Goal: Task Accomplishment & Management: Complete application form

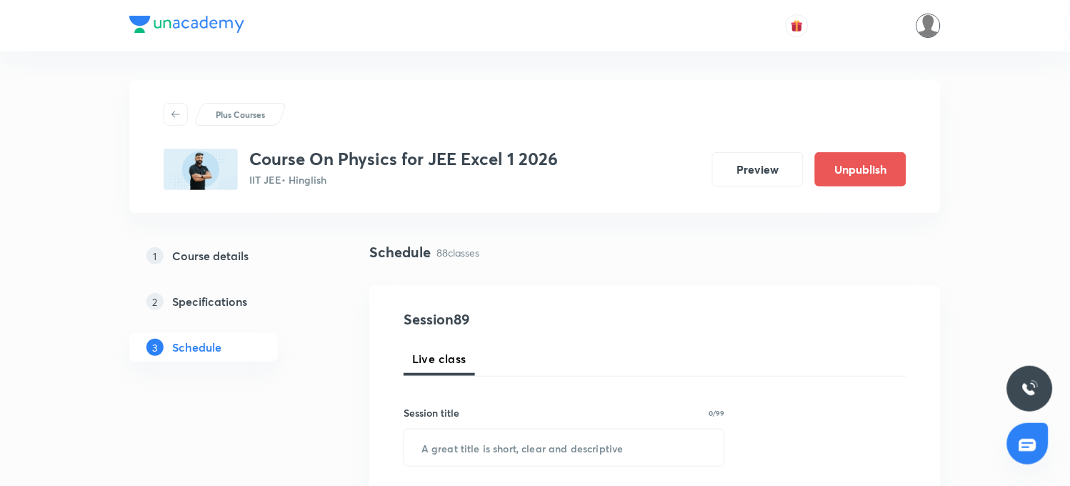
click at [924, 31] on img at bounding box center [928, 26] width 24 height 24
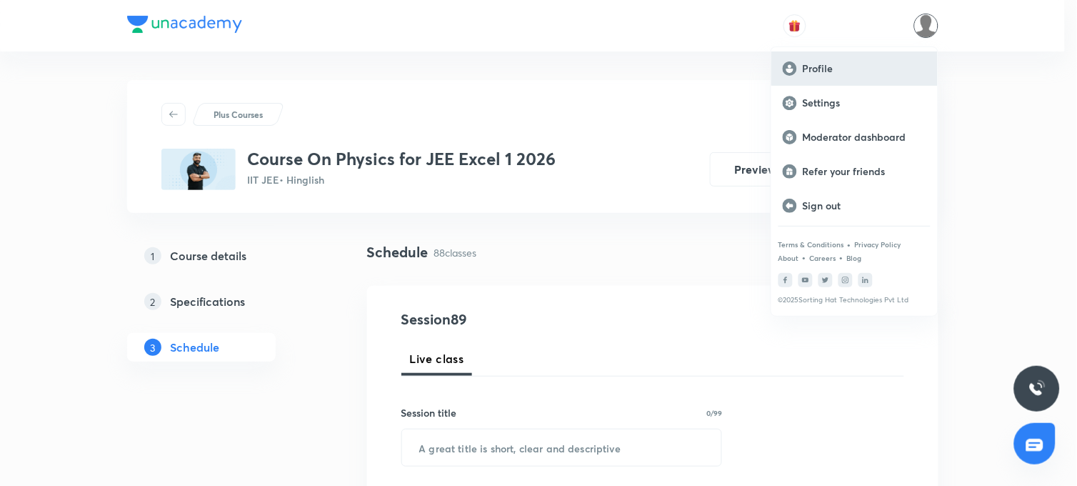
click at [818, 70] on p "Profile" at bounding box center [865, 68] width 124 height 13
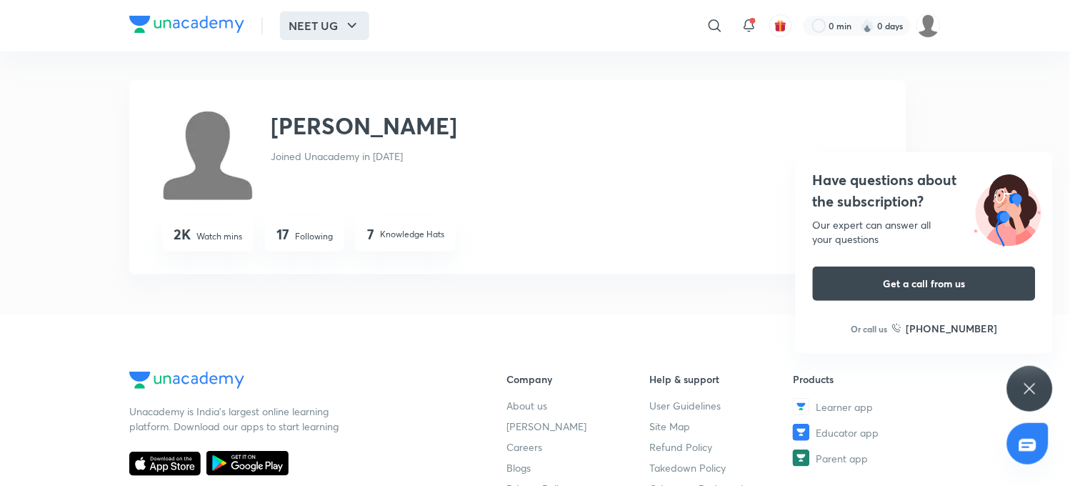
click at [308, 30] on button "NEET UG" at bounding box center [324, 25] width 89 height 29
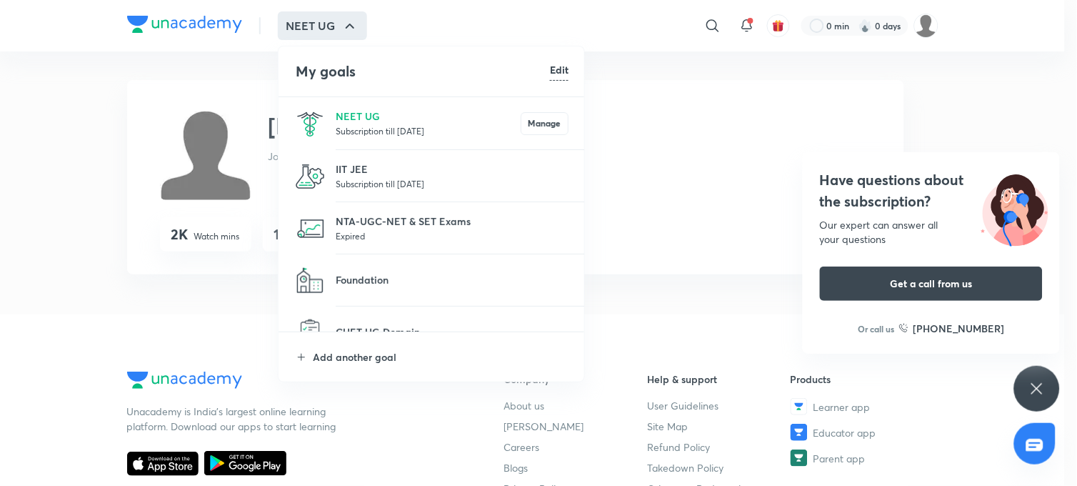
click at [353, 159] on li "IIT JEE Subscription till 27 Jul 2026" at bounding box center [431, 176] width 307 height 52
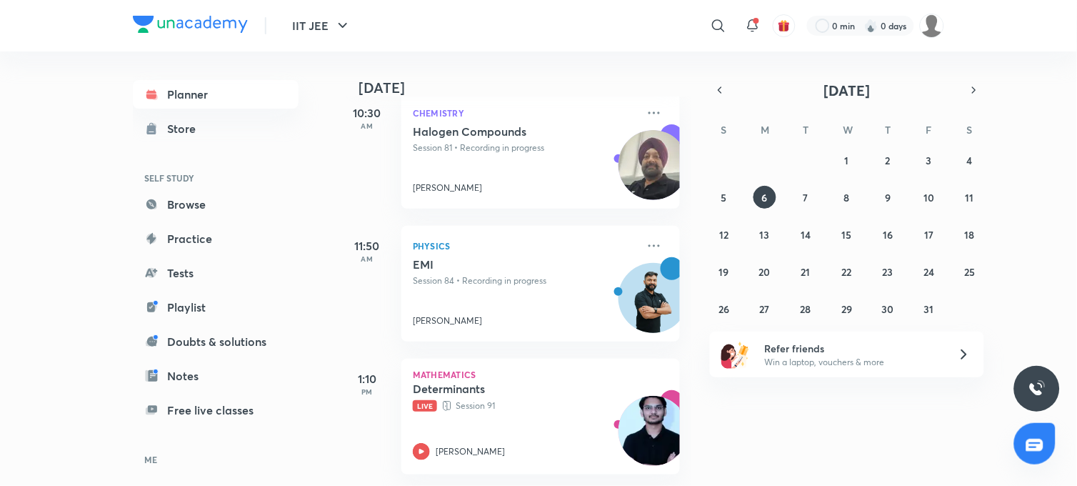
scroll to position [99, 0]
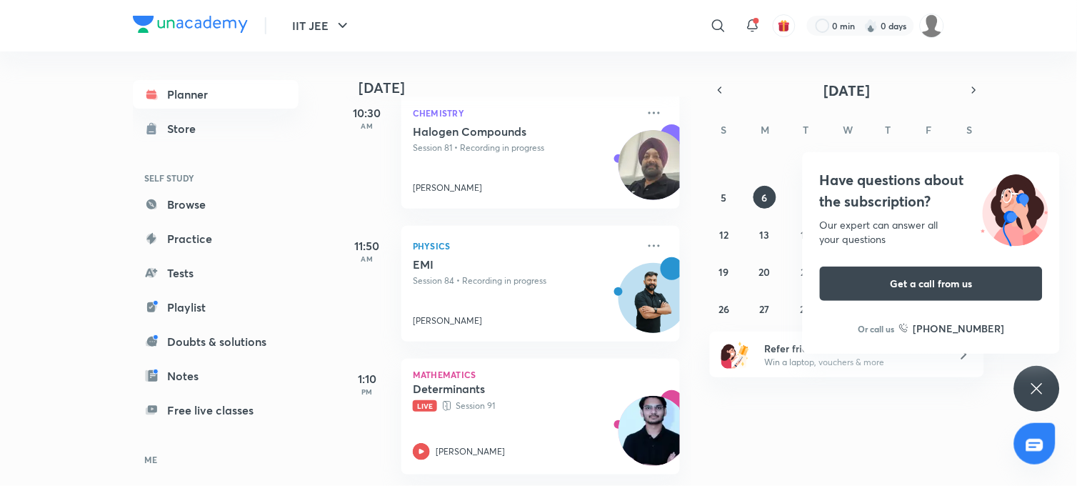
click at [1045, 381] on icon at bounding box center [1036, 388] width 17 height 17
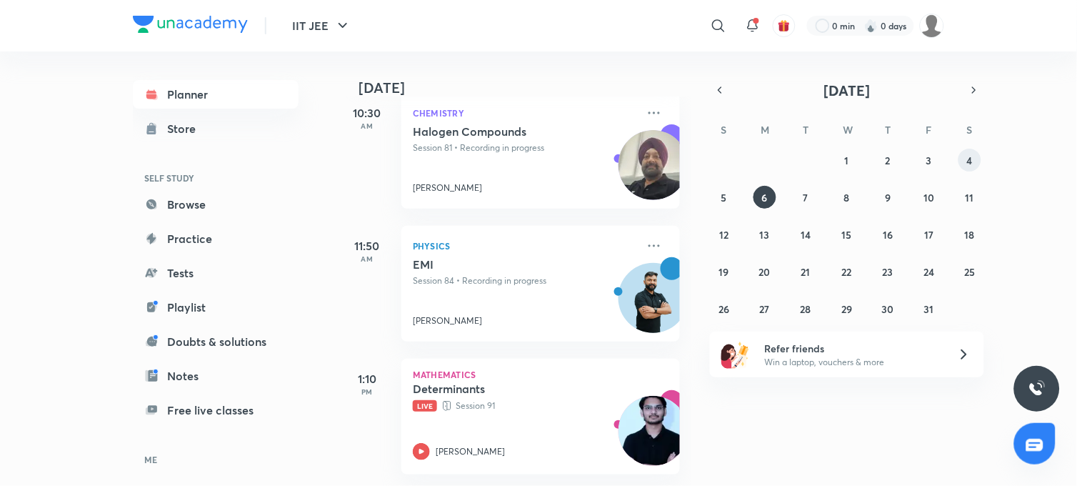
click at [973, 159] on abbr "4" at bounding box center [970, 161] width 6 height 14
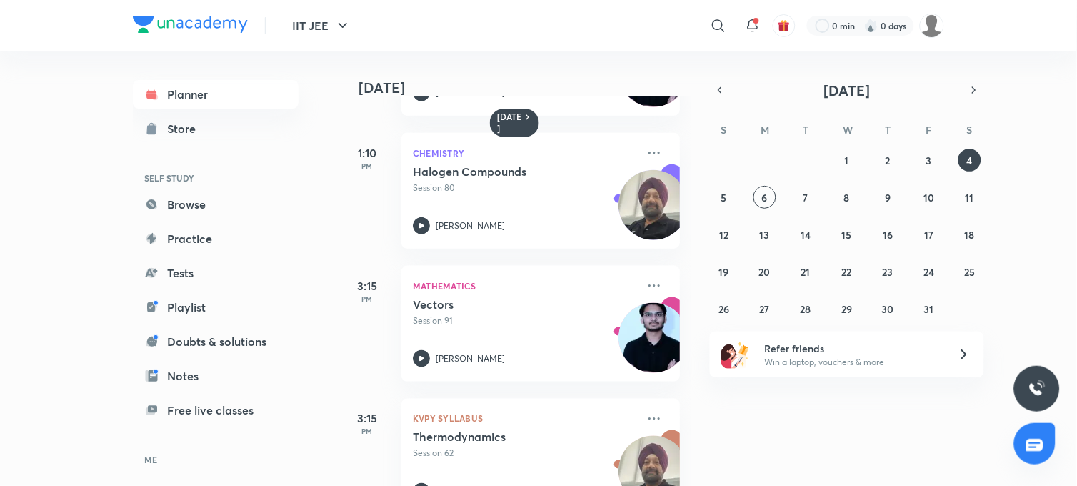
scroll to position [326, 0]
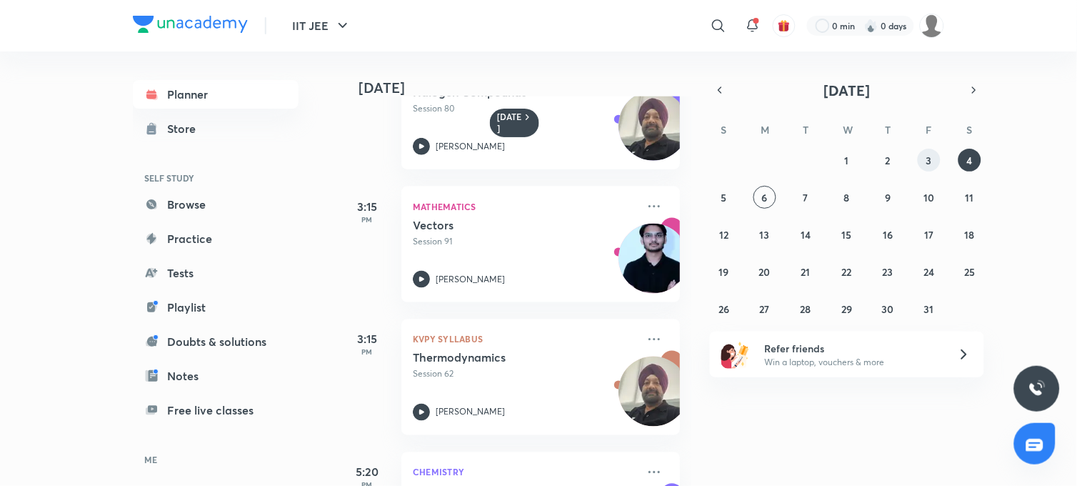
click at [930, 159] on abbr "3" at bounding box center [929, 161] width 6 height 14
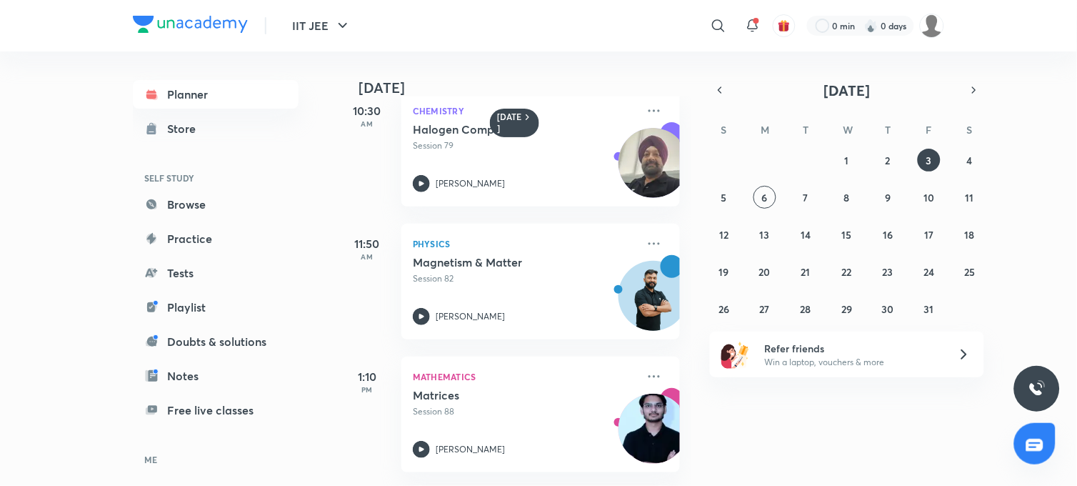
scroll to position [0, 0]
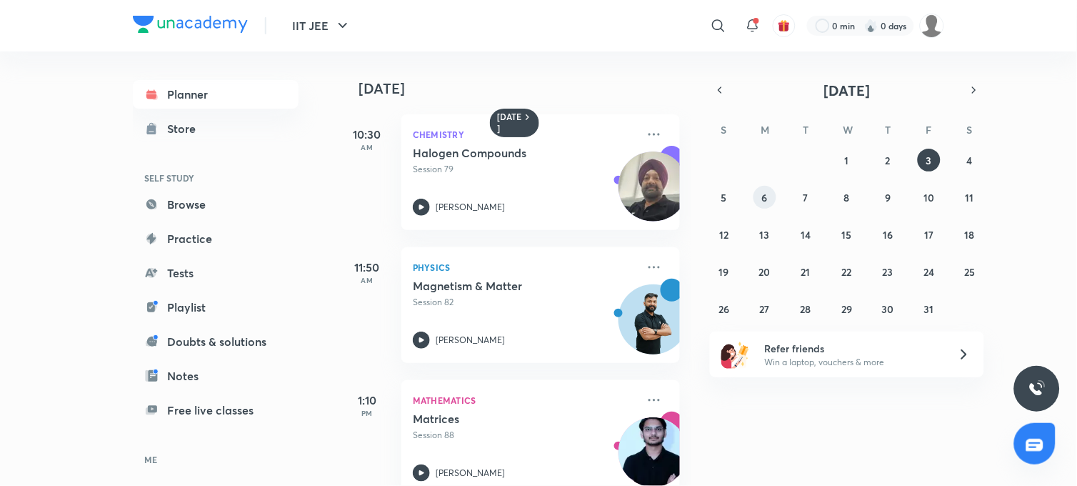
click at [762, 198] on abbr "6" at bounding box center [765, 198] width 6 height 14
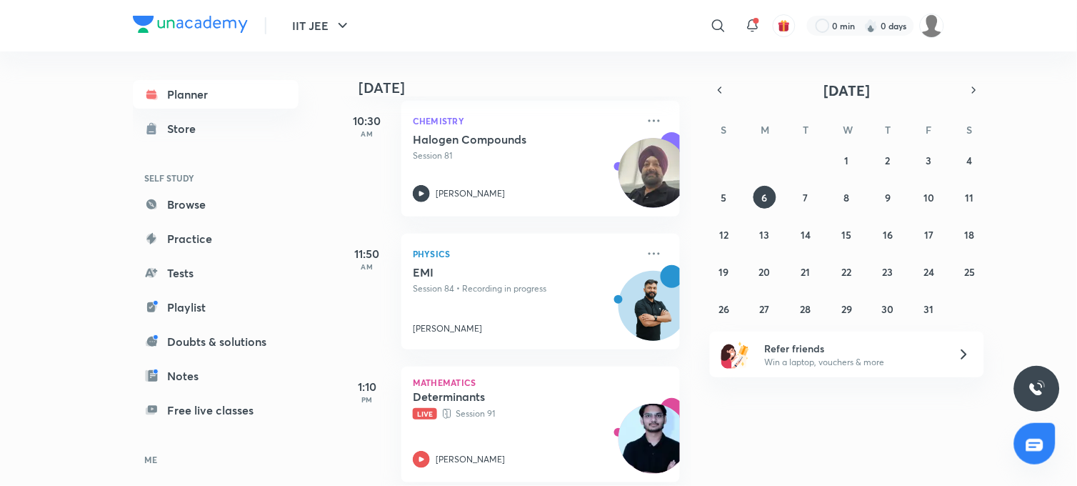
scroll to position [99, 0]
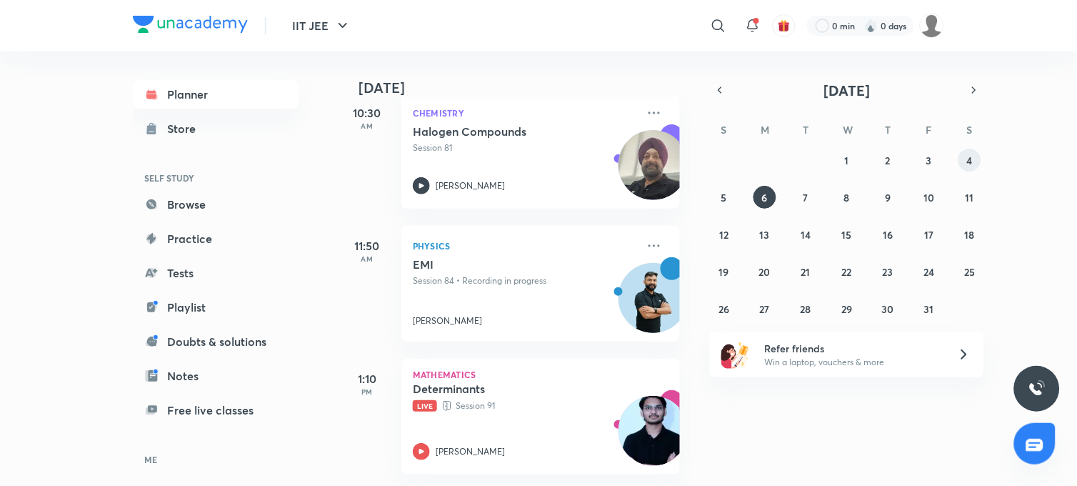
click at [973, 161] on abbr "4" at bounding box center [970, 161] width 6 height 14
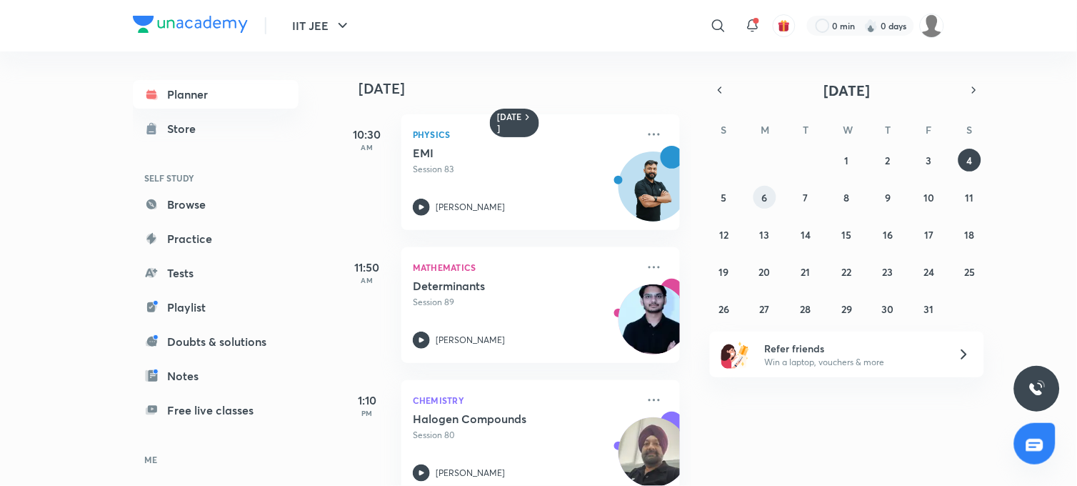
click at [761, 200] on button "6" at bounding box center [764, 197] width 23 height 23
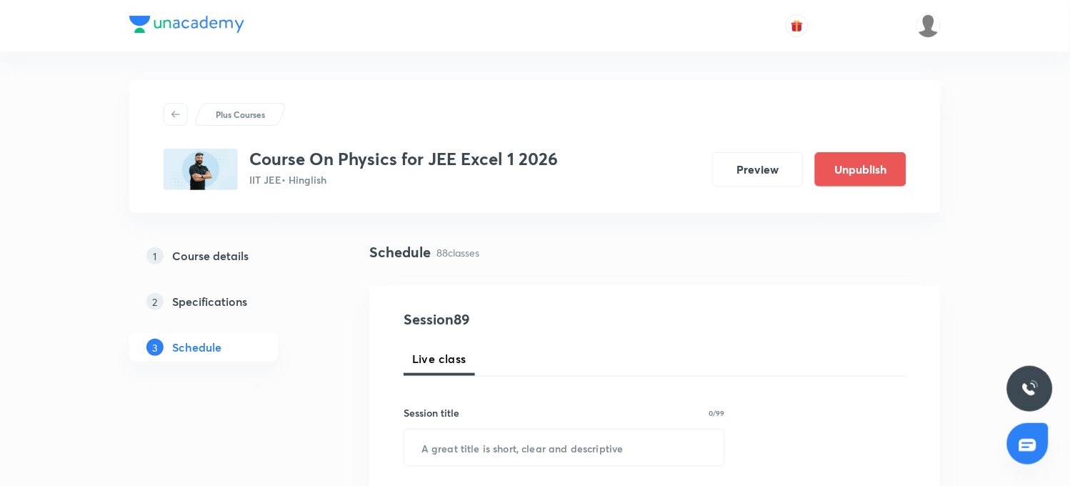
drag, startPoint x: 401, startPoint y: 0, endPoint x: 995, endPoint y: 155, distance: 613.3
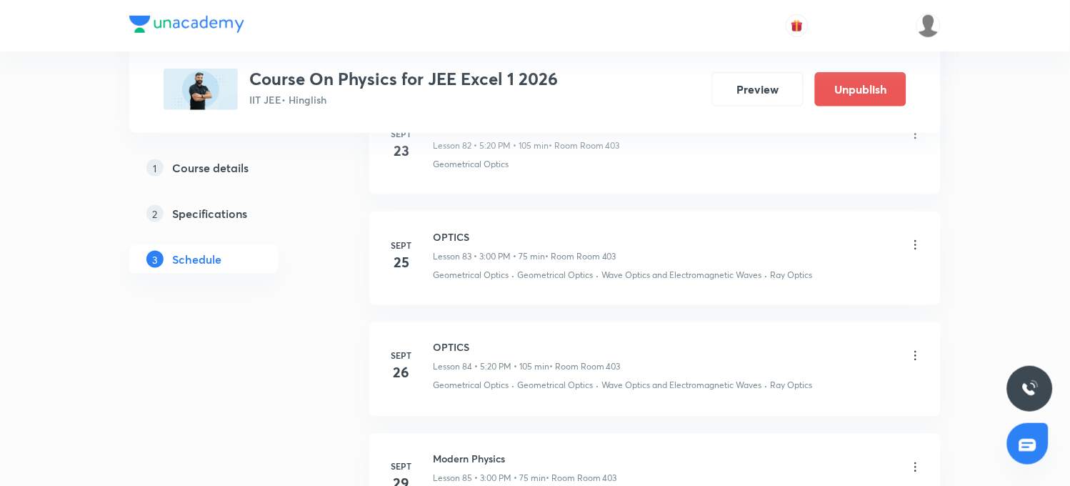
scroll to position [10469, 0]
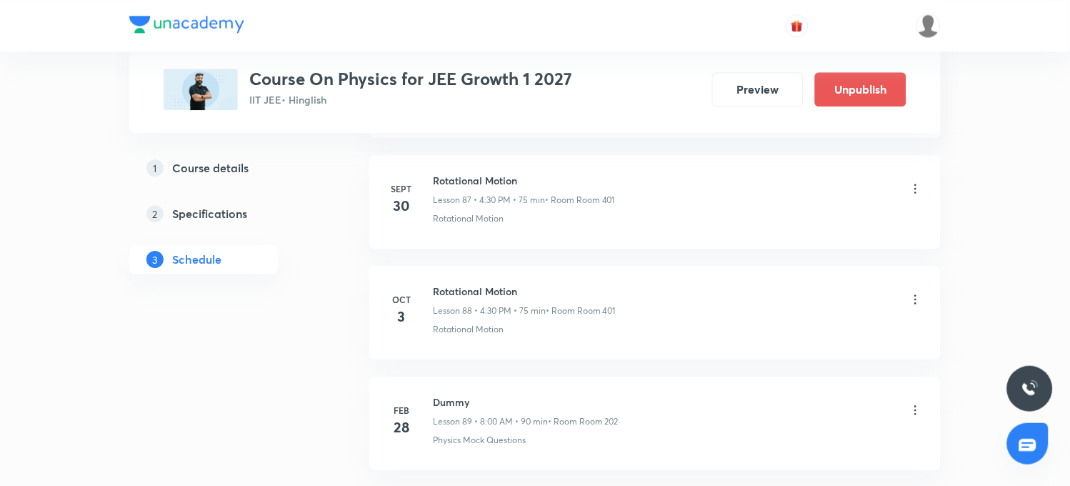
scroll to position [10450, 0]
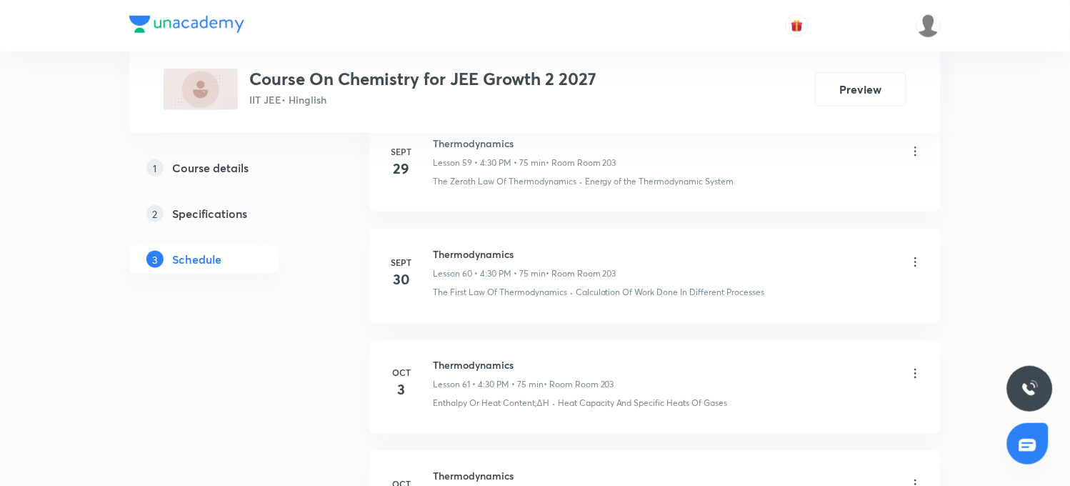
scroll to position [7718, 0]
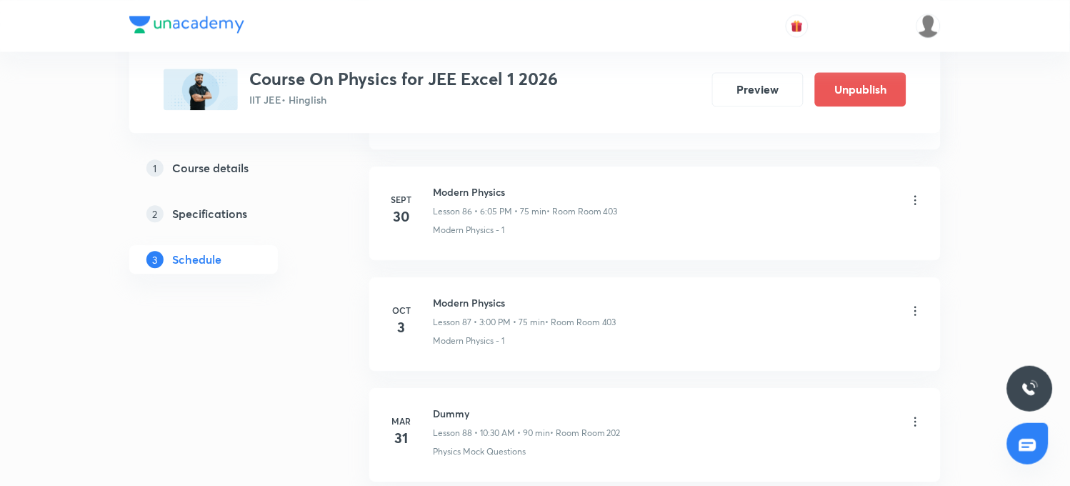
scroll to position [10310, 0]
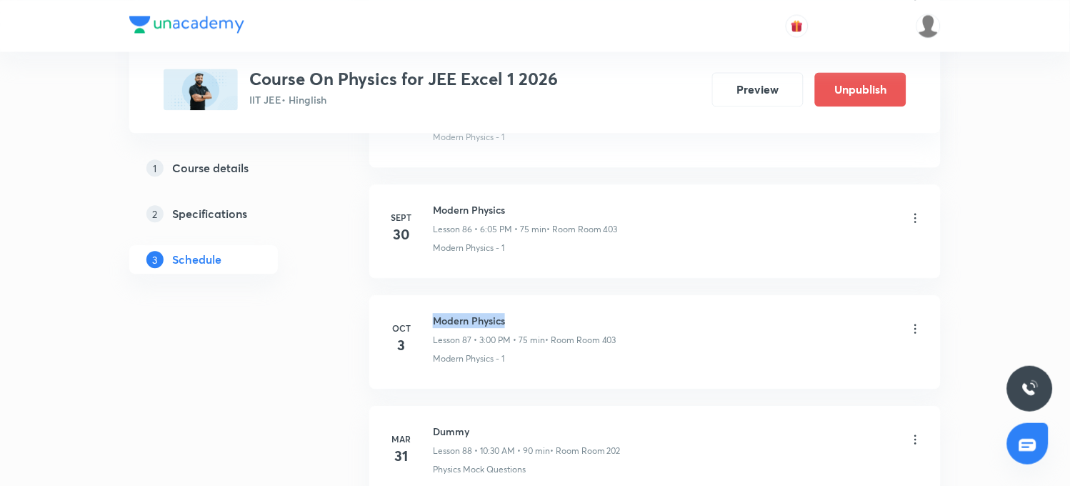
drag, startPoint x: 433, startPoint y: 326, endPoint x: 510, endPoint y: 325, distance: 76.4
click at [510, 325] on h6 "Modern Physics" at bounding box center [525, 320] width 184 height 15
copy h6 "Modern Physics"
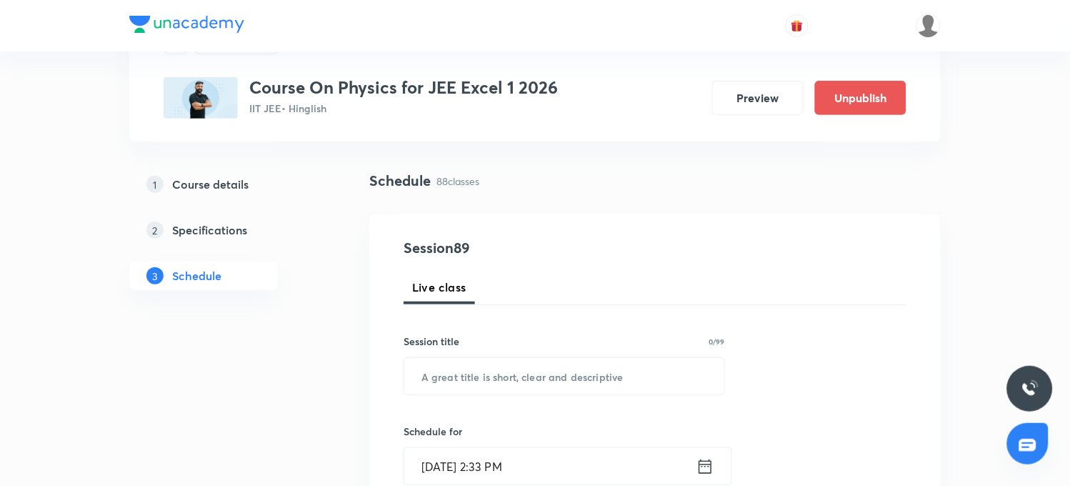
scroll to position [0, 0]
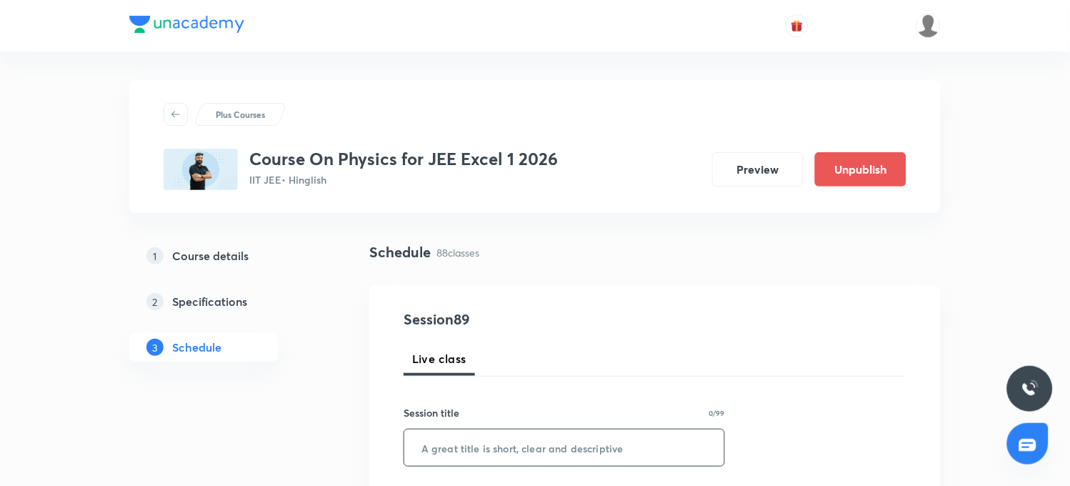
click at [453, 436] on input "text" at bounding box center [564, 447] width 320 height 36
paste input "Modern Physics"
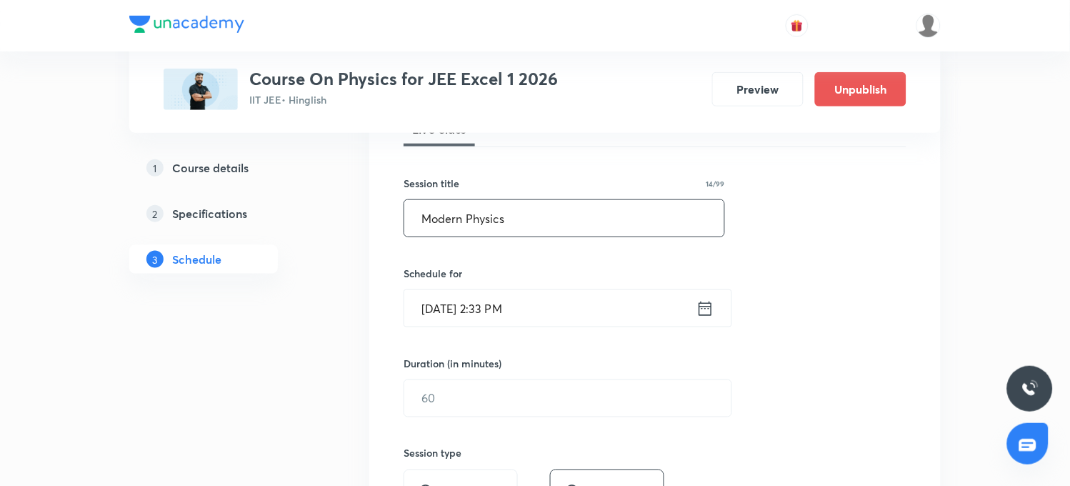
scroll to position [238, 0]
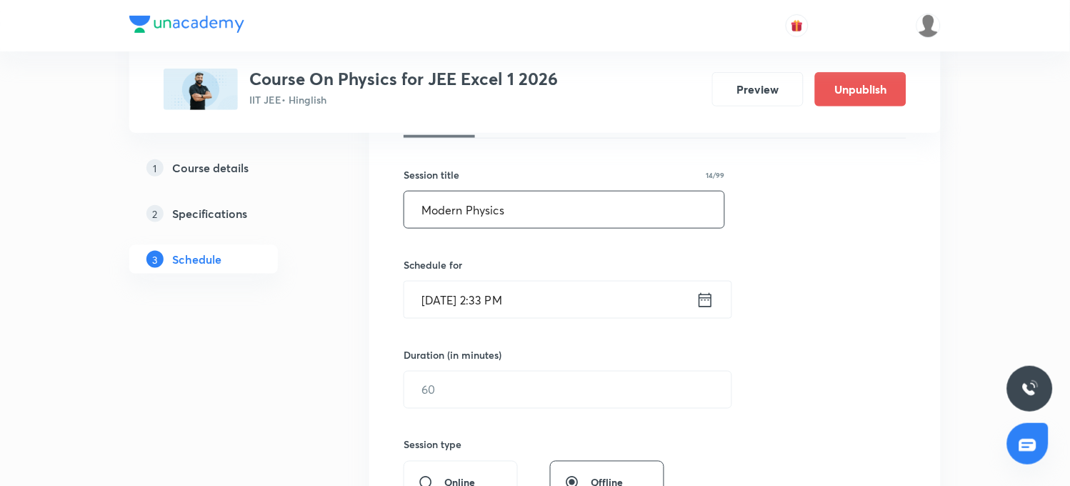
type input "Modern Physics"
click at [503, 300] on input "Oct 6, 2025, 2:33 PM" at bounding box center [550, 299] width 292 height 36
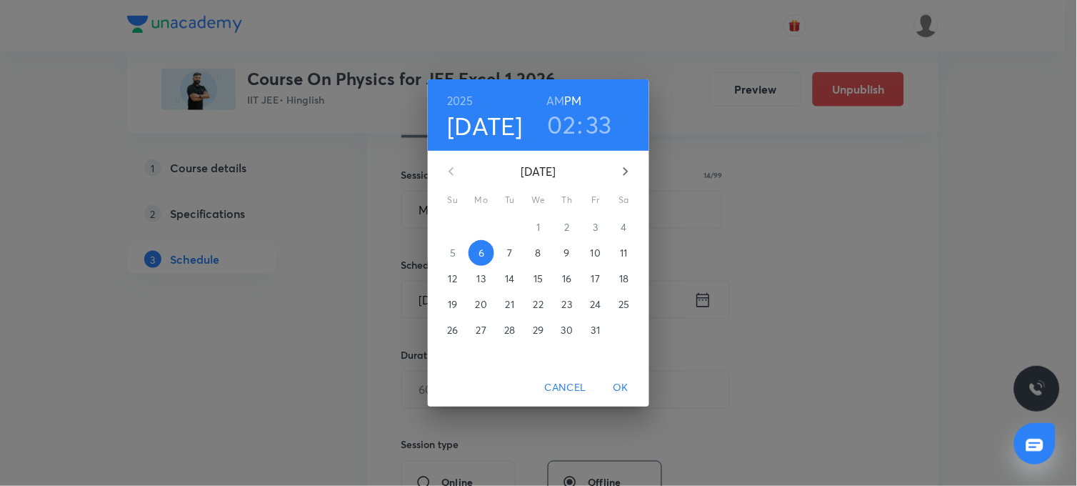
click at [564, 122] on h3 "02" at bounding box center [562, 124] width 29 height 30
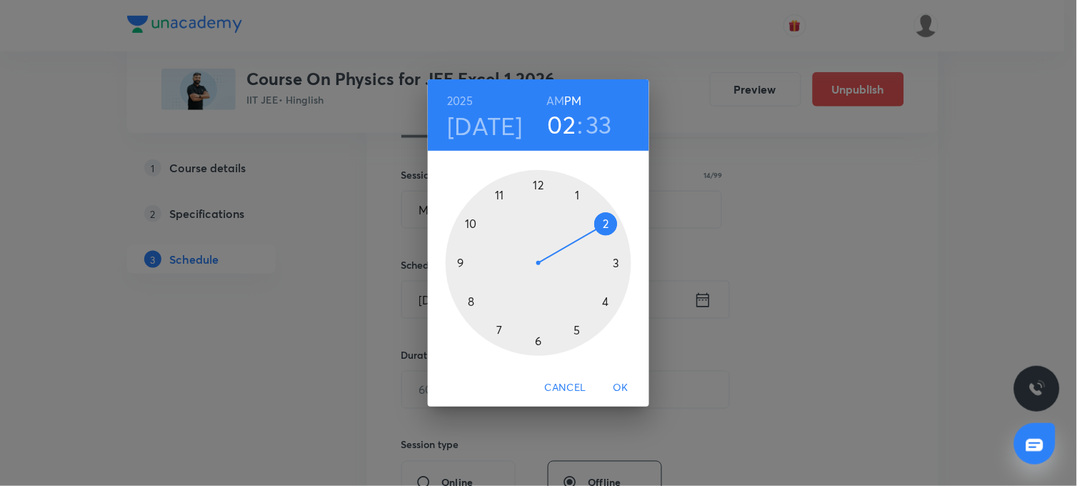
click at [617, 262] on div at bounding box center [539, 263] width 186 height 186
click at [537, 182] on div at bounding box center [539, 263] width 186 height 186
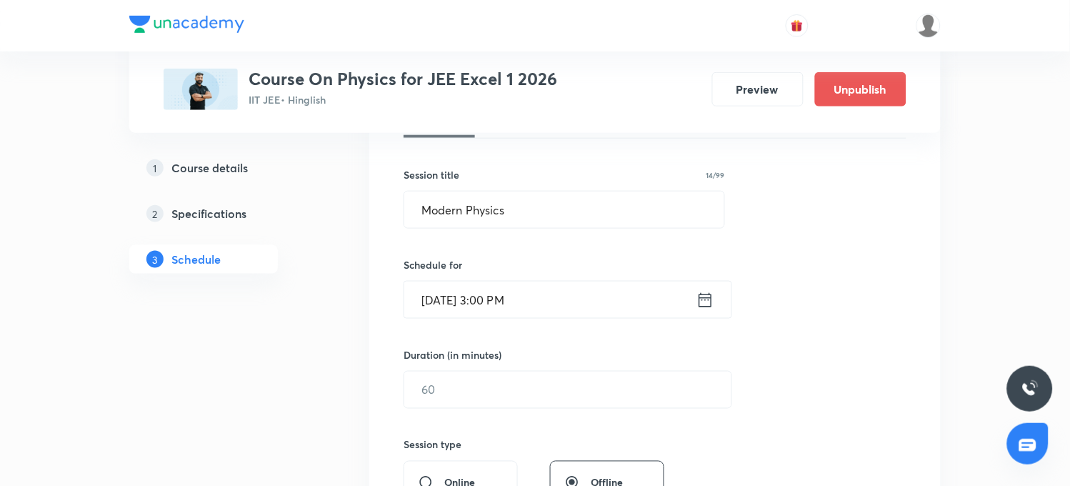
scroll to position [317, 0]
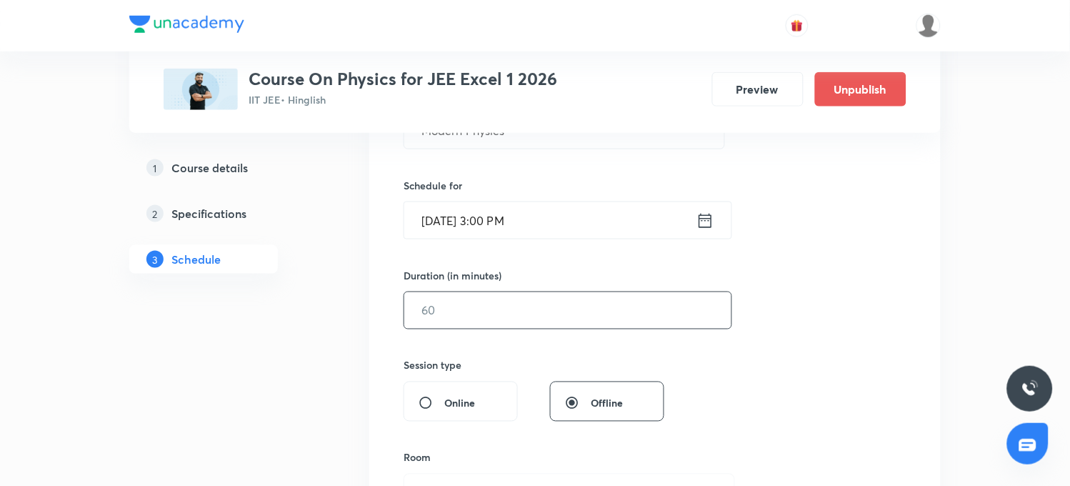
click at [457, 316] on input "text" at bounding box center [567, 310] width 327 height 36
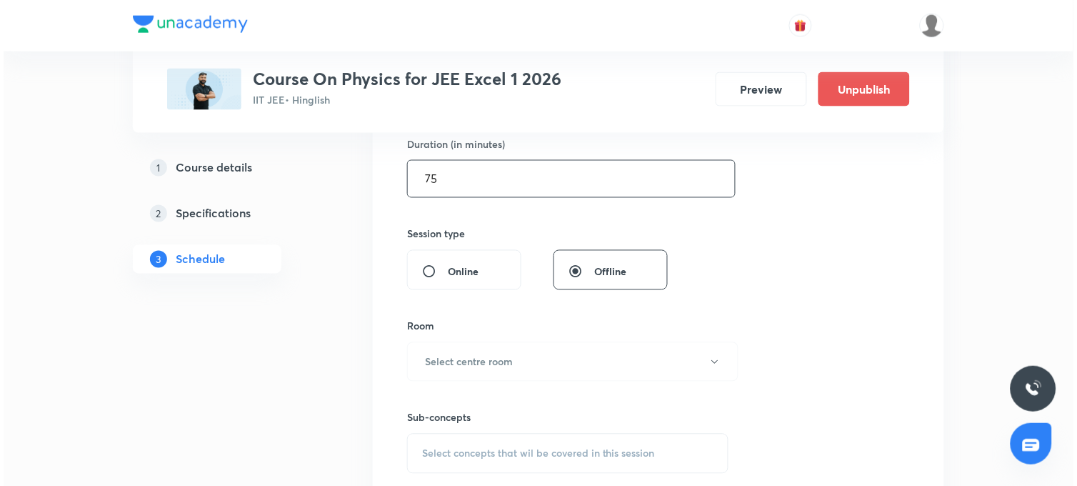
scroll to position [476, 0]
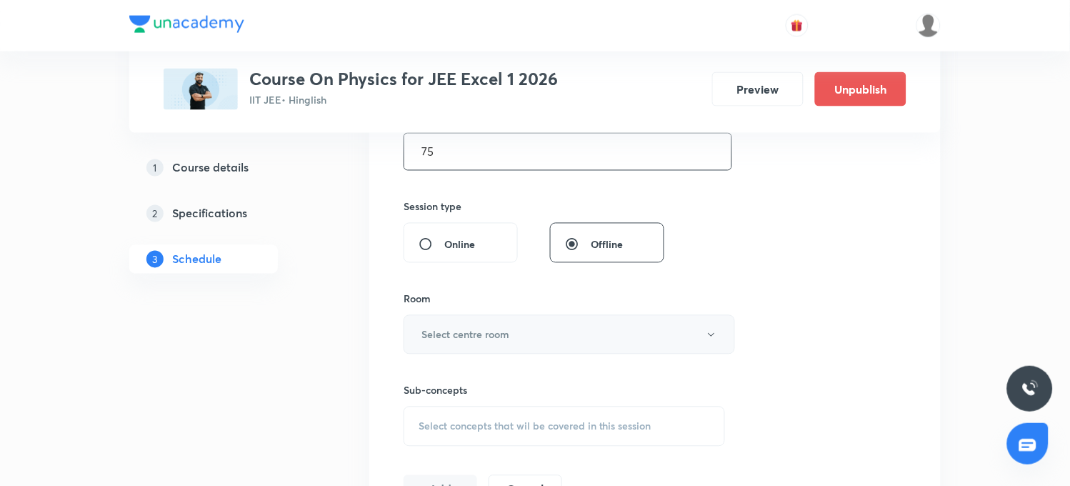
type input "75"
click at [487, 331] on h6 "Select centre room" at bounding box center [465, 334] width 88 height 15
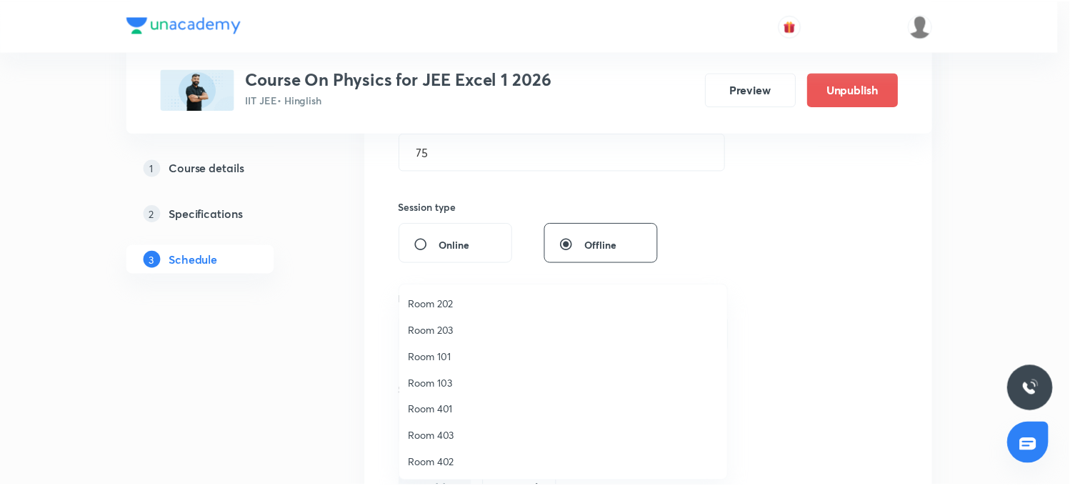
scroll to position [132, 0]
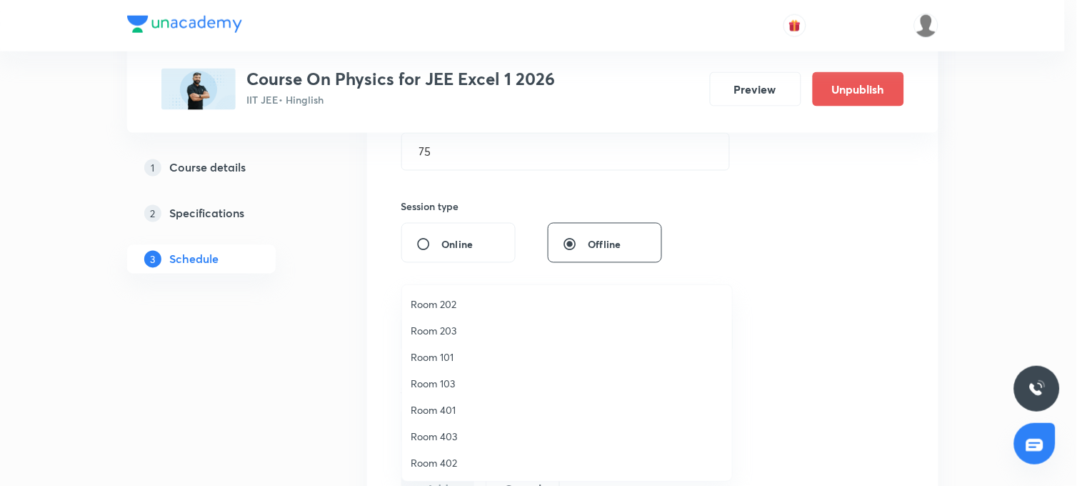
click at [443, 433] on span "Room 403" at bounding box center [567, 435] width 313 height 15
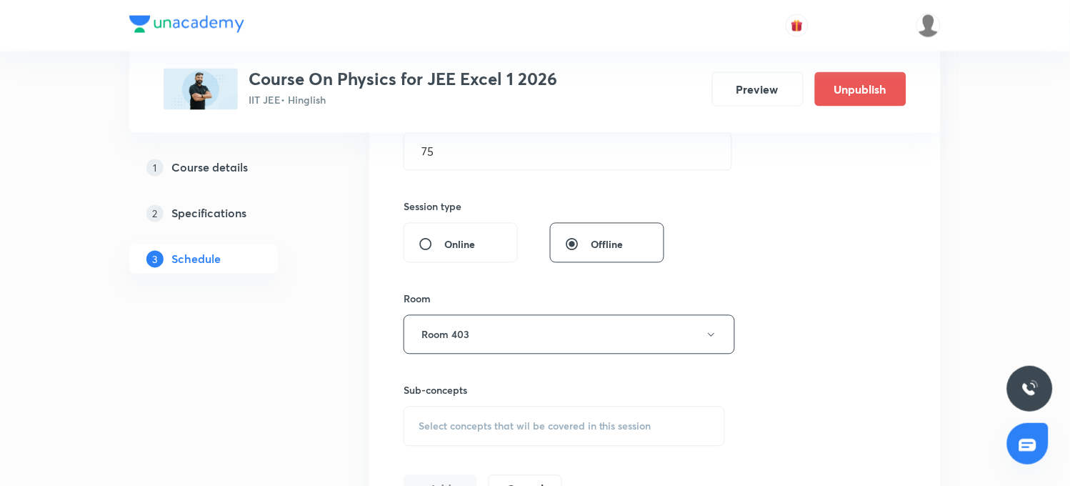
click at [469, 421] on span "Select concepts that wil be covered in this session" at bounding box center [534, 426] width 233 height 11
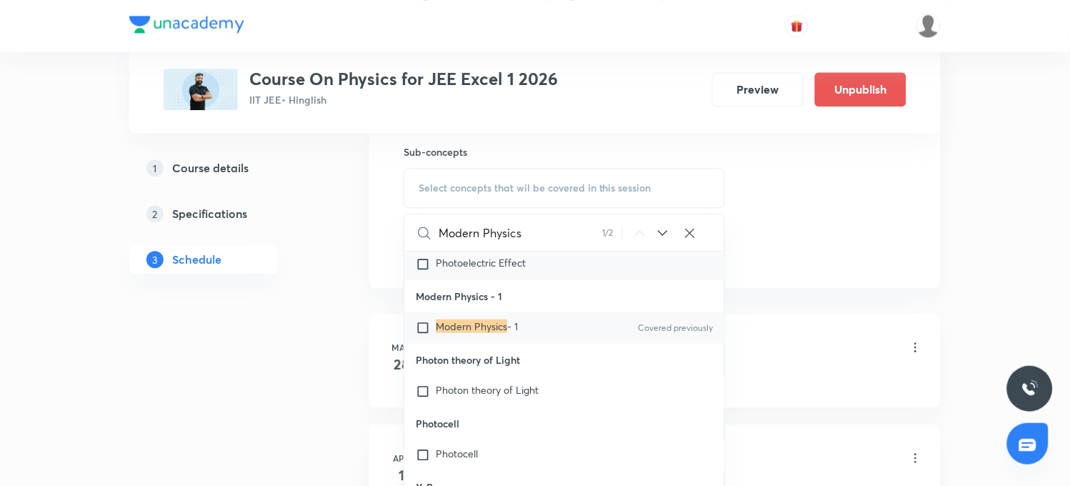
scroll to position [38858, 0]
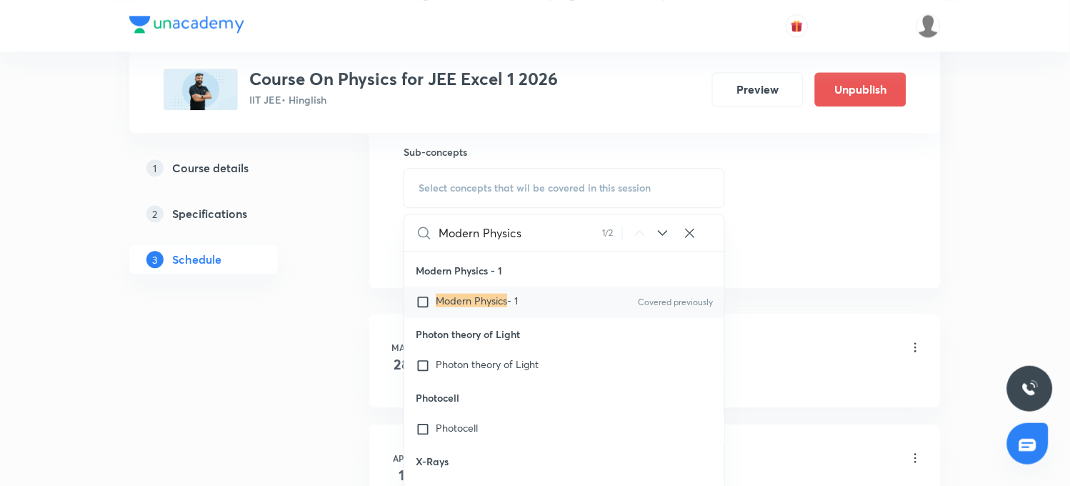
type input "Modern Physics"
click at [422, 309] on input "checkbox" at bounding box center [426, 302] width 20 height 14
checkbox input "true"
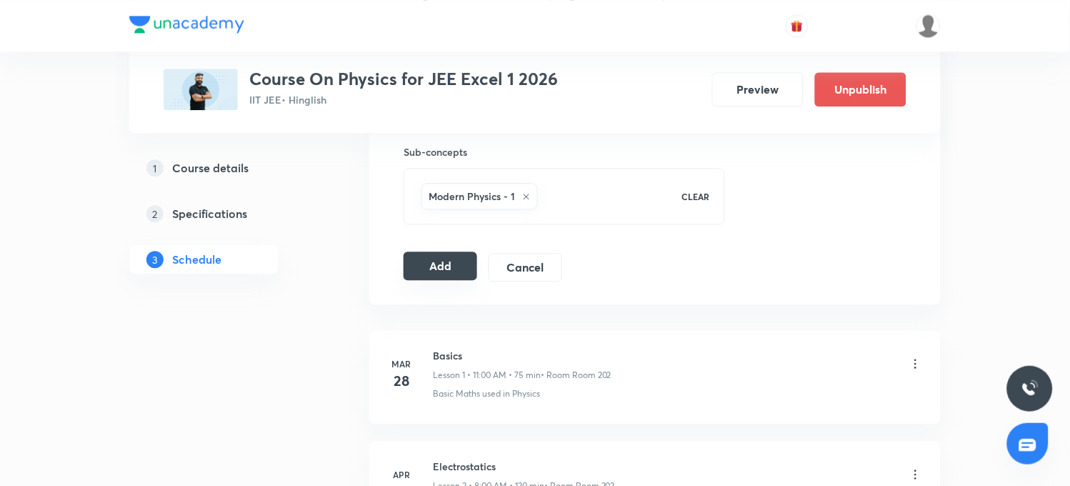
click at [410, 272] on button "Add" at bounding box center [440, 265] width 74 height 29
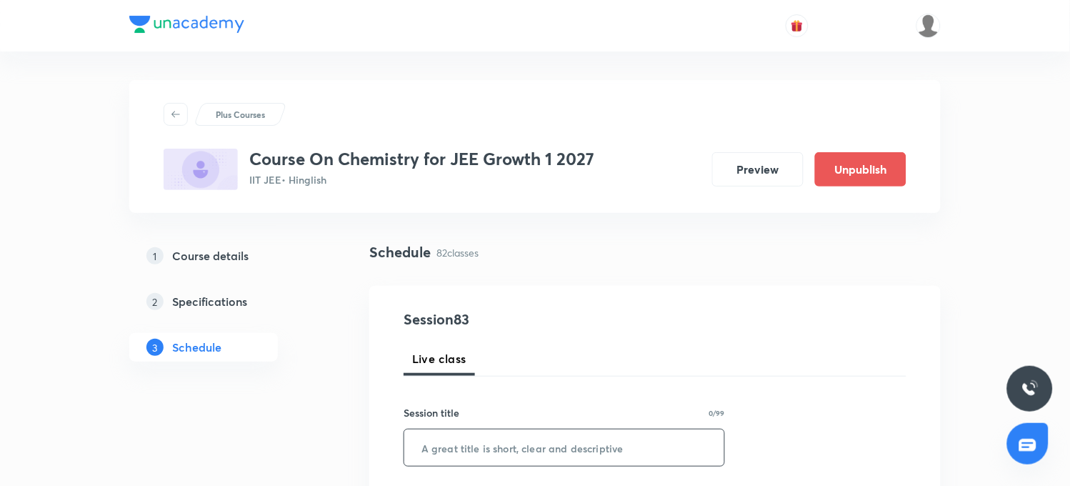
click at [432, 447] on input "text" at bounding box center [564, 447] width 320 height 36
paste input "Equilibrium"
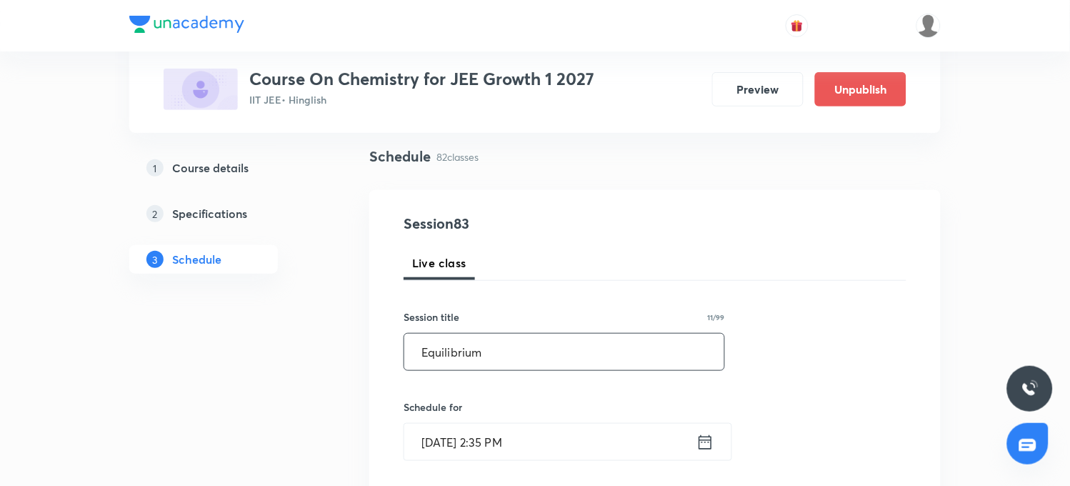
scroll to position [159, 0]
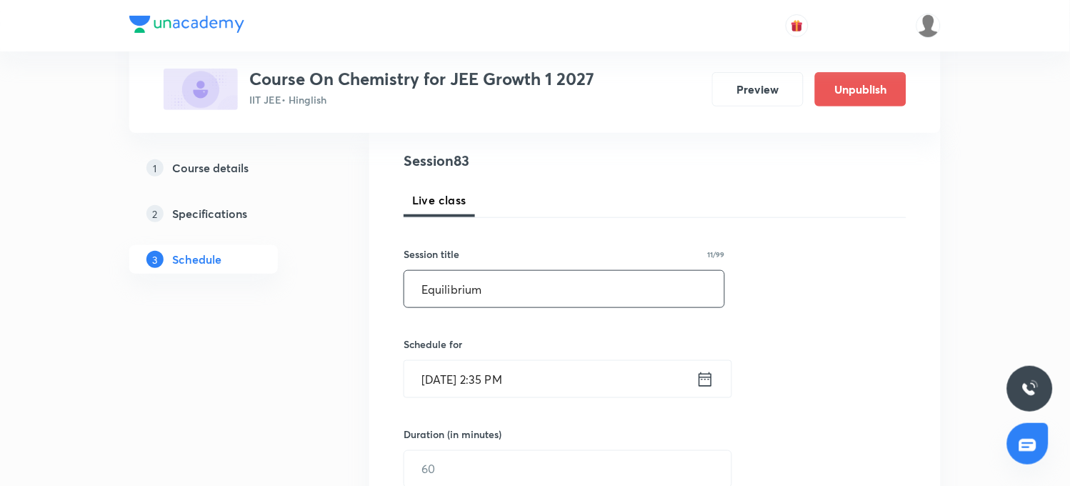
type input "Equilibrium"
click at [493, 383] on input "Oct 6, 2025, 2:35 PM" at bounding box center [550, 379] width 292 height 36
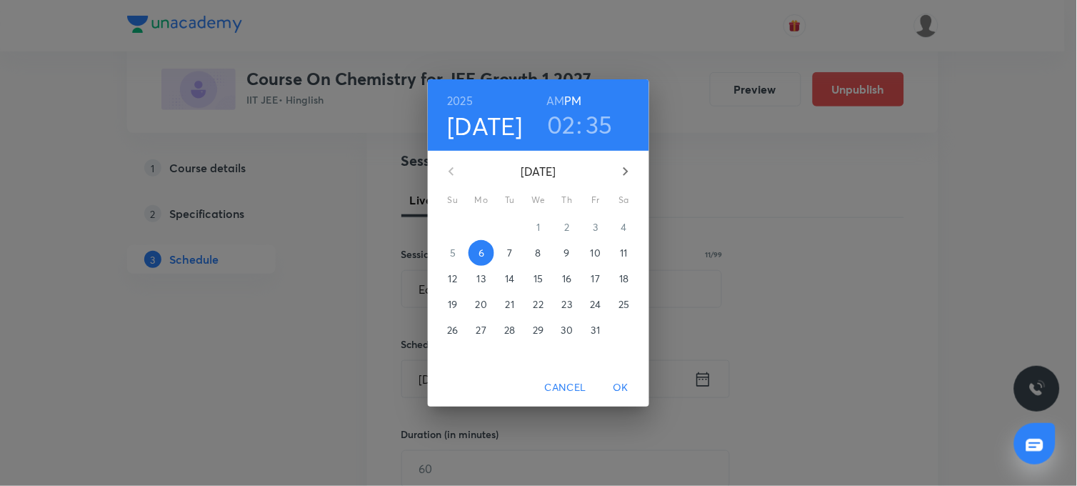
click at [573, 119] on h3 "02" at bounding box center [561, 124] width 29 height 30
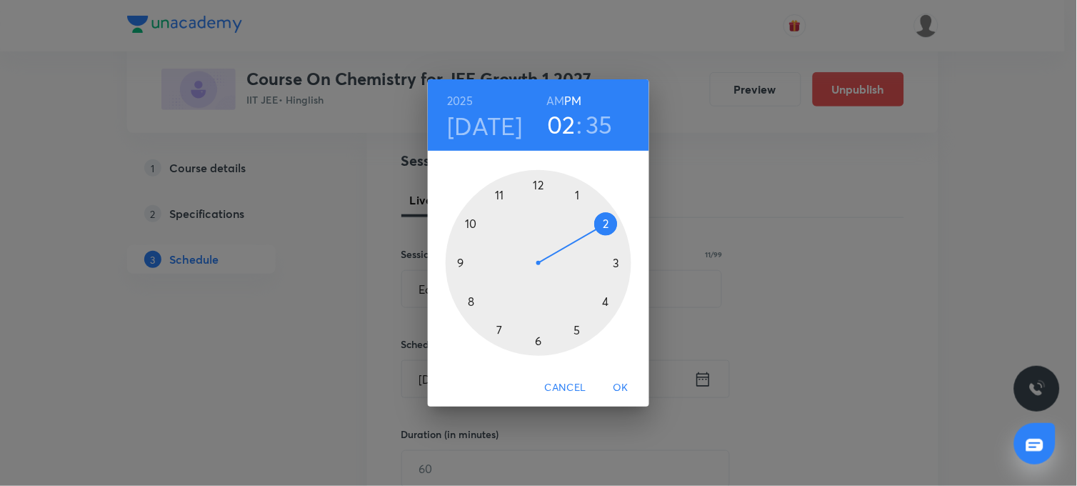
click at [616, 263] on div at bounding box center [539, 263] width 186 height 186
click at [541, 182] on div at bounding box center [539, 263] width 186 height 186
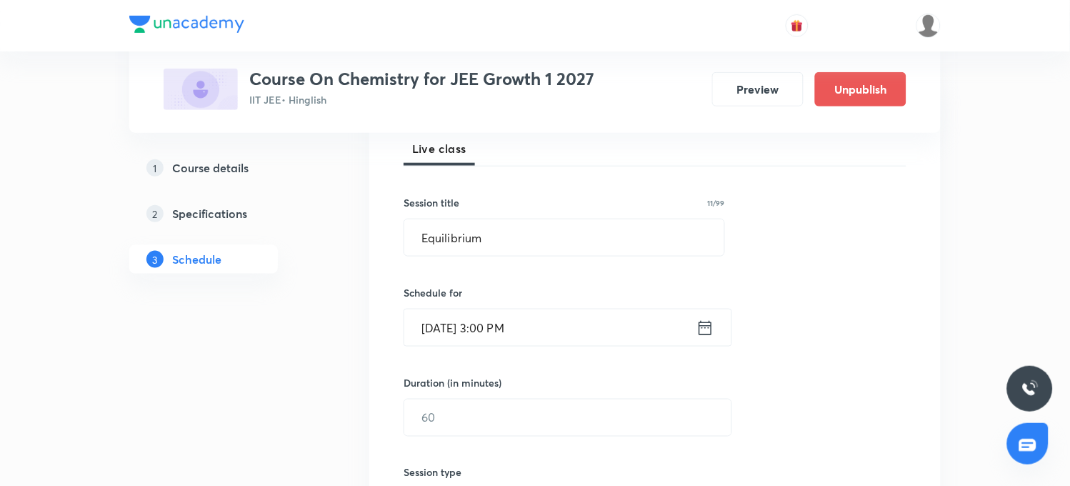
scroll to position [238, 0]
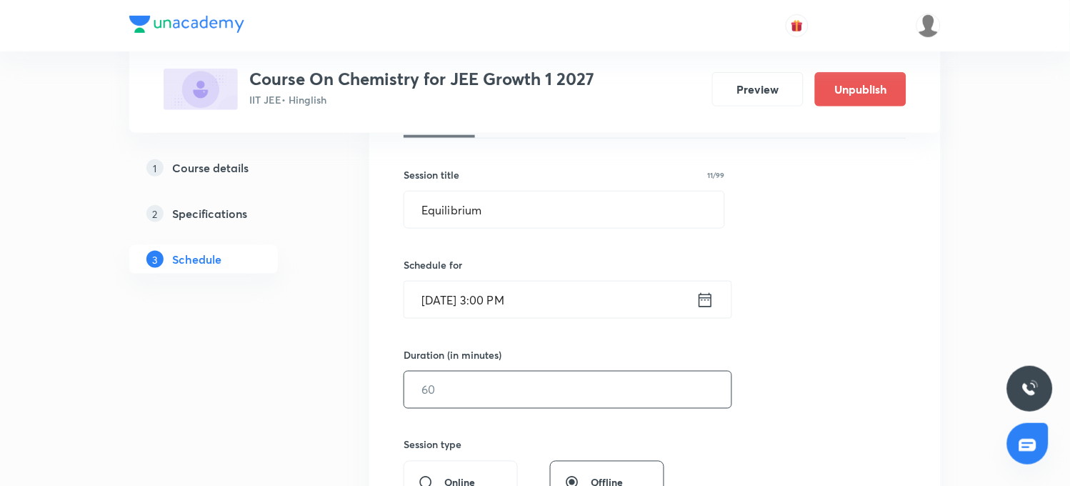
click at [459, 393] on input "text" at bounding box center [567, 389] width 327 height 36
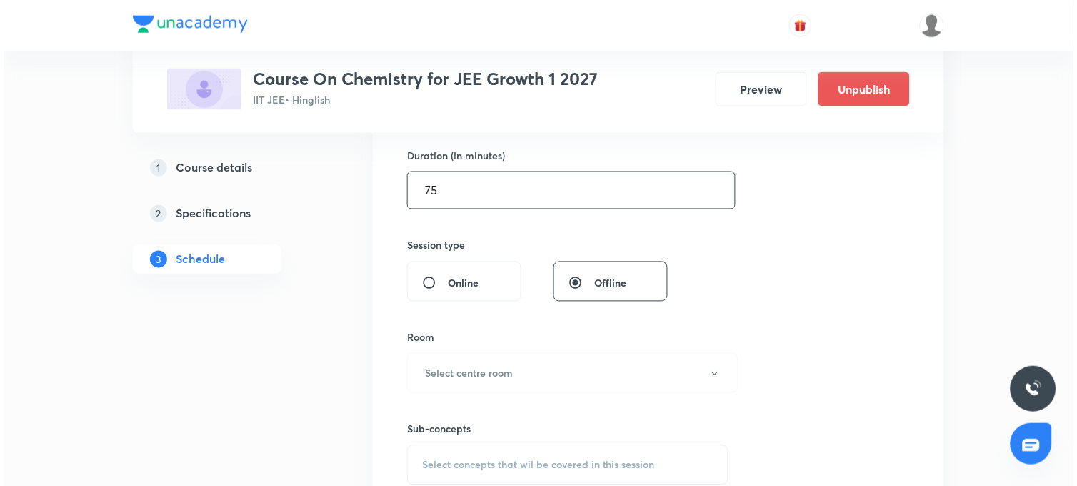
scroll to position [476, 0]
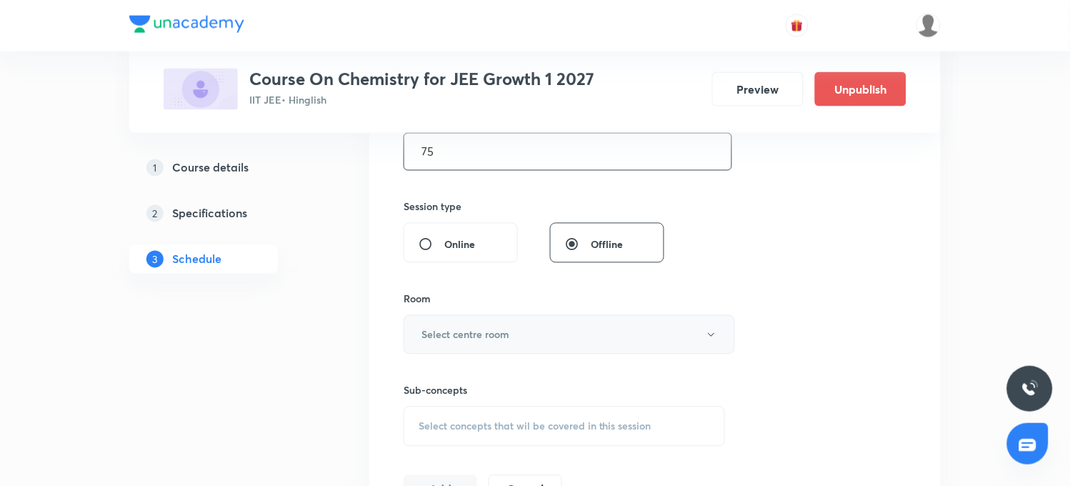
type input "75"
click at [503, 334] on h6 "Select centre room" at bounding box center [465, 334] width 88 height 15
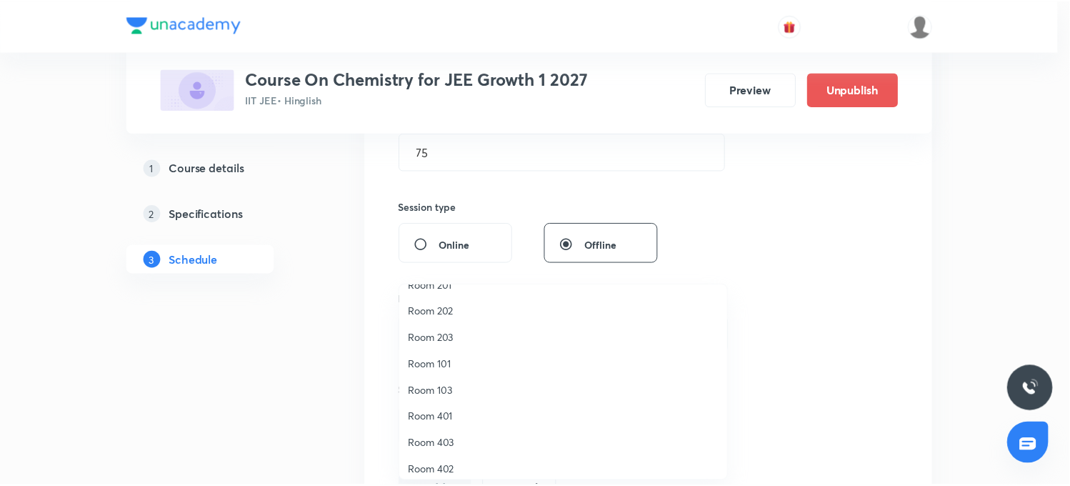
scroll to position [132, 0]
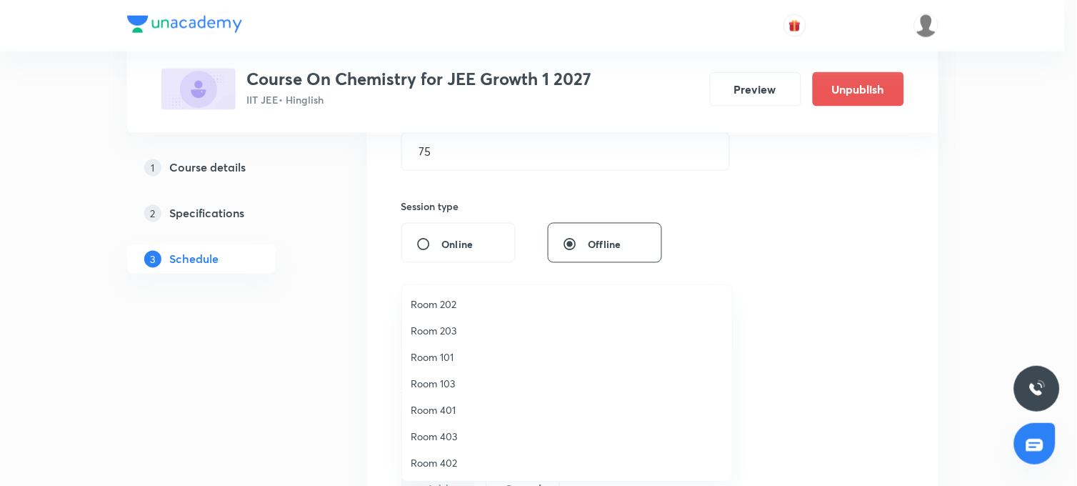
click at [436, 406] on span "Room 401" at bounding box center [567, 409] width 313 height 15
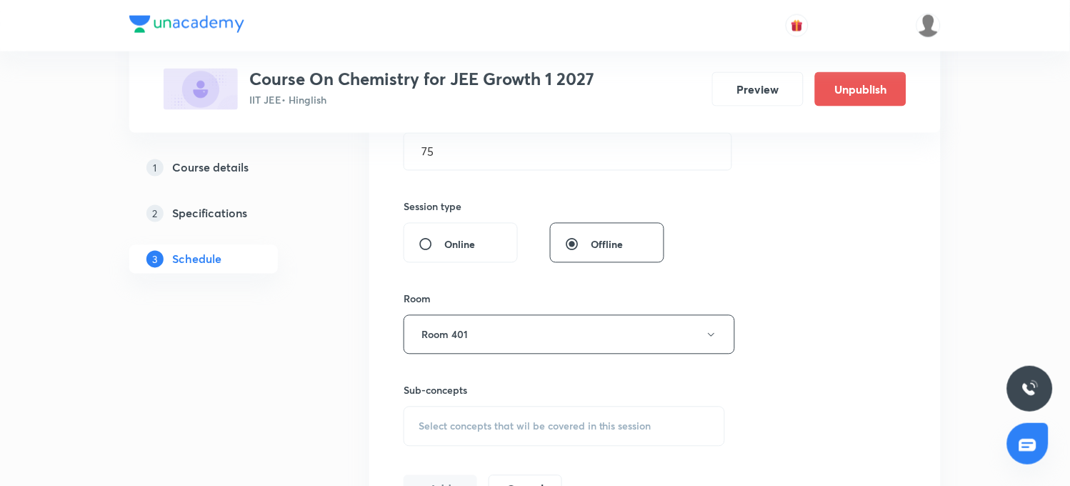
click at [448, 424] on span "Select concepts that wil be covered in this session" at bounding box center [534, 426] width 233 height 11
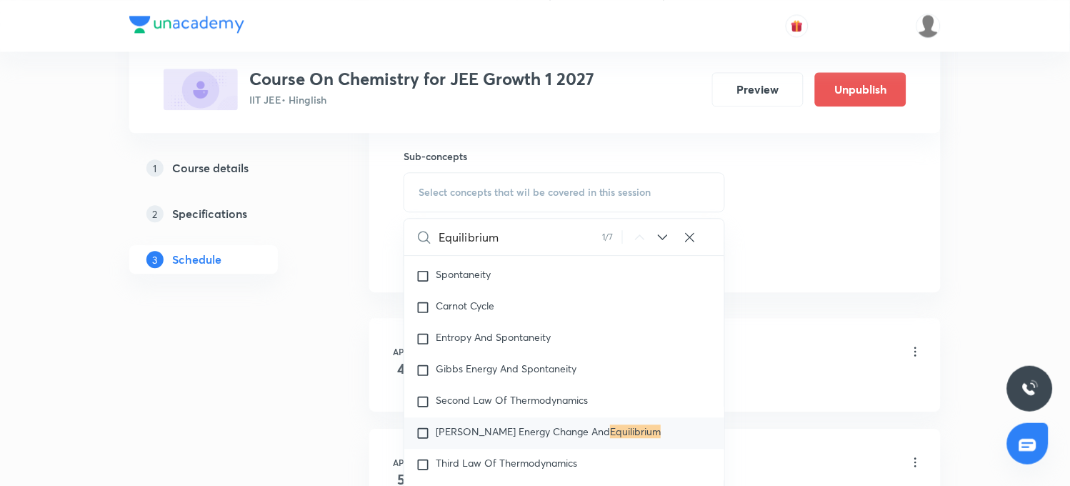
scroll to position [714, 0]
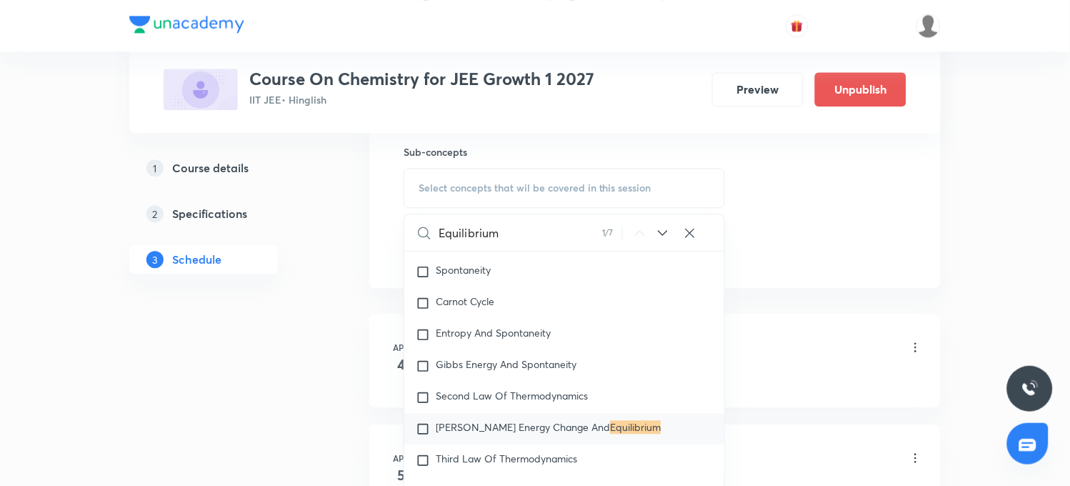
type input "Equilibrium"
click at [660, 232] on icon at bounding box center [662, 233] width 9 height 6
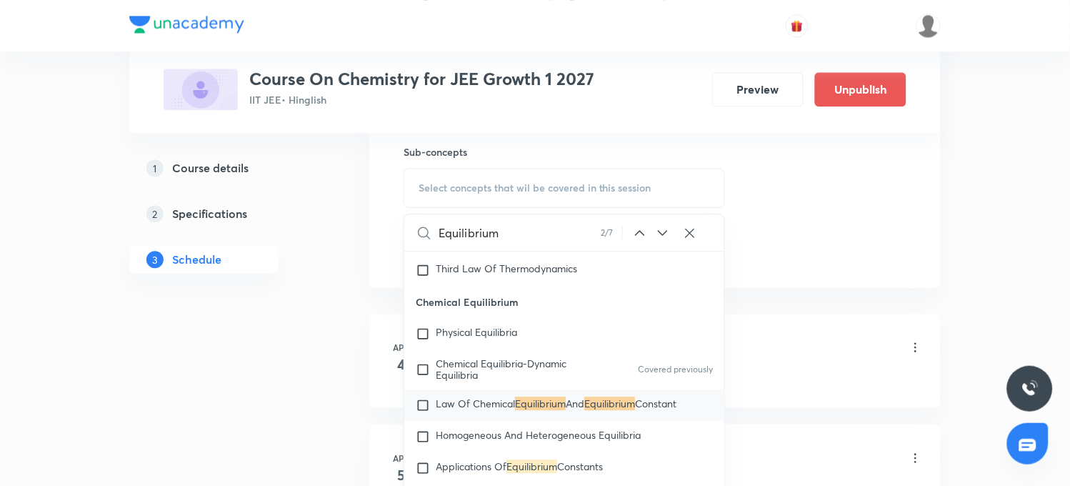
scroll to position [3283, 0]
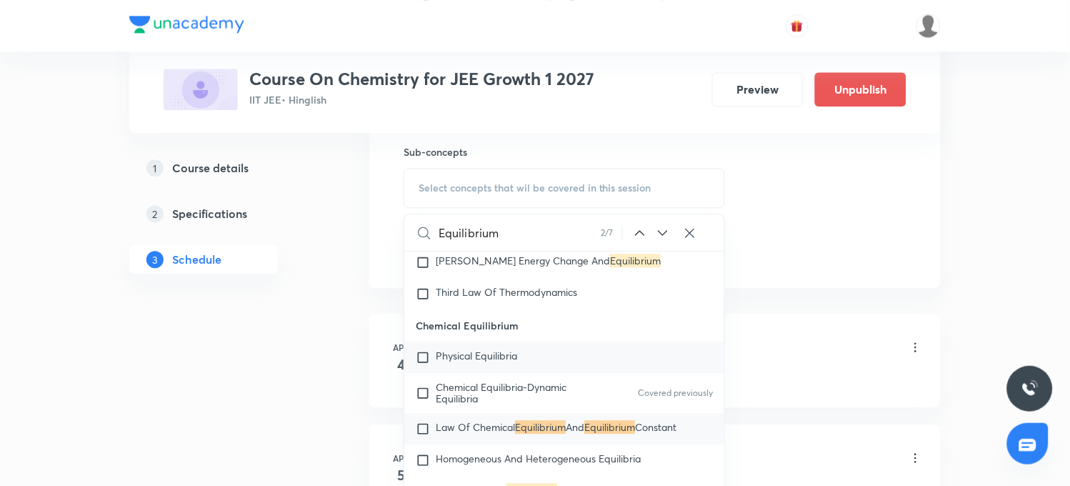
click at [486, 362] on span "Physical Equilibria" at bounding box center [476, 355] width 81 height 14
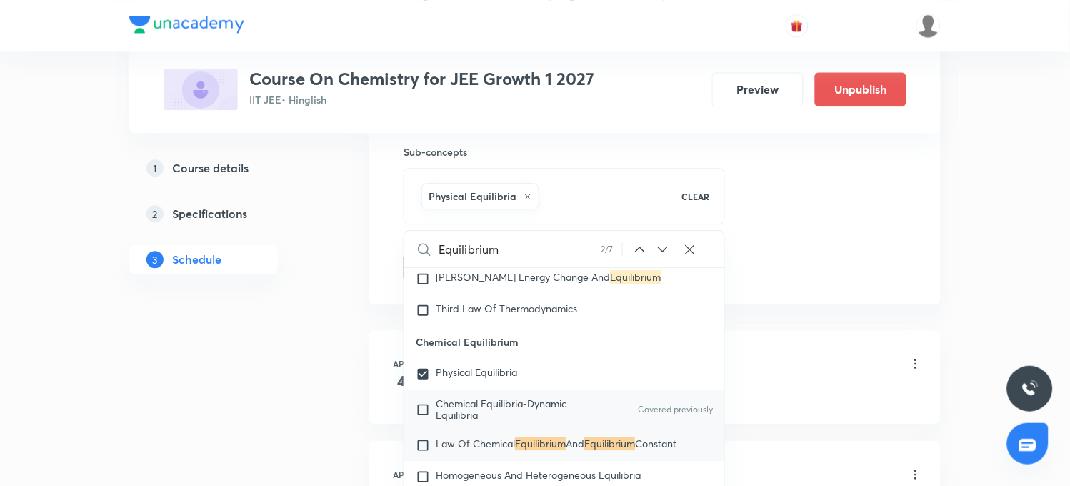
click at [457, 418] on span "Chemical Equilibria-Dynamic Equilibria" at bounding box center [501, 408] width 131 height 25
checkbox input "true"
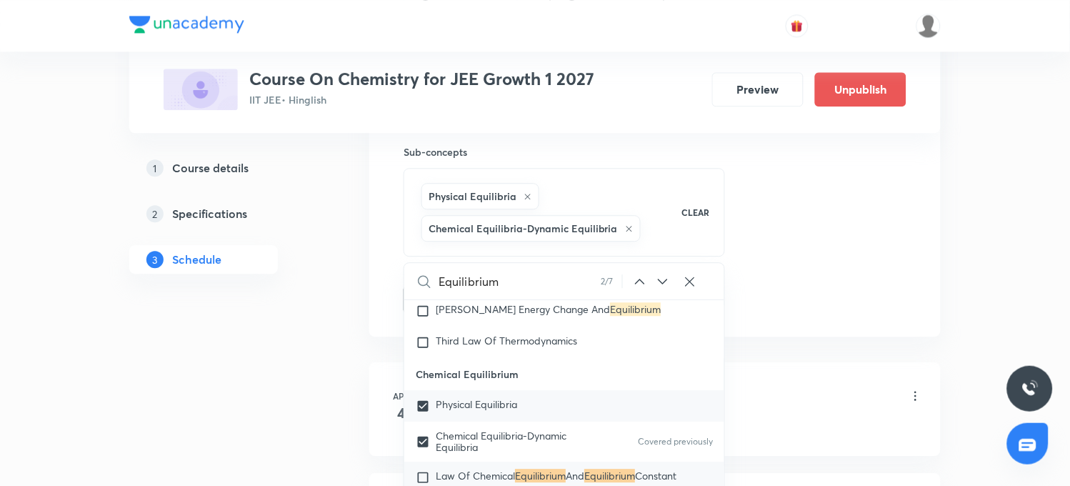
scroll to position [3363, 0]
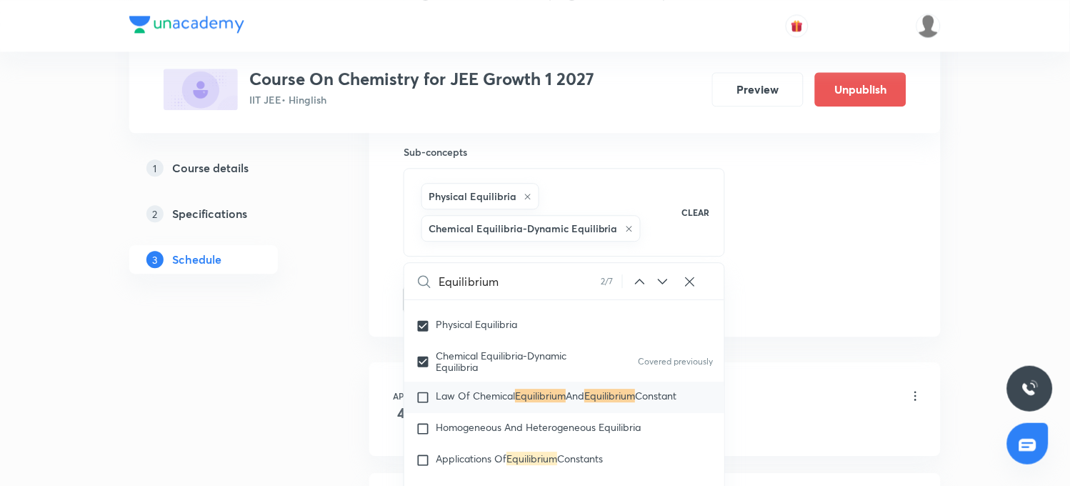
click at [473, 402] on span "Law Of Chemical" at bounding box center [475, 395] width 79 height 14
checkbox input "true"
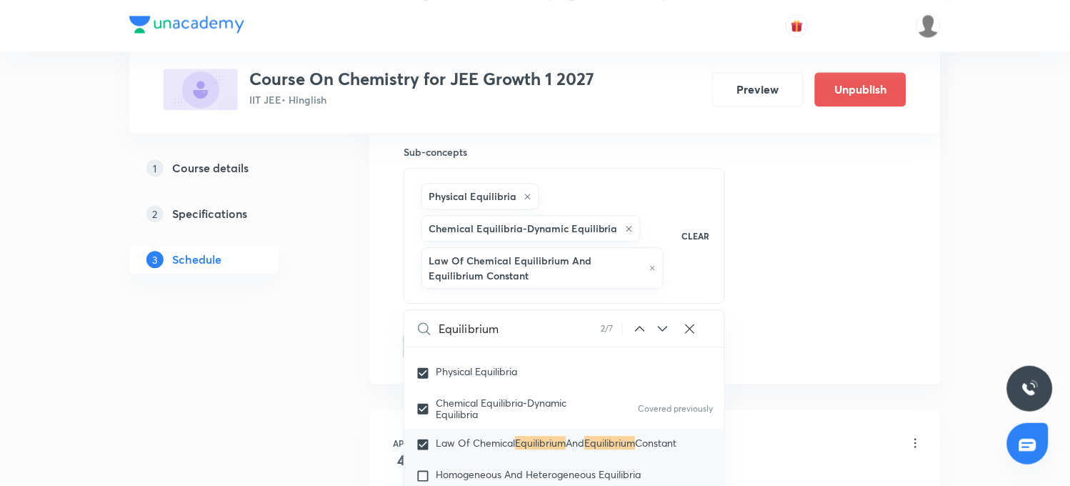
click at [452, 478] on span "Homogeneous And Heterogeneous Equilibria" at bounding box center [538, 474] width 205 height 14
checkbox input "true"
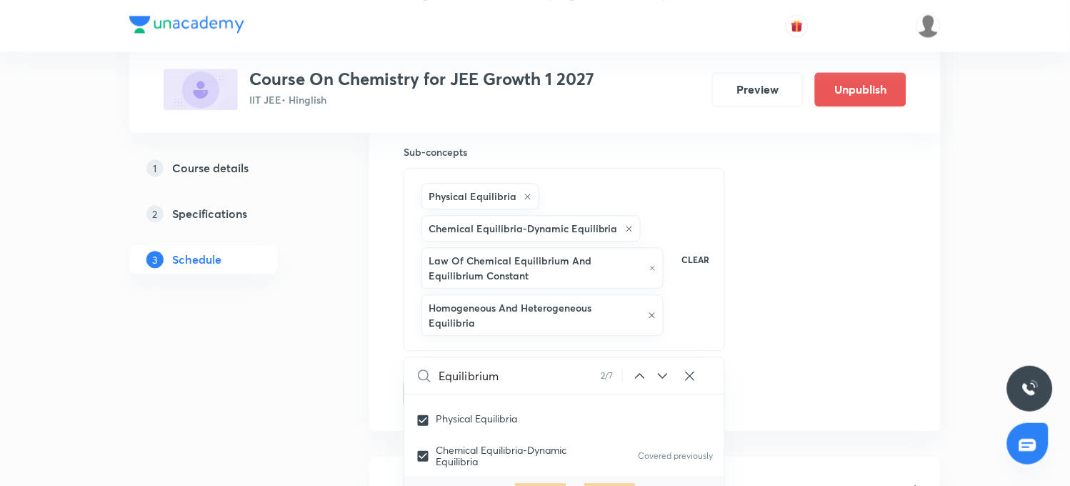
click at [804, 334] on div "Session 83 Live class Session title 11/99 Equilibrium ​ Schedule for Oct 6, 202…" at bounding box center [654, 0] width 503 height 813
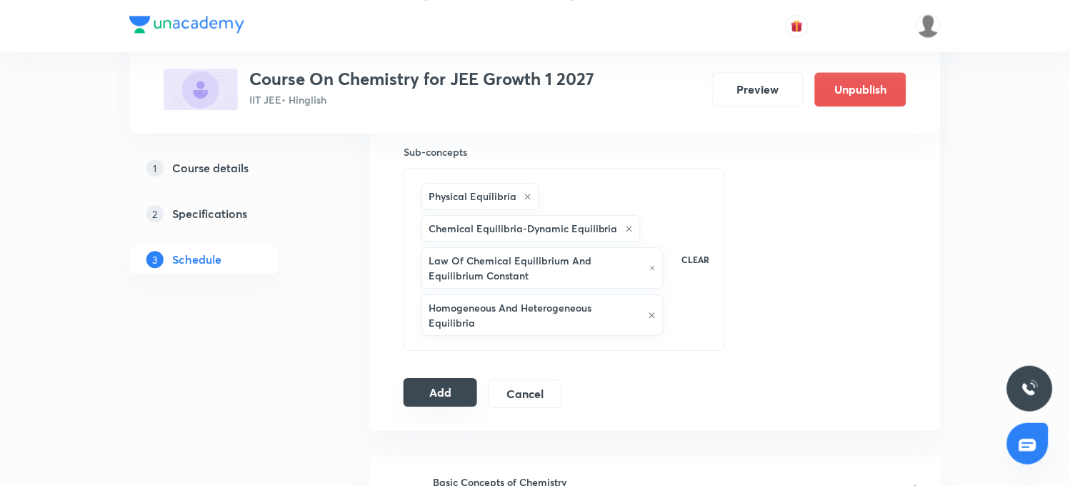
click at [458, 381] on button "Add" at bounding box center [440, 392] width 74 height 29
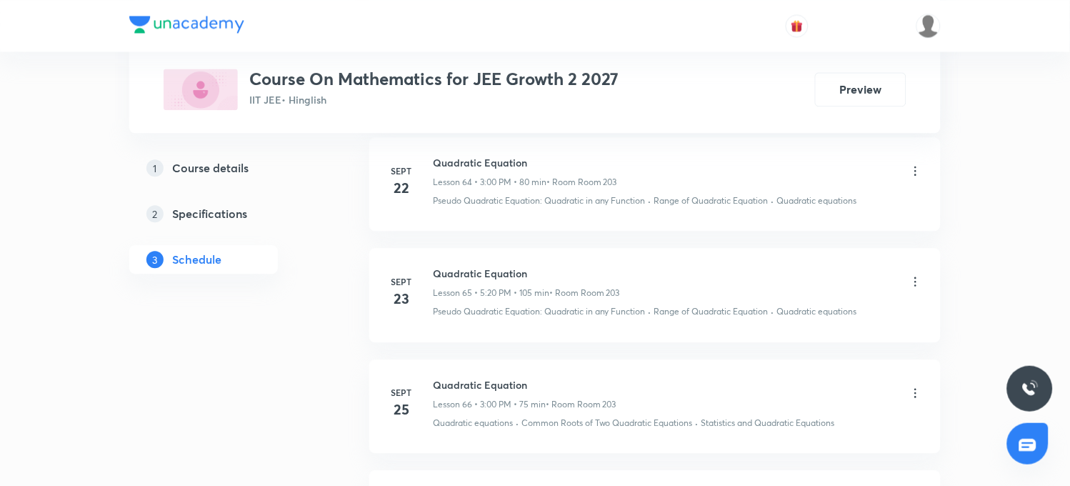
scroll to position [8562, 0]
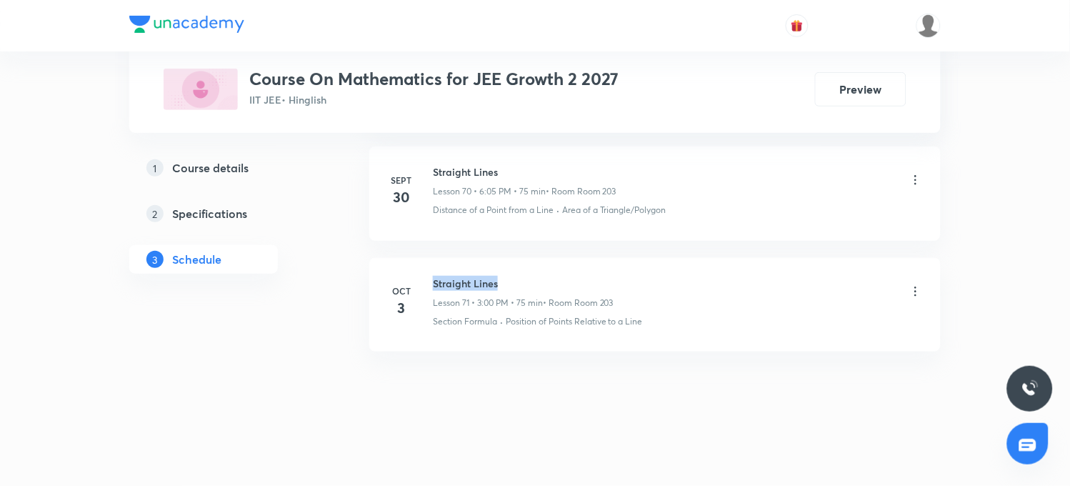
drag, startPoint x: 433, startPoint y: 277, endPoint x: 501, endPoint y: 282, distance: 68.0
click at [501, 282] on h6 "Straight Lines" at bounding box center [523, 283] width 181 height 15
copy h6 "Straight Lines"
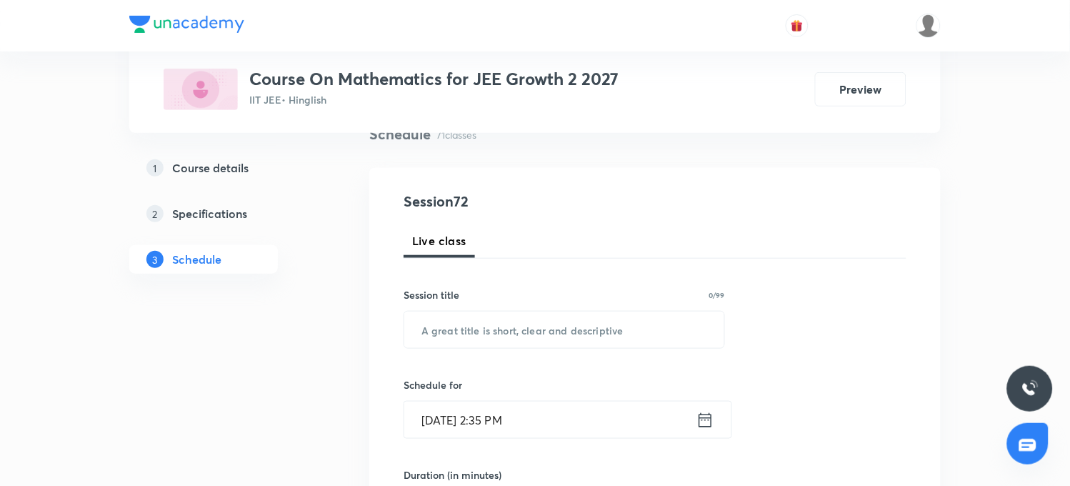
scroll to position [0, 0]
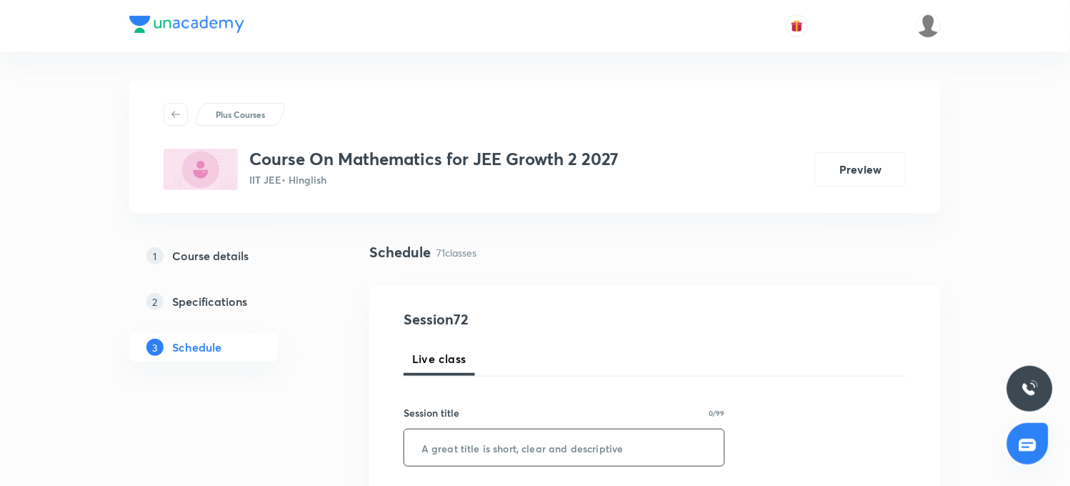
click at [440, 446] on input "text" at bounding box center [564, 447] width 320 height 36
paste input "Straight Lines"
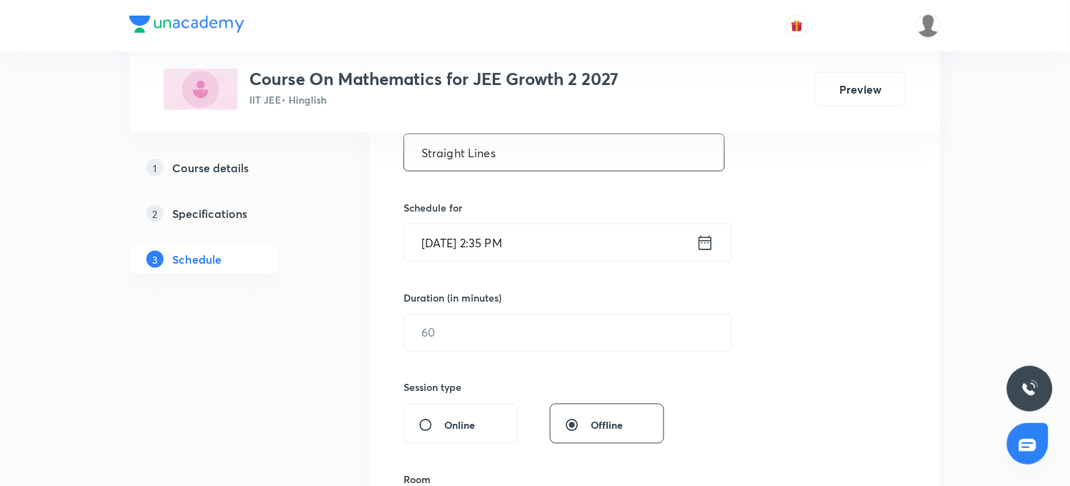
scroll to position [317, 0]
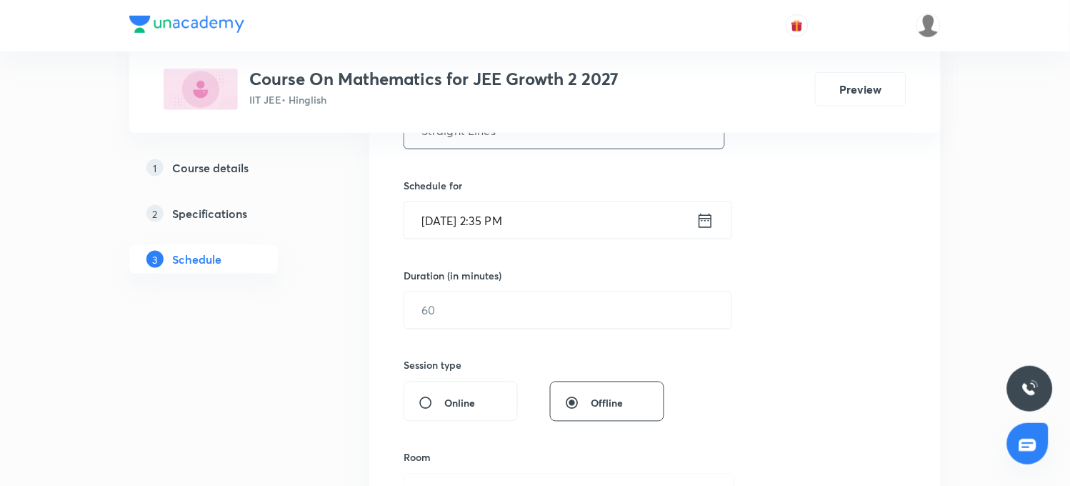
type input "Straight Lines"
click at [447, 224] on input "Oct 6, 2025, 2:35 PM" at bounding box center [550, 220] width 292 height 36
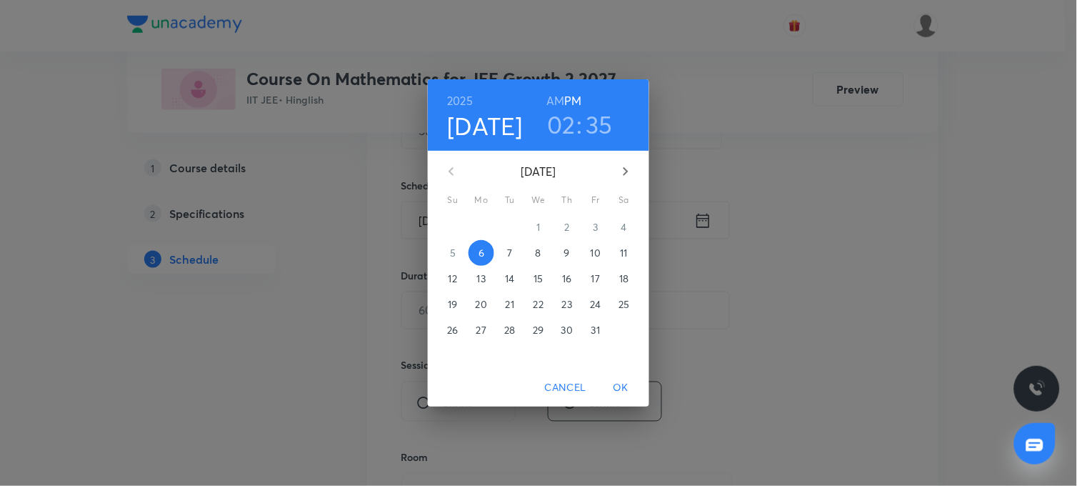
click at [566, 124] on h3 "02" at bounding box center [561, 124] width 29 height 30
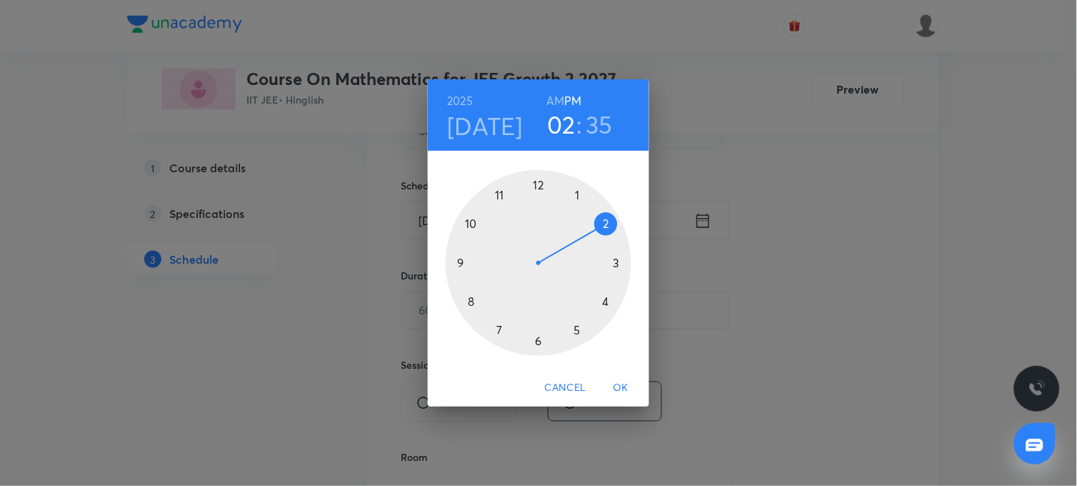
click at [613, 260] on div at bounding box center [539, 263] width 186 height 186
click at [537, 186] on div at bounding box center [539, 263] width 186 height 186
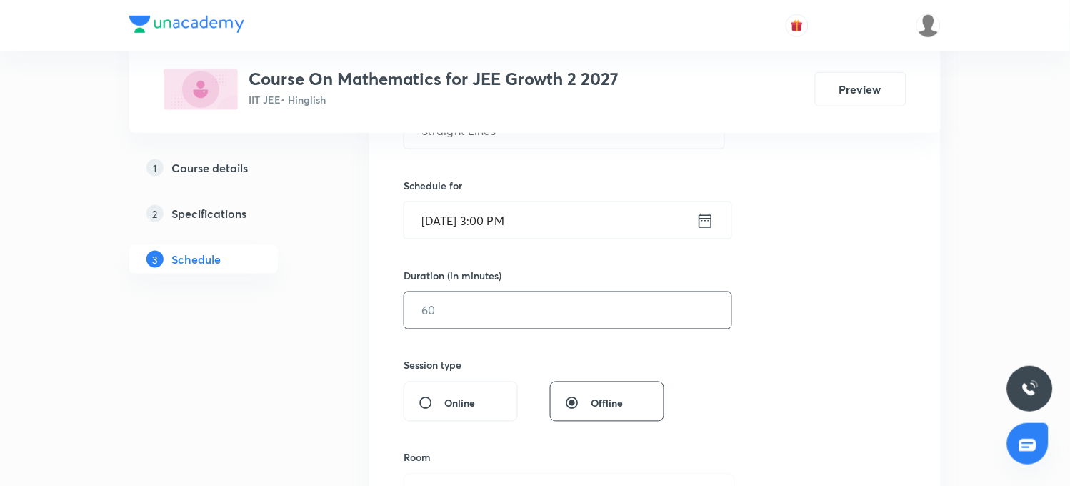
click at [433, 318] on input "text" at bounding box center [567, 310] width 327 height 36
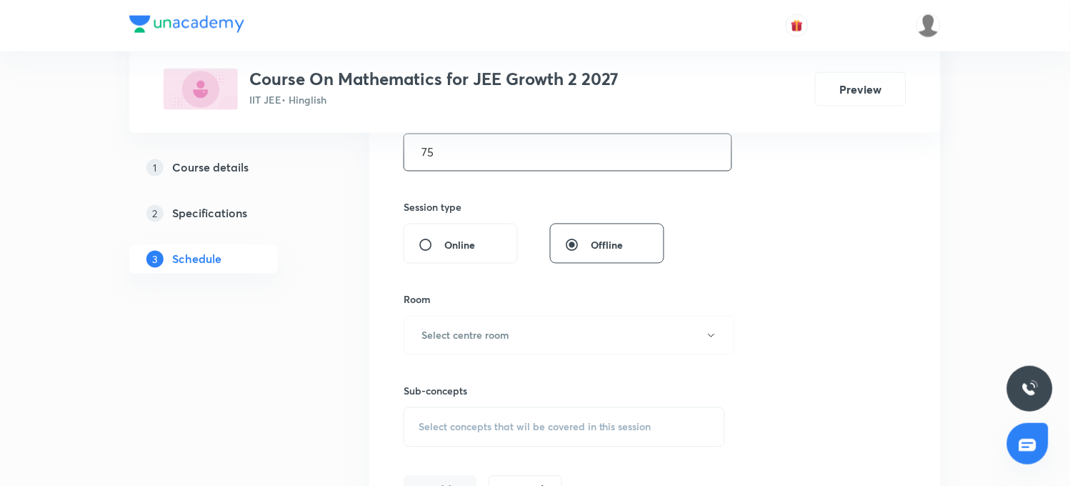
scroll to position [476, 0]
type input "75"
click at [528, 340] on button "Select centre room" at bounding box center [568, 334] width 331 height 39
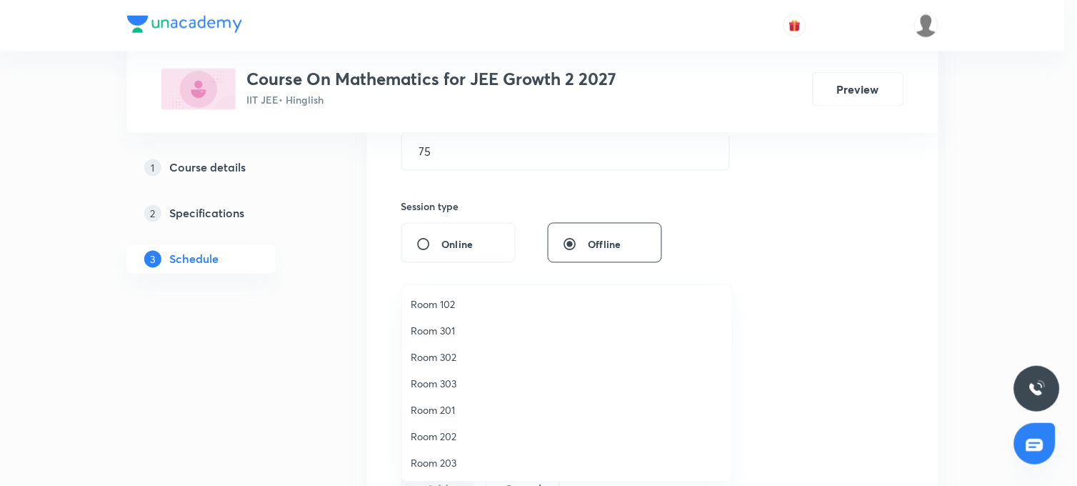
click at [446, 458] on span "Room 203" at bounding box center [567, 462] width 313 height 15
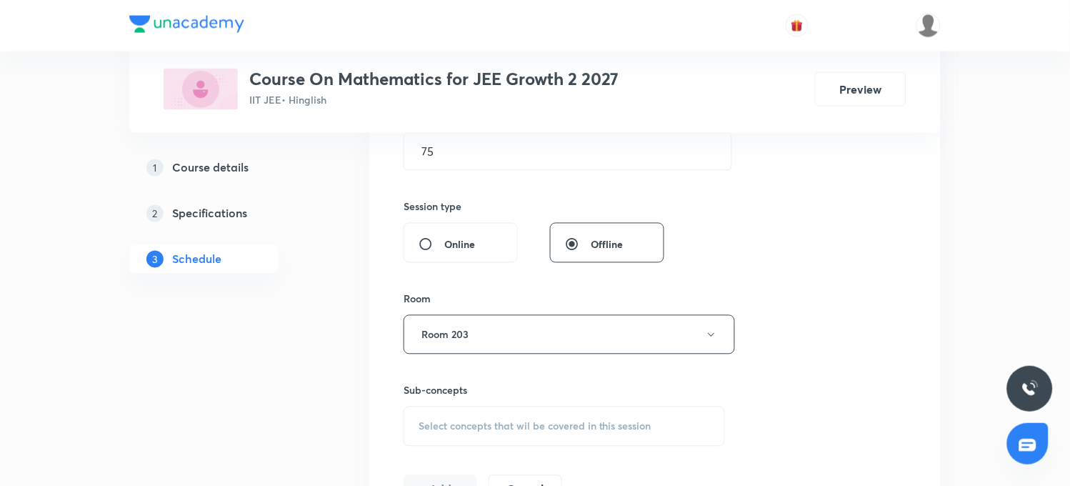
click at [432, 427] on span "Select concepts that wil be covered in this session" at bounding box center [534, 426] width 233 height 11
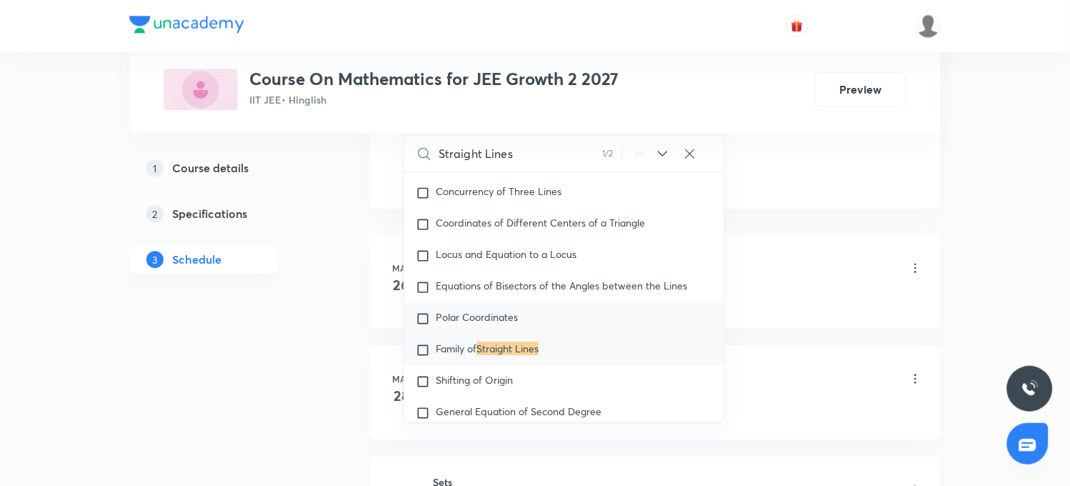
scroll to position [8174, 0]
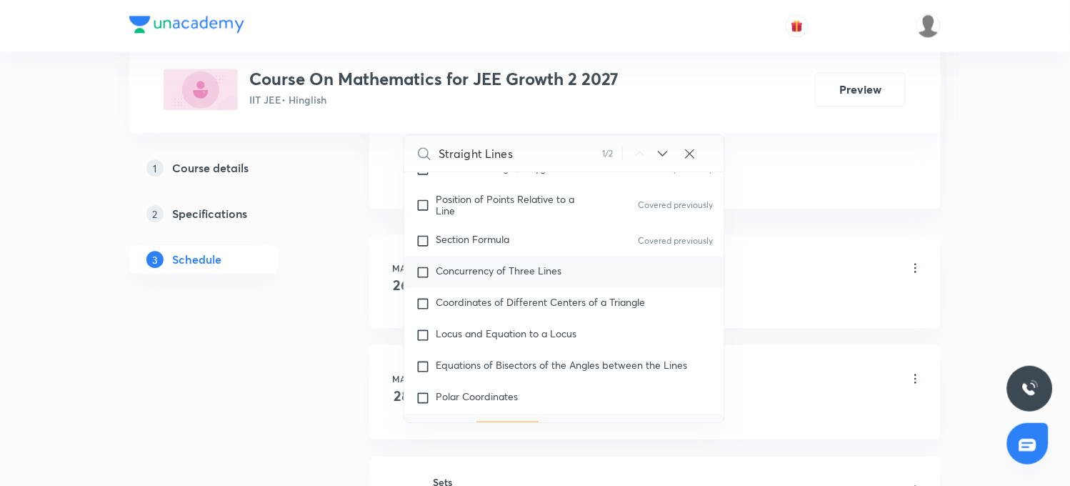
type input "Straight Lines"
click at [491, 277] on span "Concurrency of Three Lines" at bounding box center [499, 270] width 126 height 14
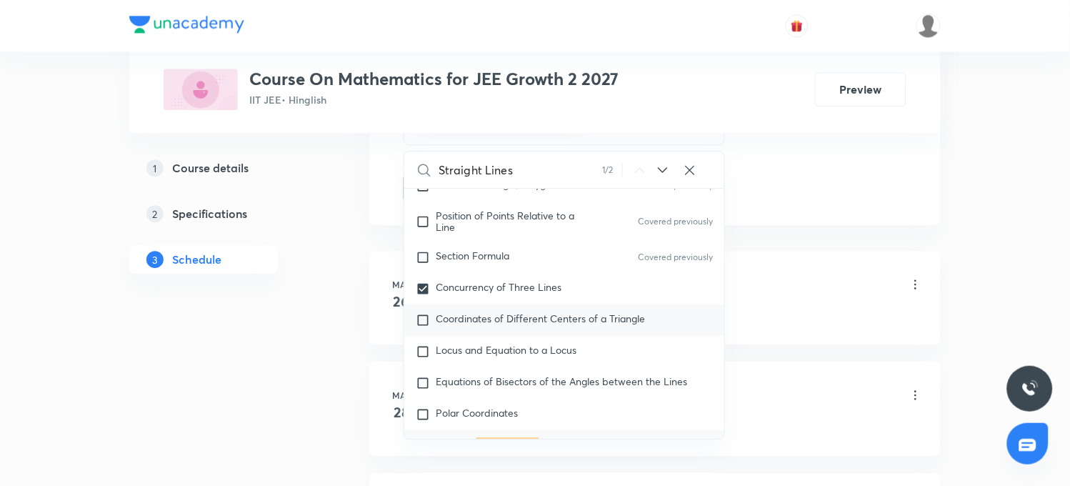
click at [513, 325] on span "Coordinates of Different Centers of a Triangle" at bounding box center [540, 318] width 209 height 14
checkbox input "true"
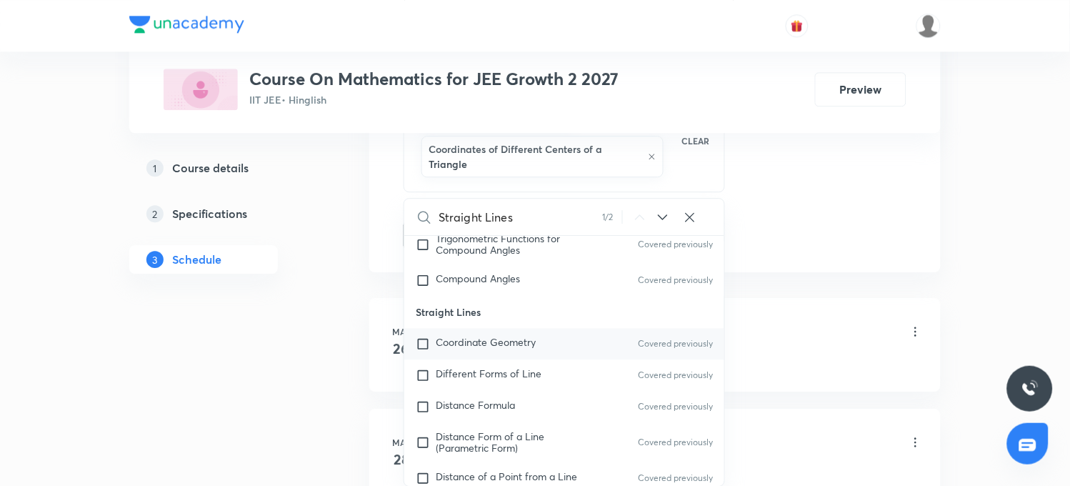
scroll to position [7857, 0]
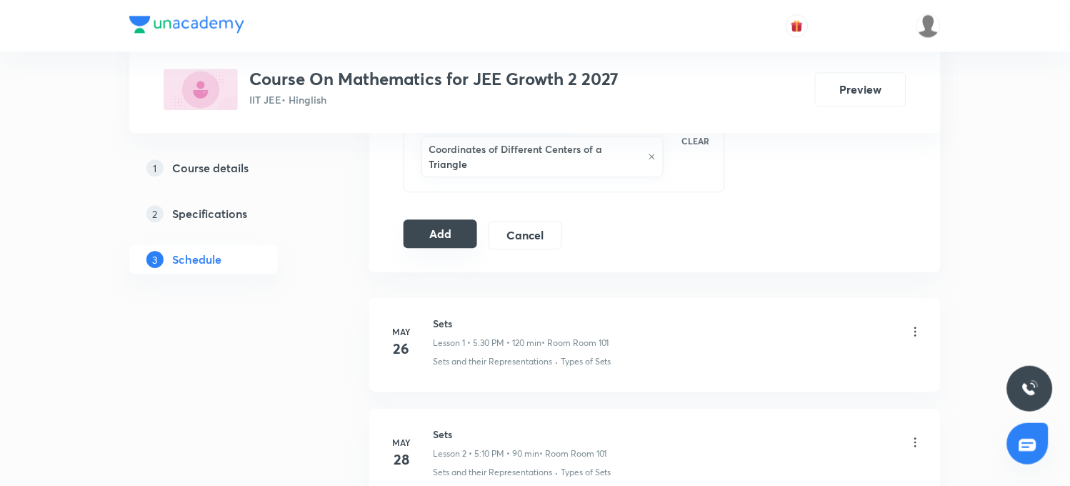
click at [446, 238] on button "Add" at bounding box center [440, 233] width 74 height 29
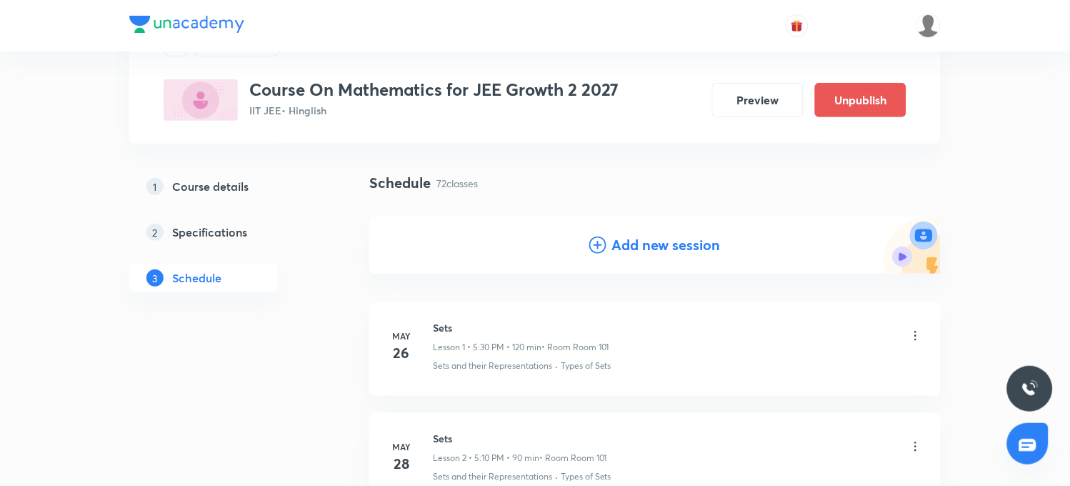
scroll to position [0, 0]
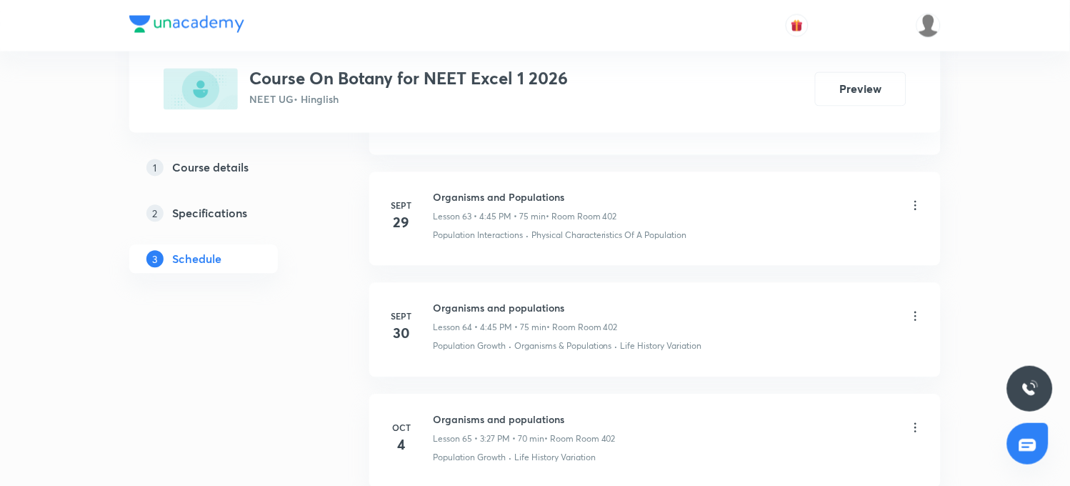
scroll to position [7760, 0]
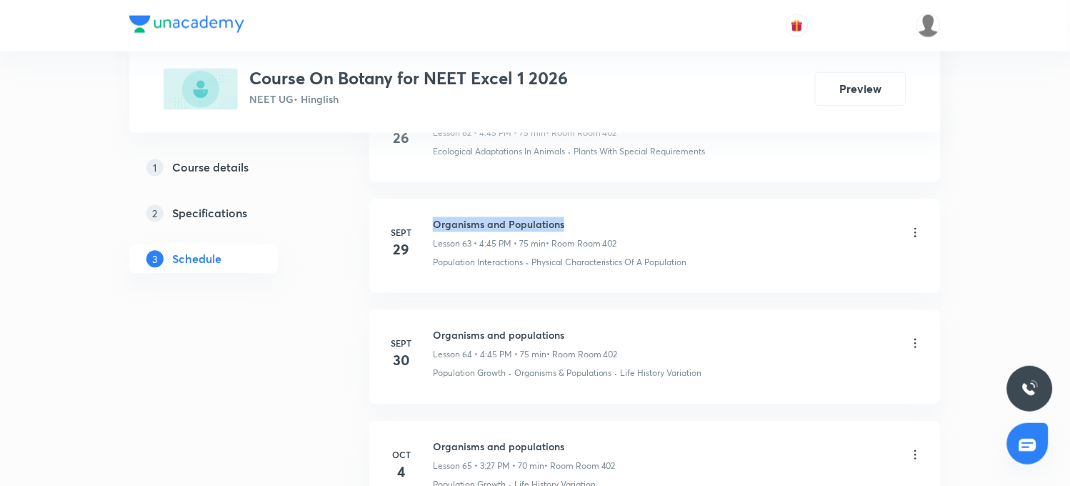
drag, startPoint x: 432, startPoint y: 232, endPoint x: 577, endPoint y: 230, distance: 145.0
click at [577, 230] on h6 "Organisms and Populations" at bounding box center [525, 224] width 184 height 15
copy h6 "Organisms and Populations"
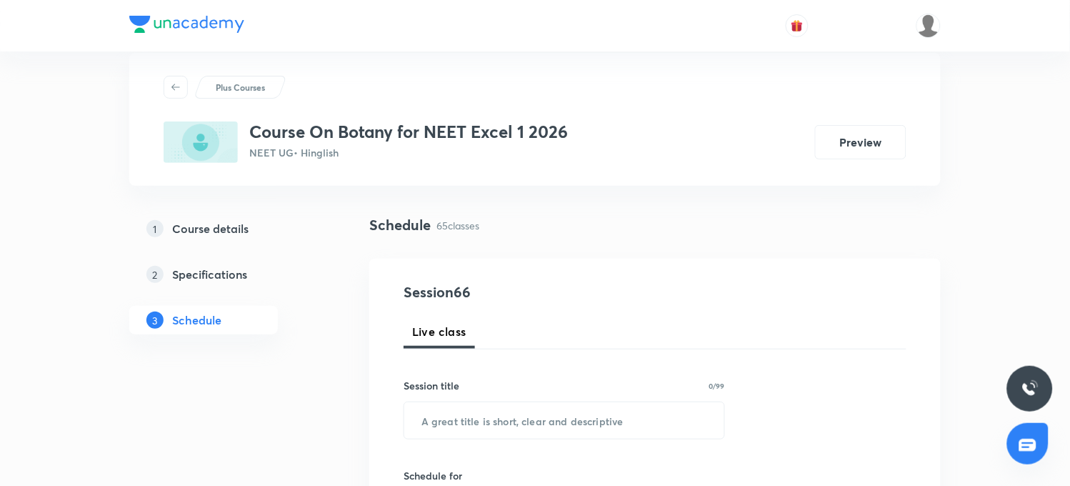
scroll to position [0, 0]
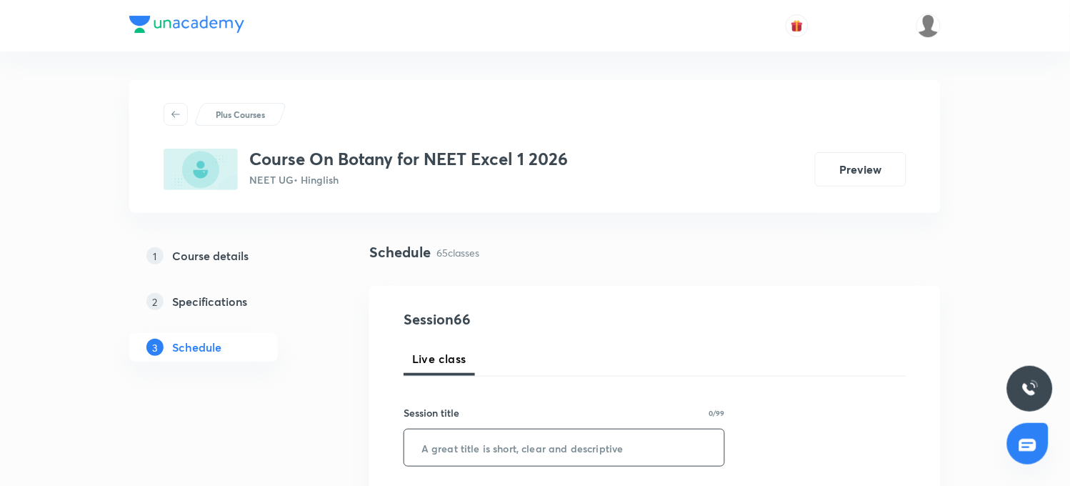
click at [463, 440] on input "text" at bounding box center [564, 447] width 320 height 36
paste input "Organisms and Populations"
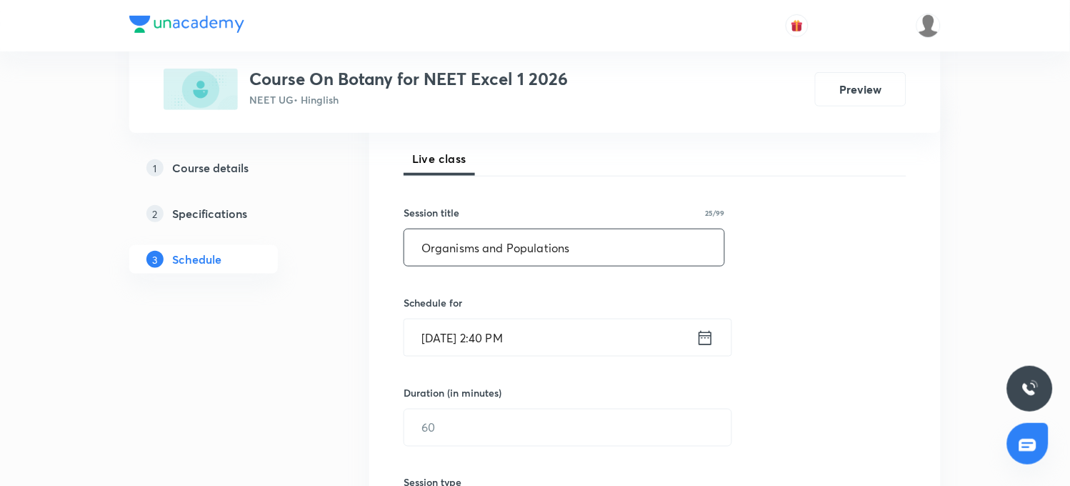
scroll to position [238, 0]
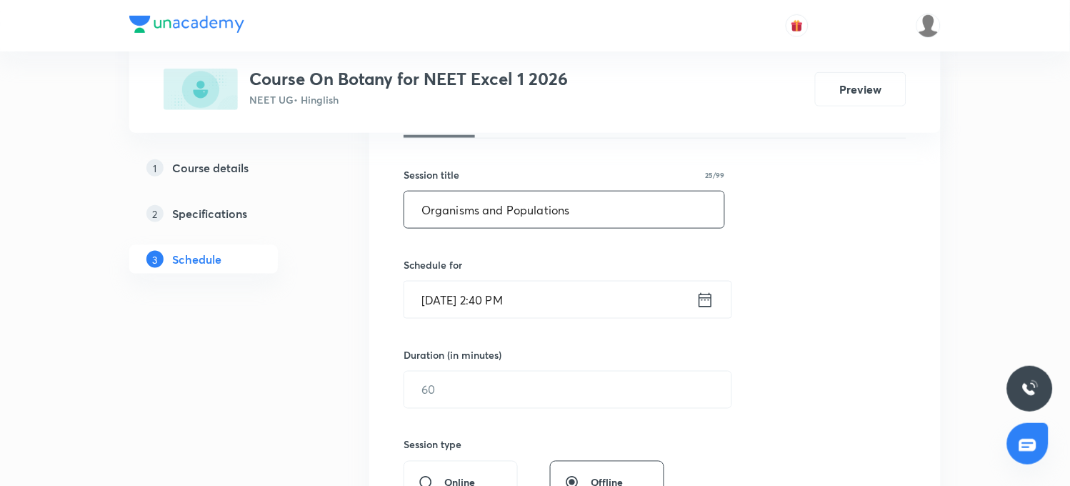
type input "Organisms and Populations"
click at [489, 302] on input "[DATE] 2:40 PM" at bounding box center [550, 299] width 292 height 36
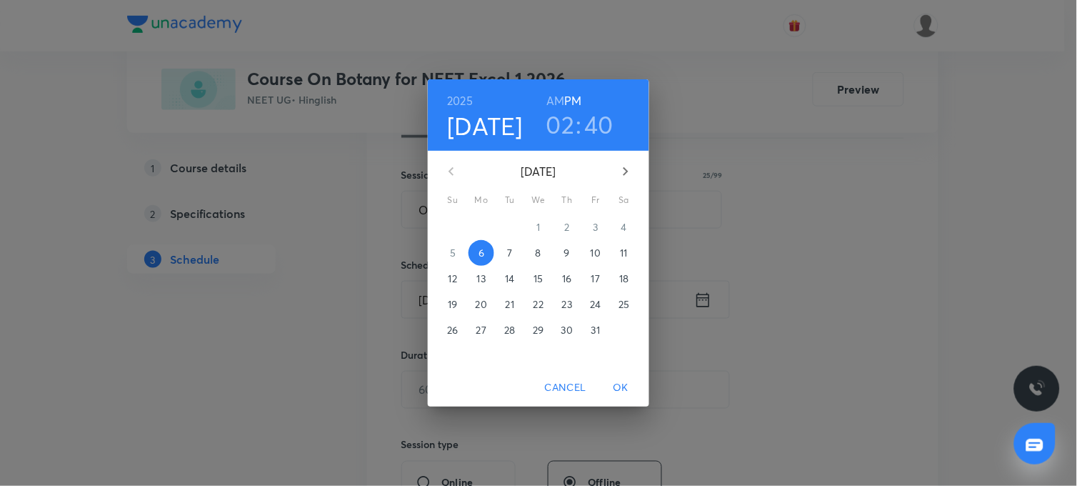
click at [567, 126] on h3 "02" at bounding box center [560, 124] width 29 height 30
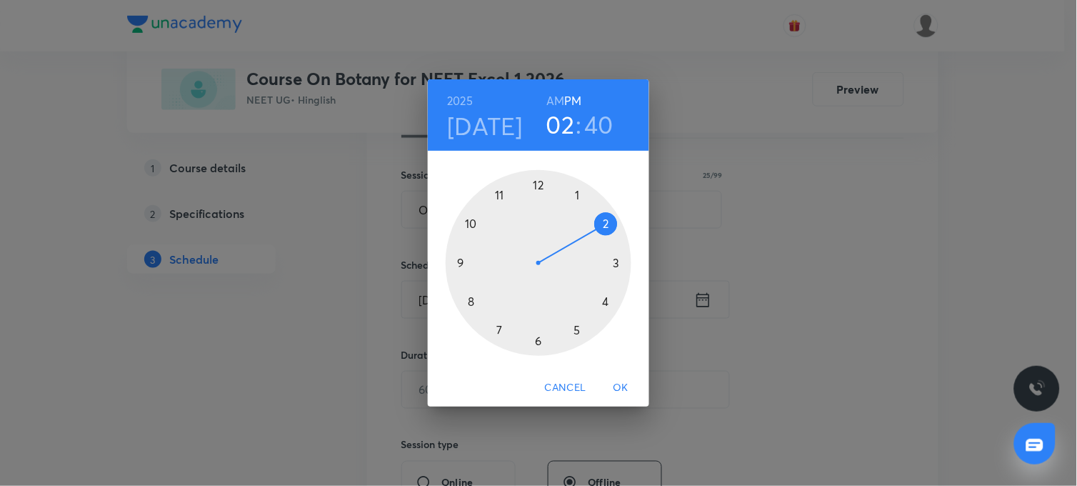
click at [616, 262] on div at bounding box center [539, 263] width 186 height 186
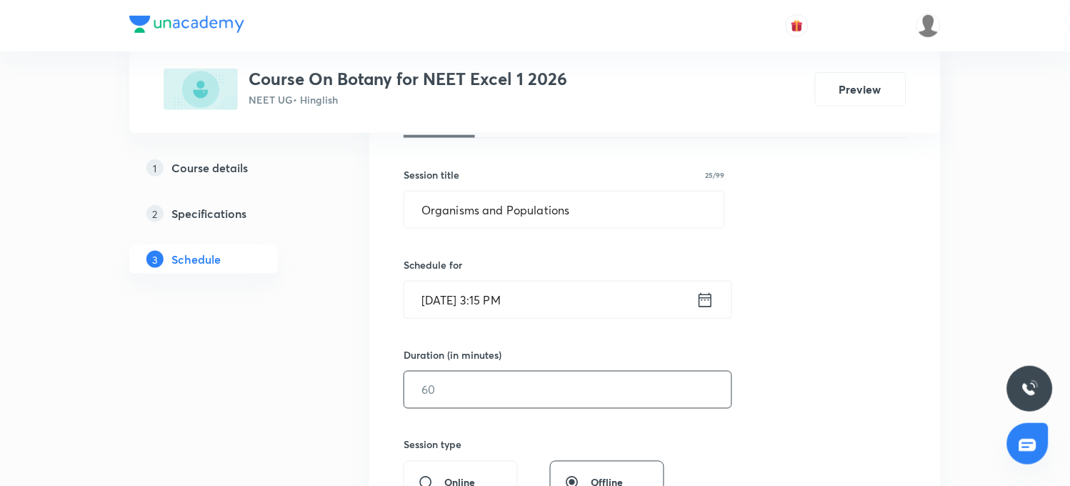
click at [470, 390] on input "text" at bounding box center [567, 389] width 327 height 36
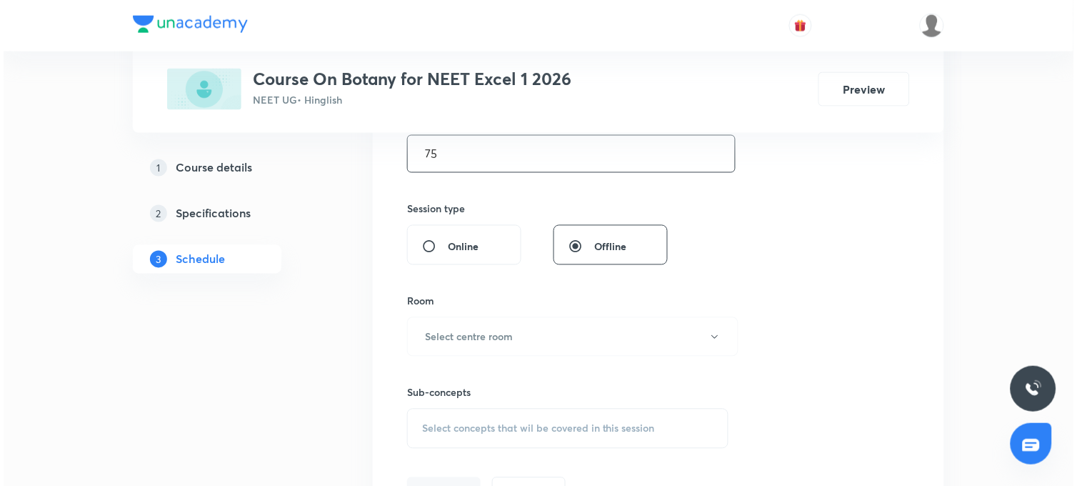
scroll to position [476, 0]
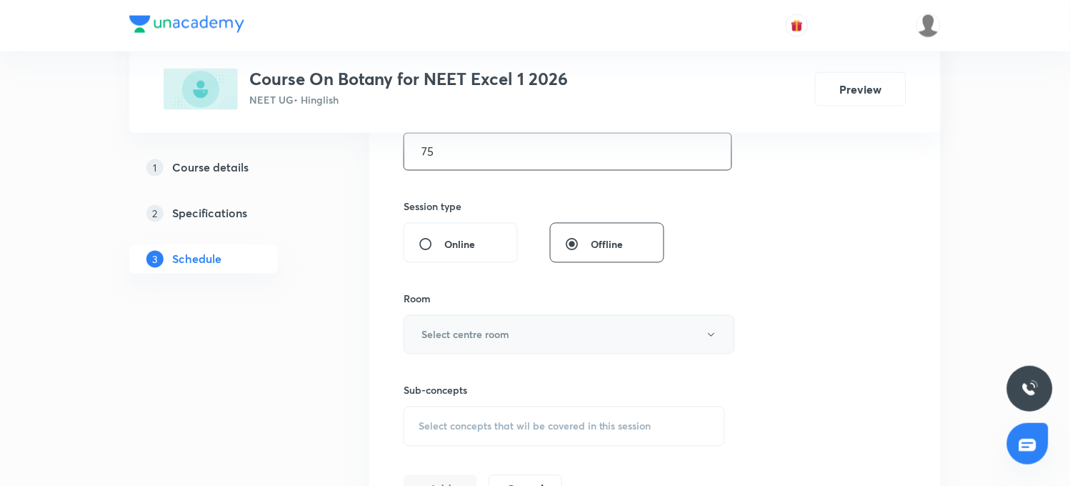
type input "75"
click at [491, 338] on h6 "Select centre room" at bounding box center [465, 334] width 88 height 15
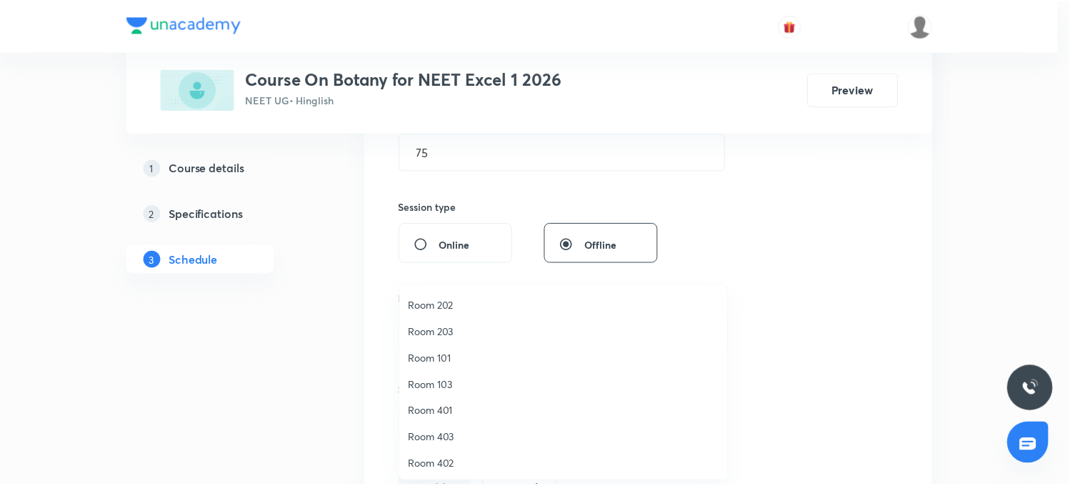
scroll to position [132, 0]
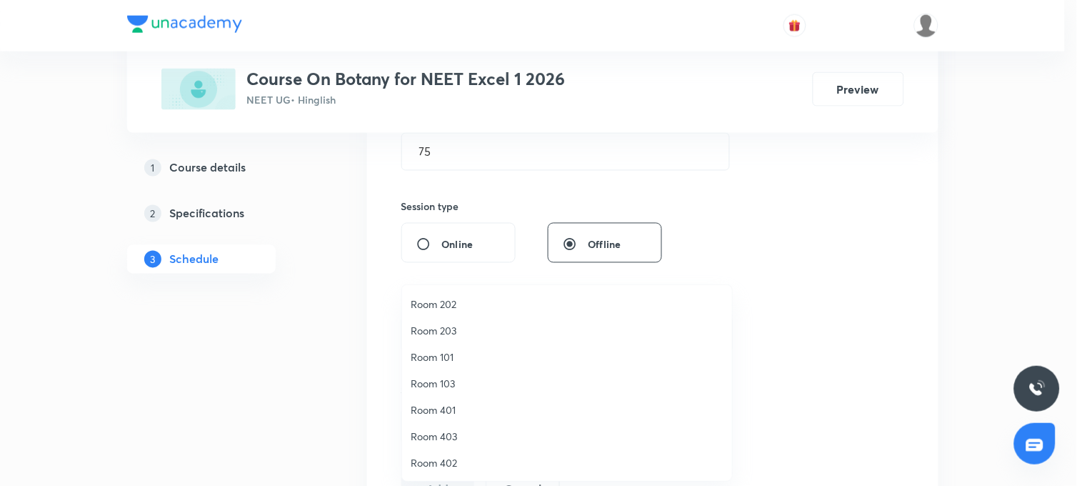
click at [455, 461] on span "Room 402" at bounding box center [567, 462] width 313 height 15
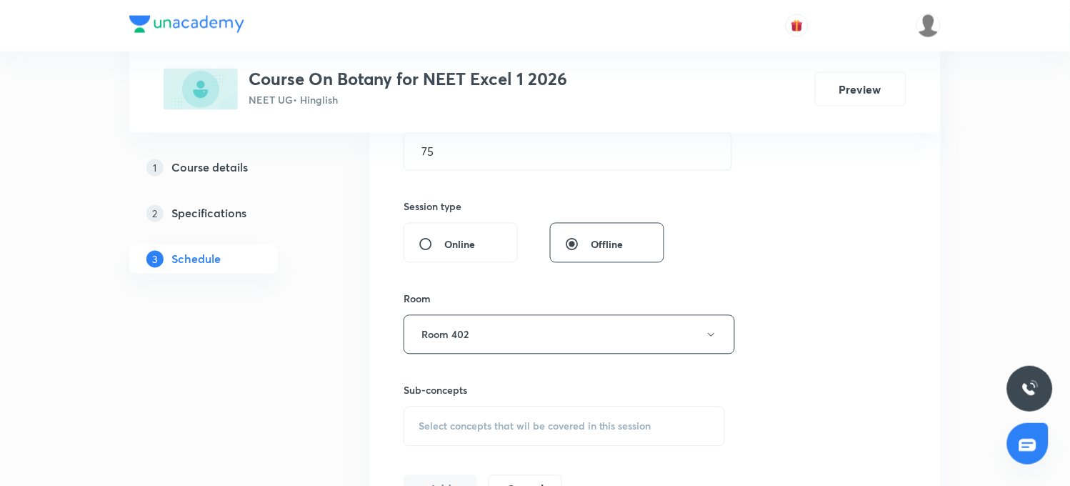
click at [448, 426] on span "Select concepts that wil be covered in this session" at bounding box center [534, 426] width 233 height 11
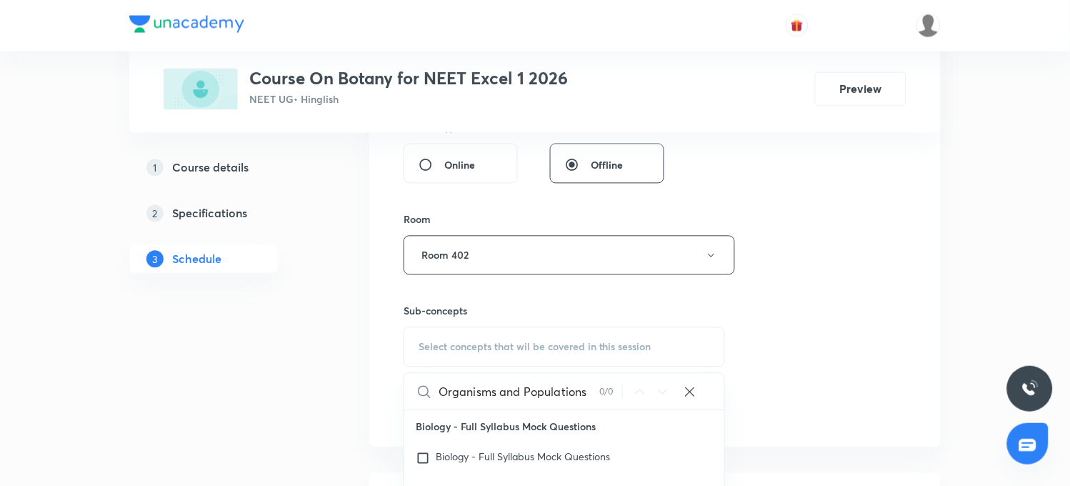
scroll to position [634, 0]
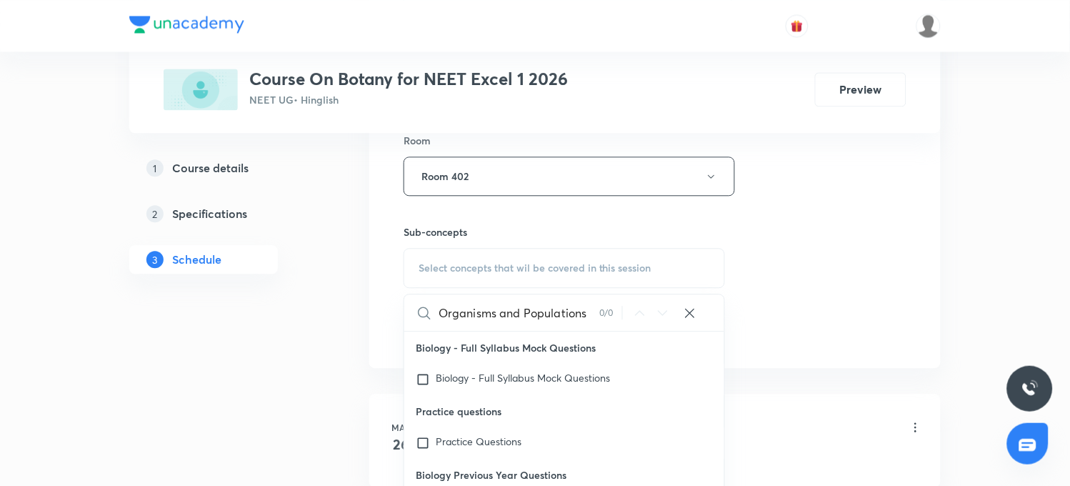
drag, startPoint x: 491, startPoint y: 316, endPoint x: 588, endPoint y: 315, distance: 96.4
click at [588, 315] on input "Organisms and Populations" at bounding box center [518, 312] width 161 height 36
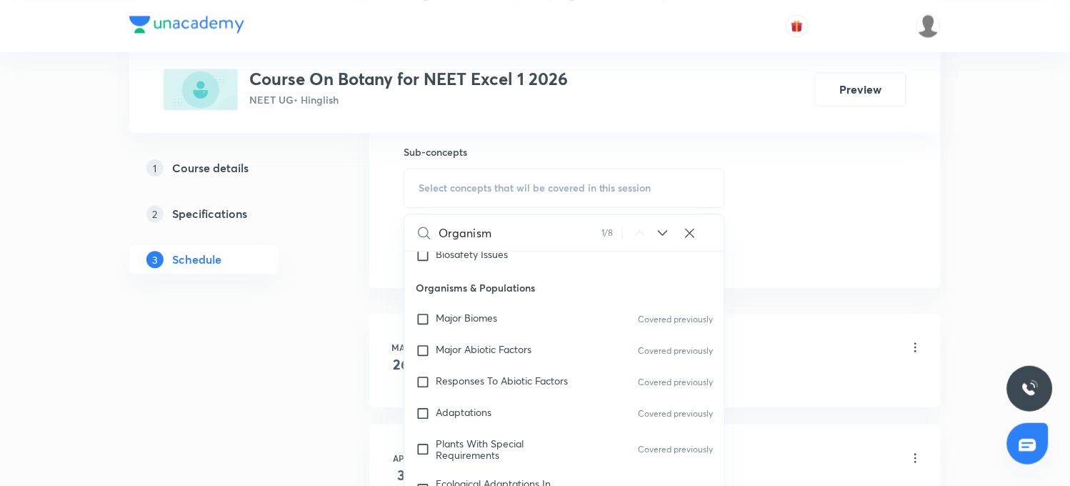
scroll to position [12347, 0]
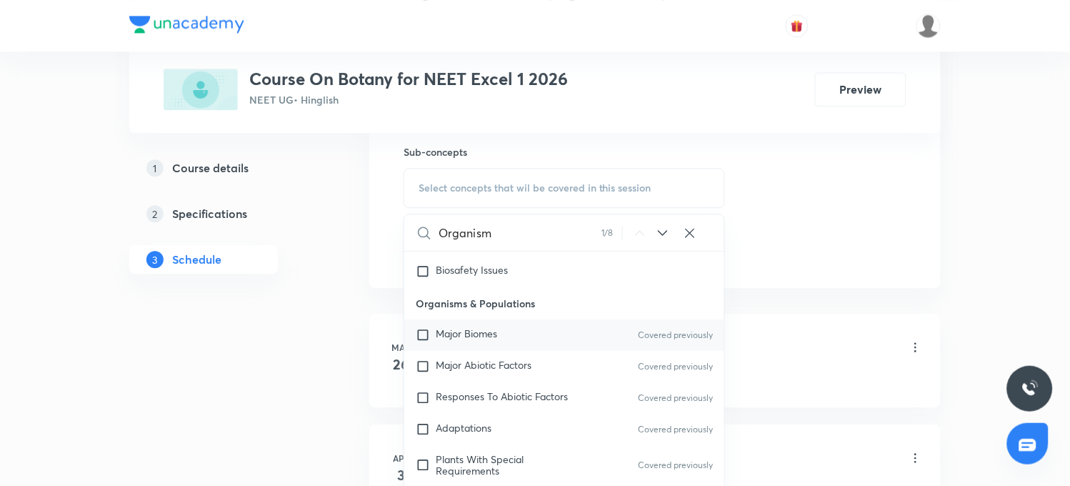
type input "Organism"
click at [441, 333] on span "Major Biomes" at bounding box center [466, 333] width 61 height 14
checkbox input "true"
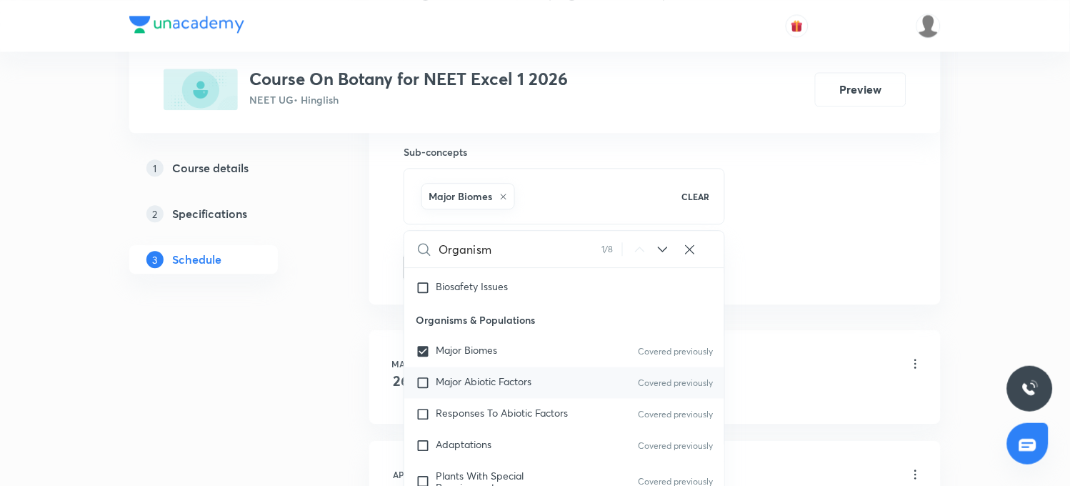
click at [426, 377] on input "checkbox" at bounding box center [426, 383] width 20 height 14
checkbox input "true"
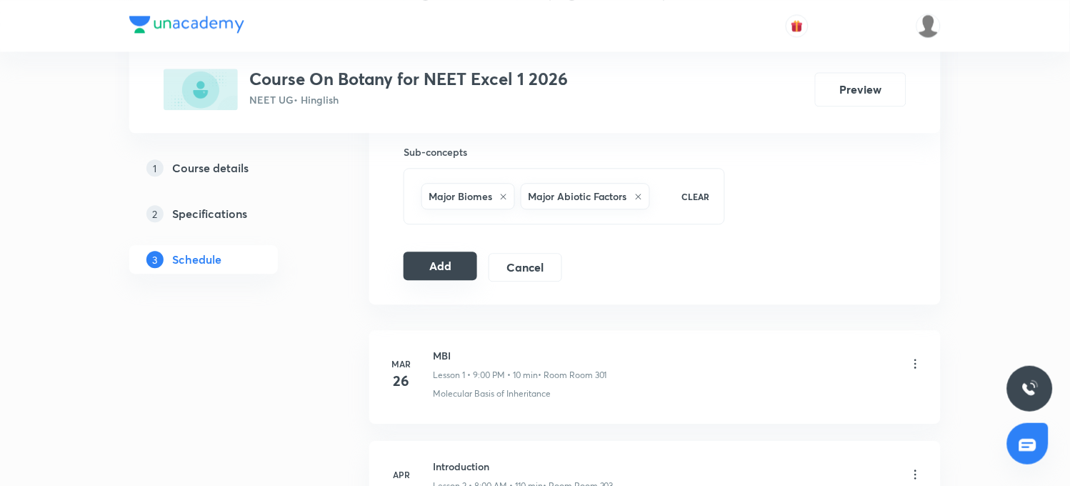
click at [448, 272] on button "Add" at bounding box center [440, 265] width 74 height 29
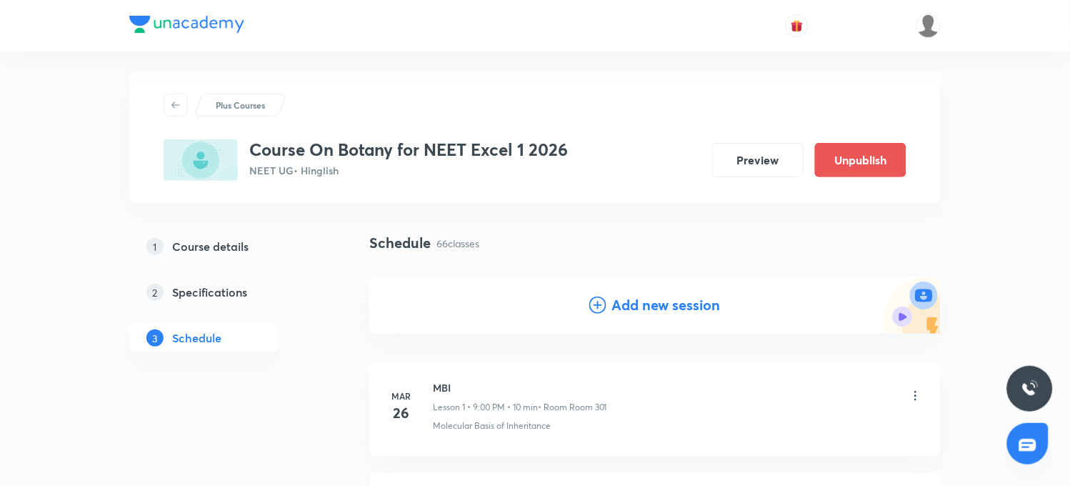
scroll to position [0, 0]
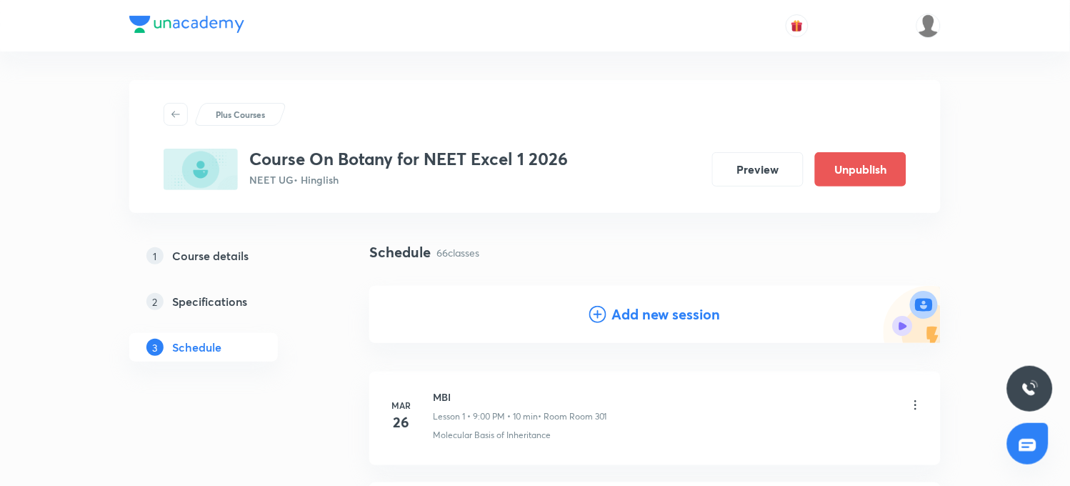
click at [646, 311] on h4 "Add new session" at bounding box center [666, 313] width 109 height 21
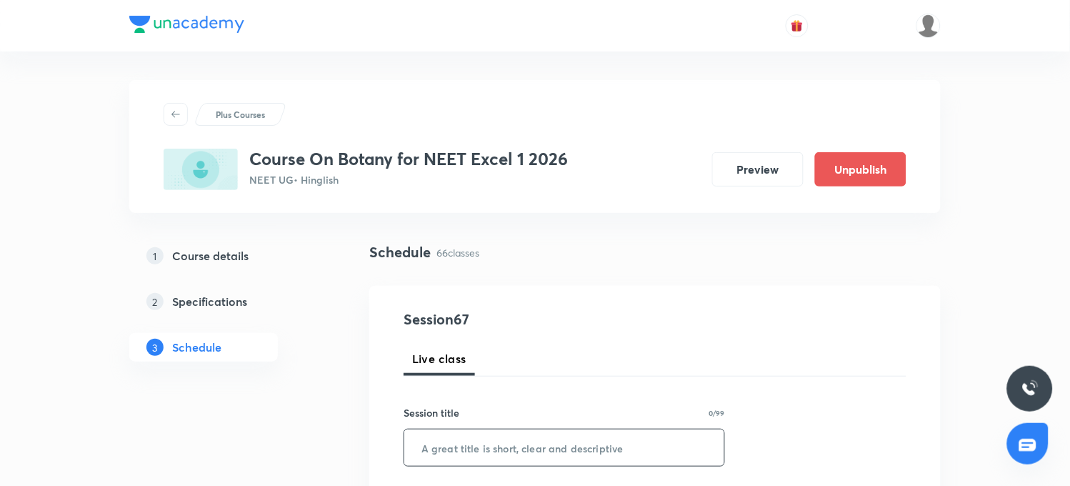
paste input "Organisms and Populations"
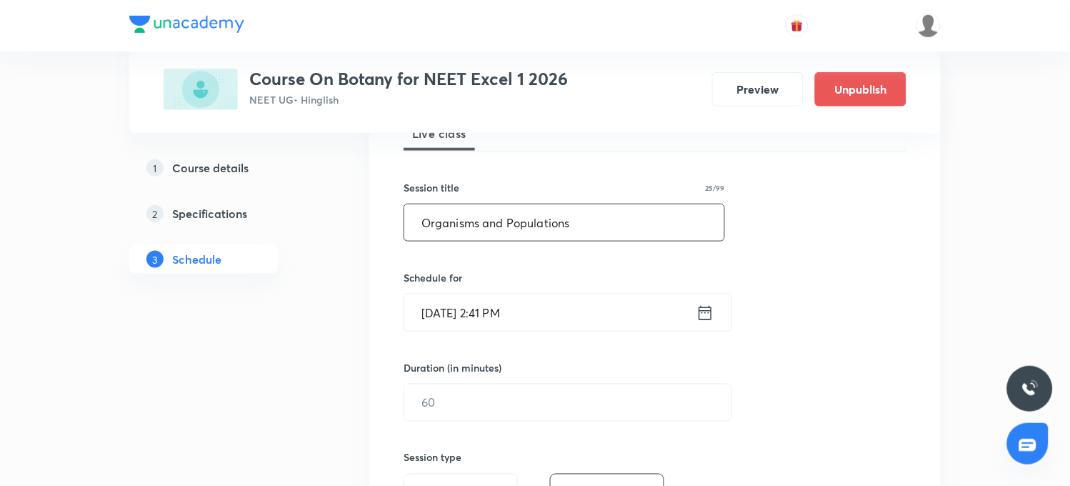
scroll to position [238, 0]
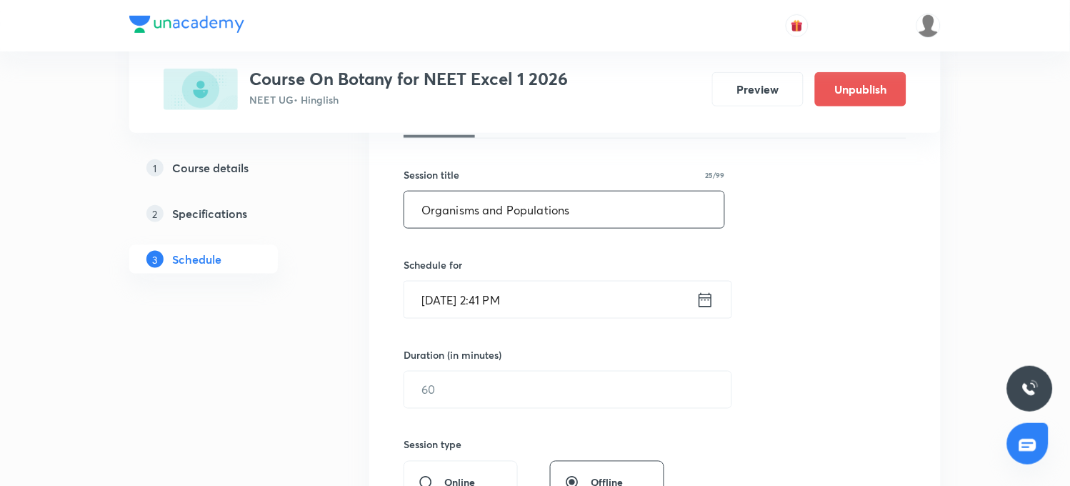
type input "Organisms and Populations"
click at [490, 303] on input "Oct 6, 2025, 2:41 PM" at bounding box center [550, 299] width 292 height 36
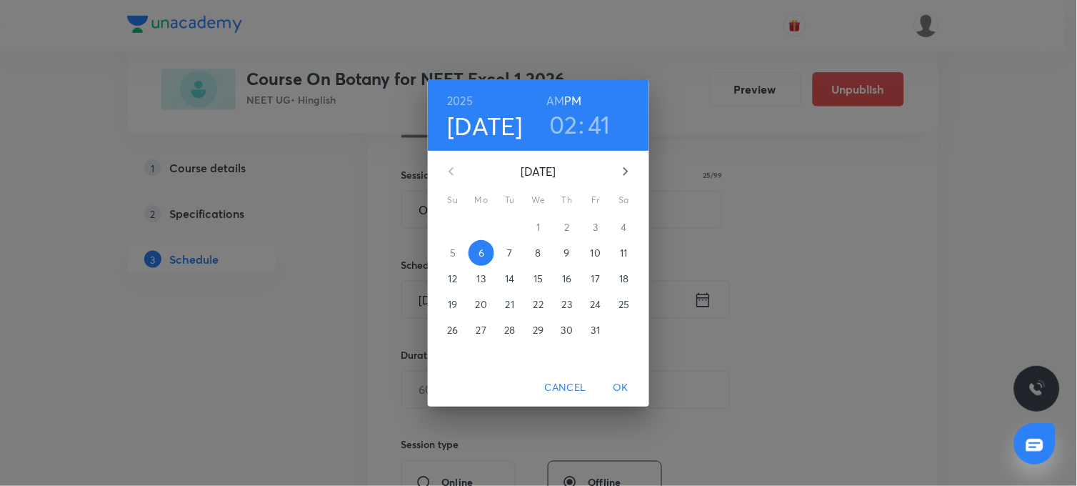
click at [568, 130] on h3 "02" at bounding box center [563, 124] width 29 height 30
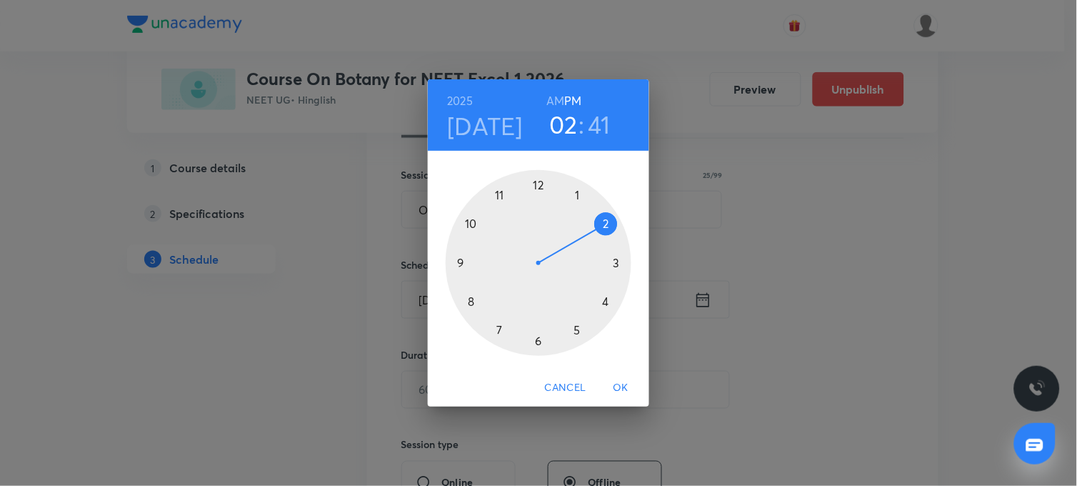
click at [605, 298] on div at bounding box center [539, 263] width 186 height 186
click at [459, 262] on div at bounding box center [539, 263] width 186 height 186
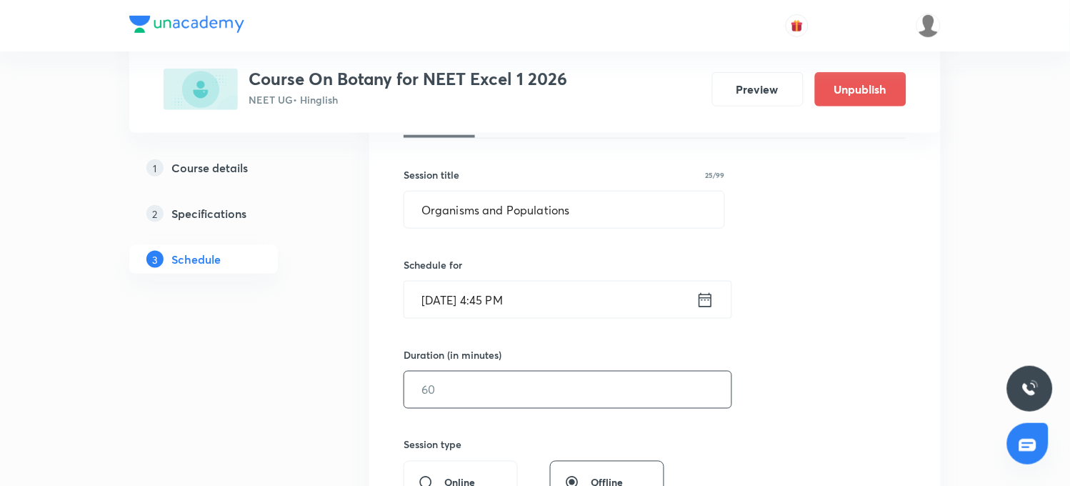
click at [451, 393] on input "text" at bounding box center [567, 389] width 327 height 36
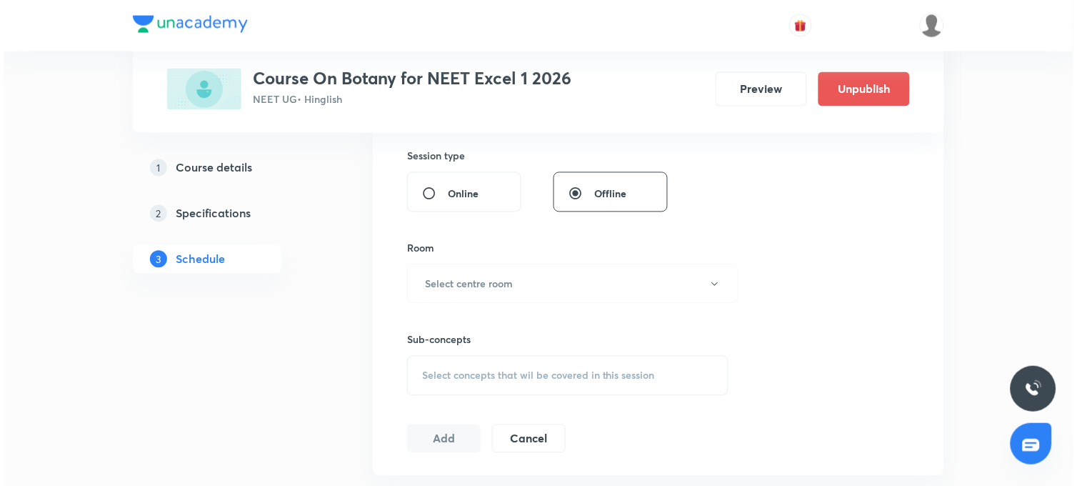
scroll to position [555, 0]
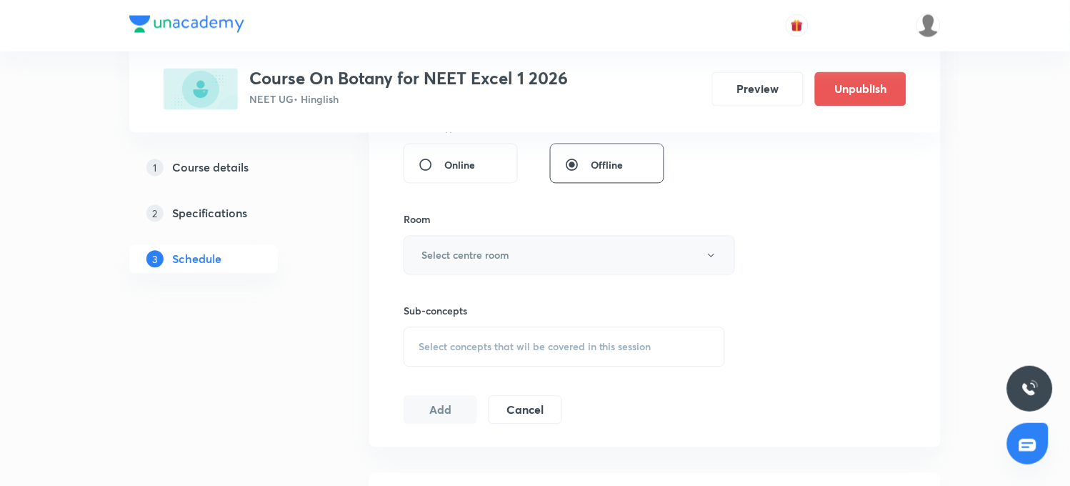
type input "75"
click at [466, 258] on h6 "Select centre room" at bounding box center [465, 255] width 88 height 15
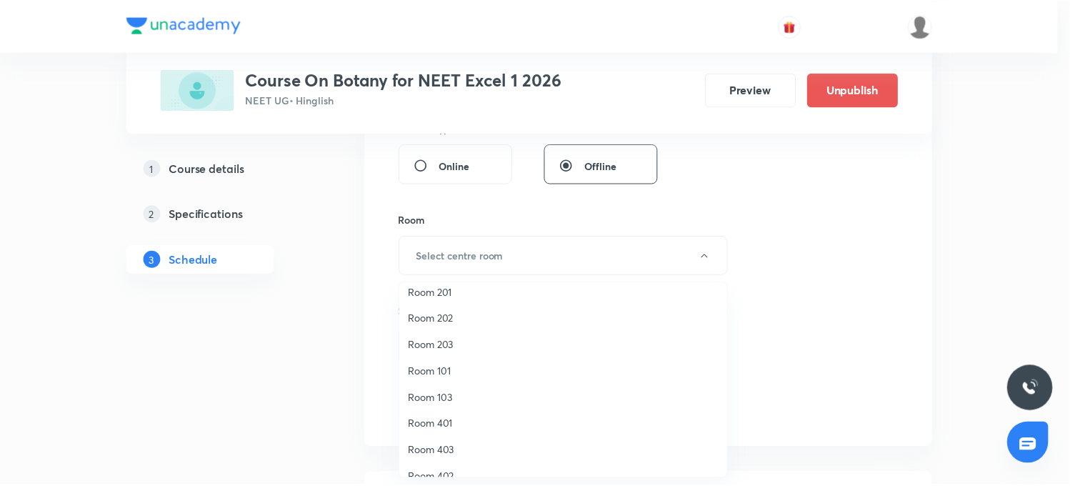
scroll to position [132, 0]
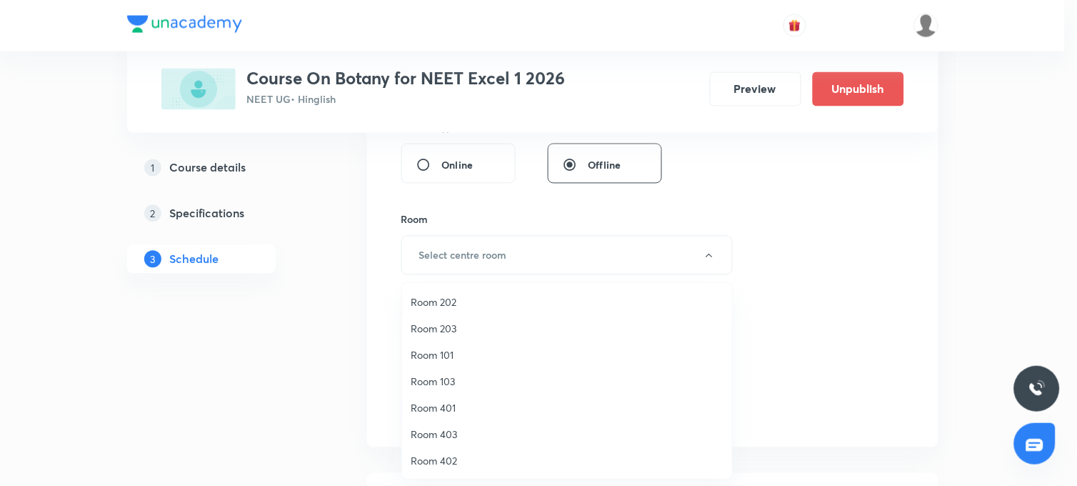
click at [434, 464] on span "Room 402" at bounding box center [567, 460] width 313 height 15
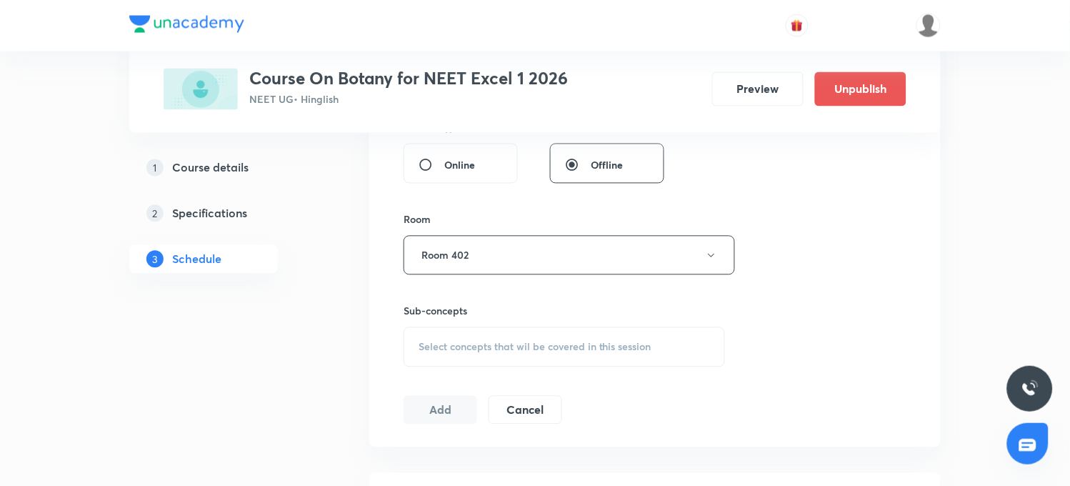
click at [445, 354] on div "Select concepts that wil be covered in this session" at bounding box center [563, 347] width 321 height 40
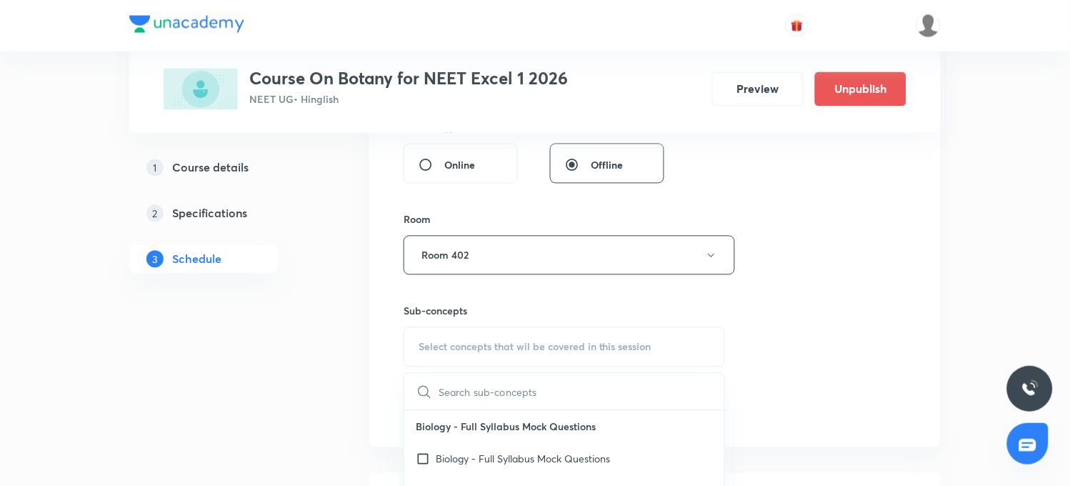
click at [446, 396] on input "text" at bounding box center [581, 391] width 286 height 36
type input "Organisms and Populations"
click at [810, 336] on div "Session 67 Live class Session title 25/99 Organisms and Populations ​ Schedule …" at bounding box center [654, 89] width 503 height 671
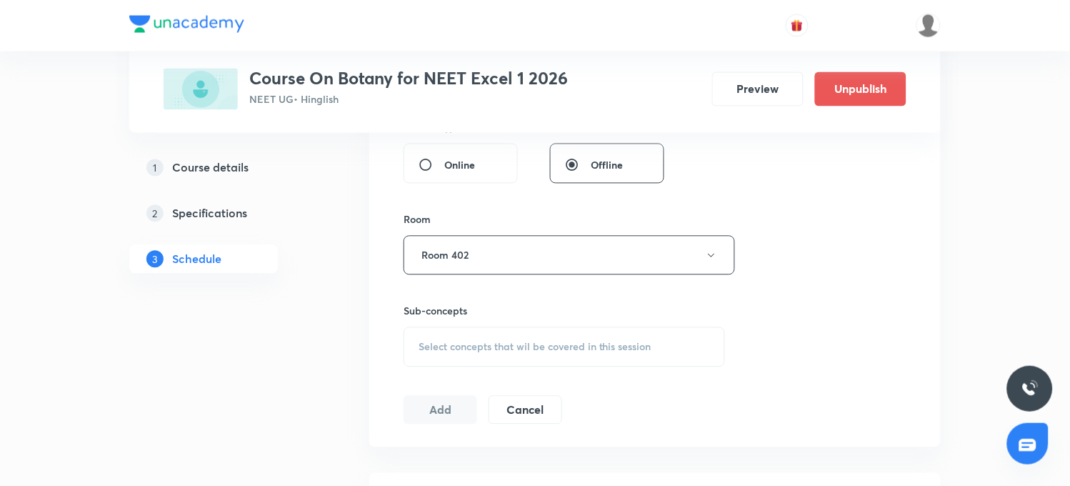
click at [474, 345] on span "Select concepts that wil be covered in this session" at bounding box center [534, 346] width 233 height 11
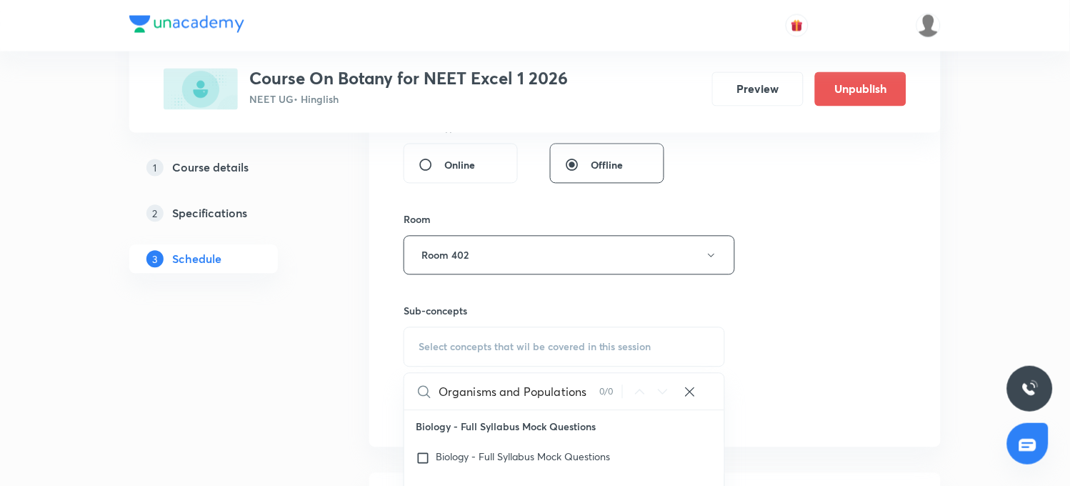
drag, startPoint x: 491, startPoint y: 396, endPoint x: 595, endPoint y: 393, distance: 104.3
click at [595, 393] on input "Organisms and Populations" at bounding box center [518, 391] width 161 height 36
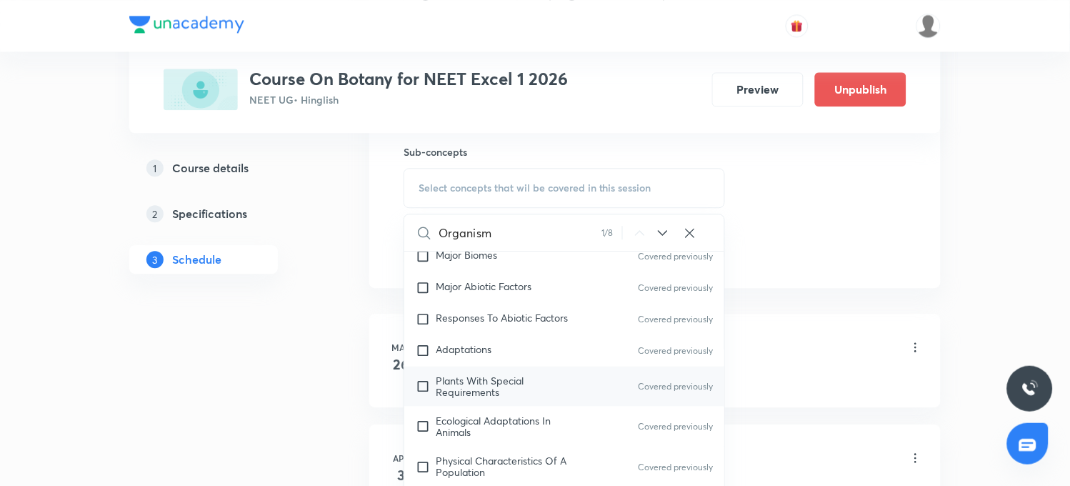
scroll to position [12347, 0]
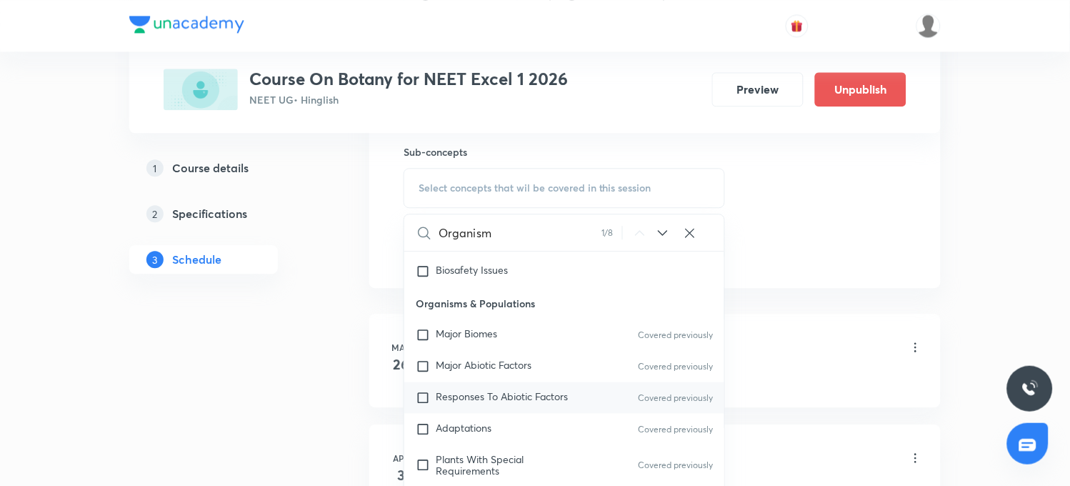
type input "Organism"
click at [438, 397] on span "Responses To Abiotic Factors" at bounding box center [502, 396] width 132 height 14
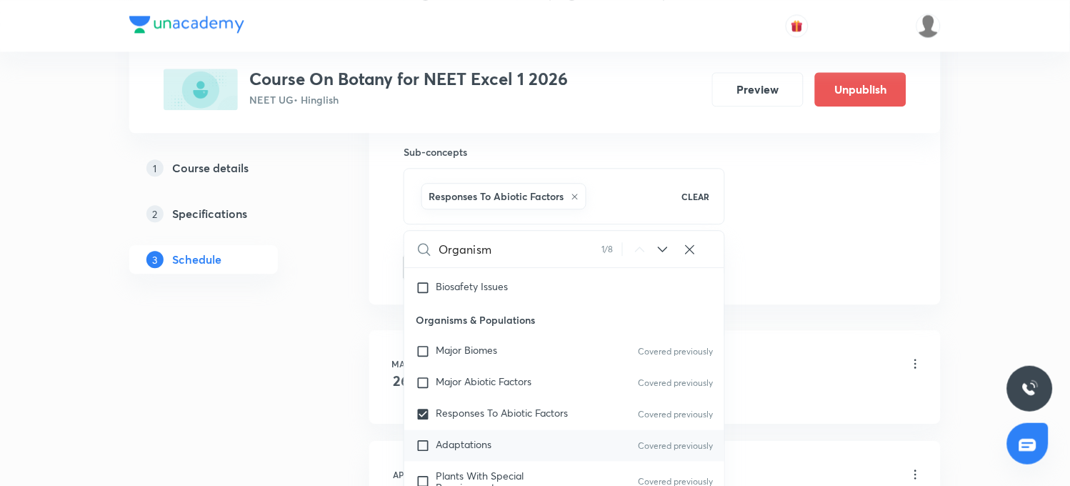
click at [436, 444] on span "Adaptations" at bounding box center [464, 444] width 56 height 14
checkbox input "true"
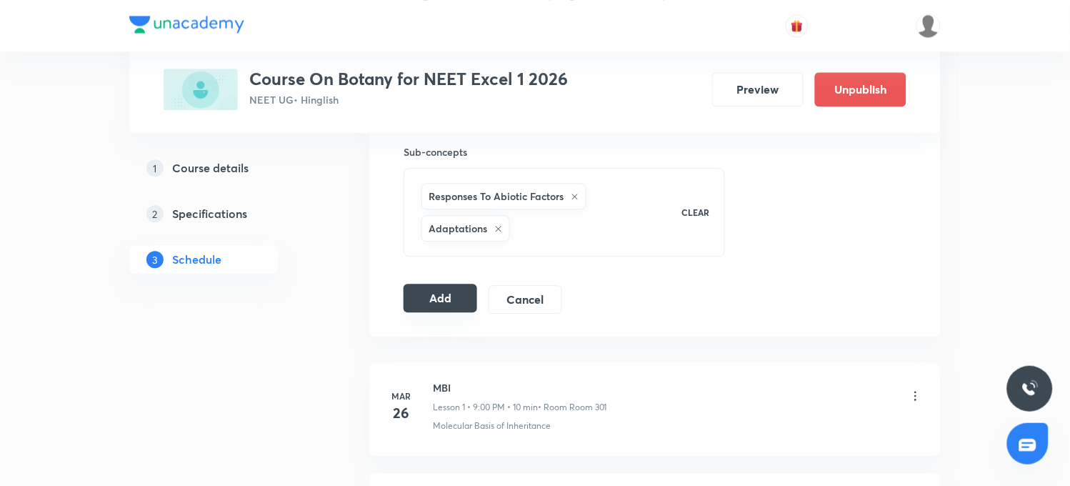
click at [441, 305] on button "Add" at bounding box center [440, 297] width 74 height 29
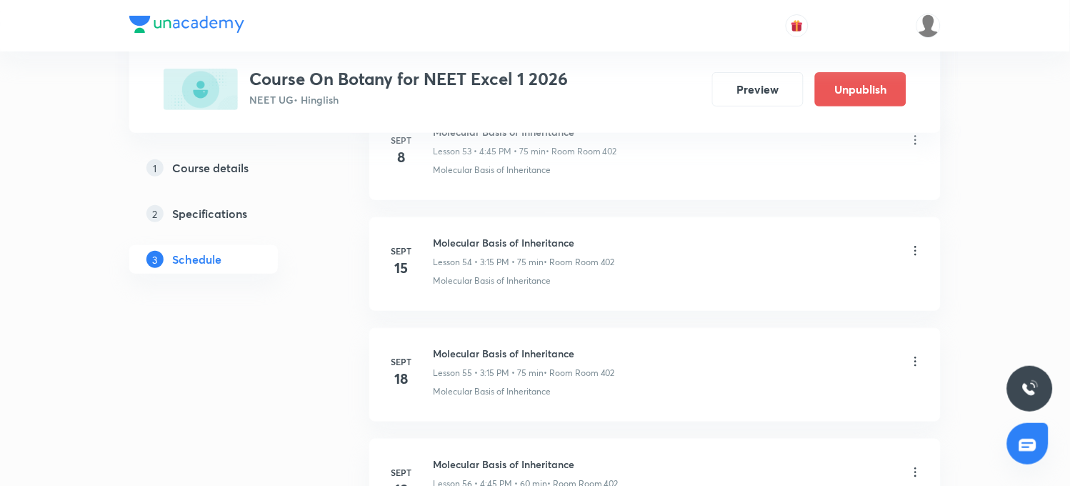
scroll to position [7498, 0]
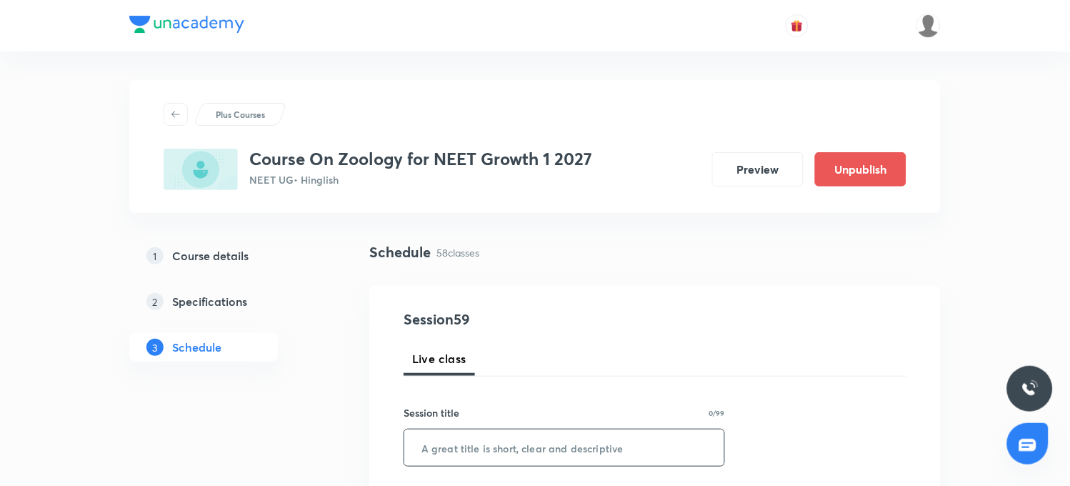
click at [468, 454] on input "text" at bounding box center [564, 447] width 320 height 36
paste input "[MEDICAL_DATA] and circulation"
click at [426, 448] on input "[MEDICAL_DATA] and circulation" at bounding box center [564, 447] width 320 height 36
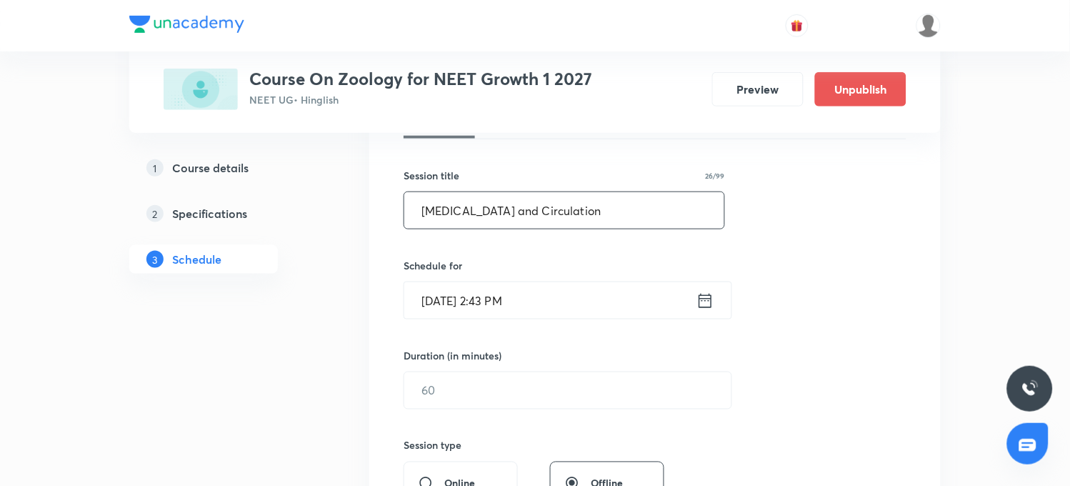
scroll to position [238, 0]
type input "[MEDICAL_DATA] and Circulation"
click at [493, 303] on input "[DATE] 2:43 PM" at bounding box center [550, 299] width 292 height 36
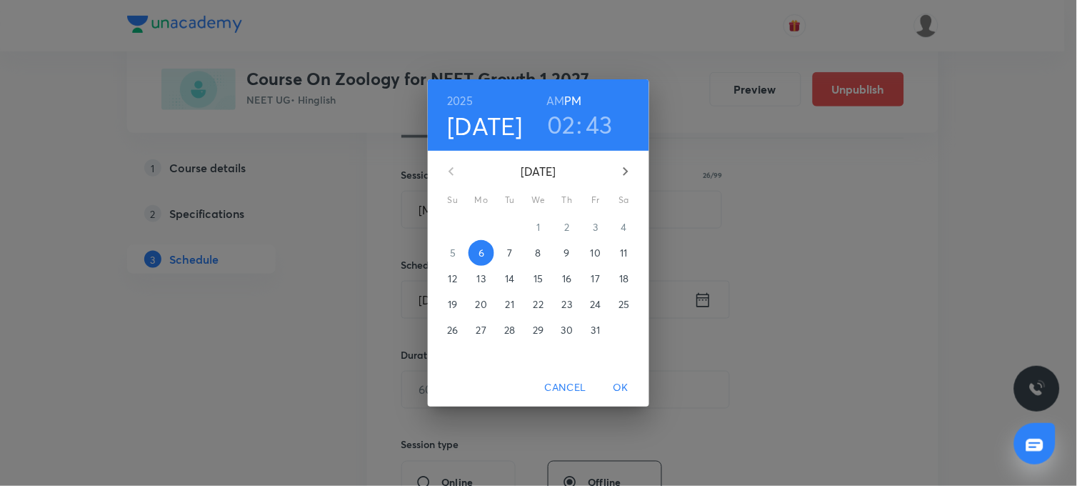
click at [564, 122] on h3 "02" at bounding box center [561, 124] width 29 height 30
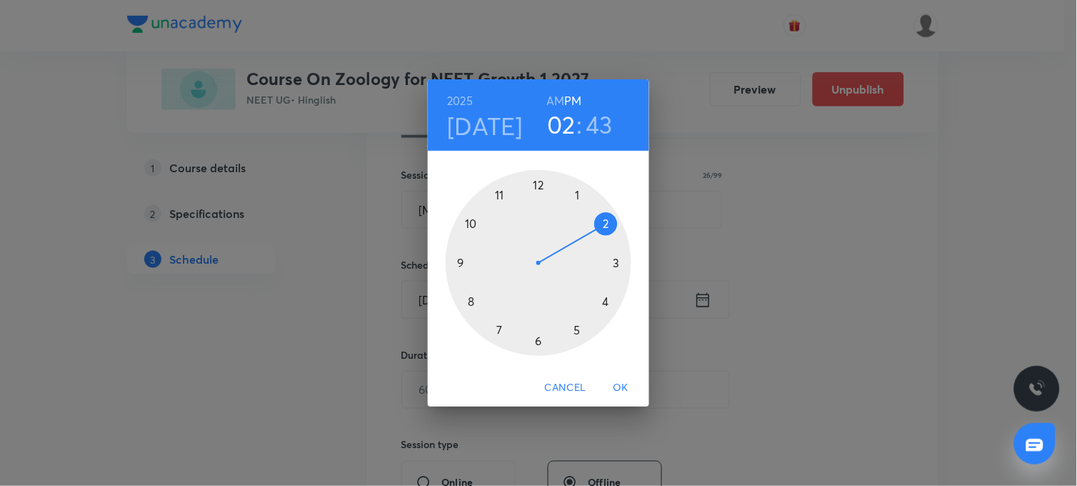
click at [616, 261] on div at bounding box center [539, 263] width 186 height 186
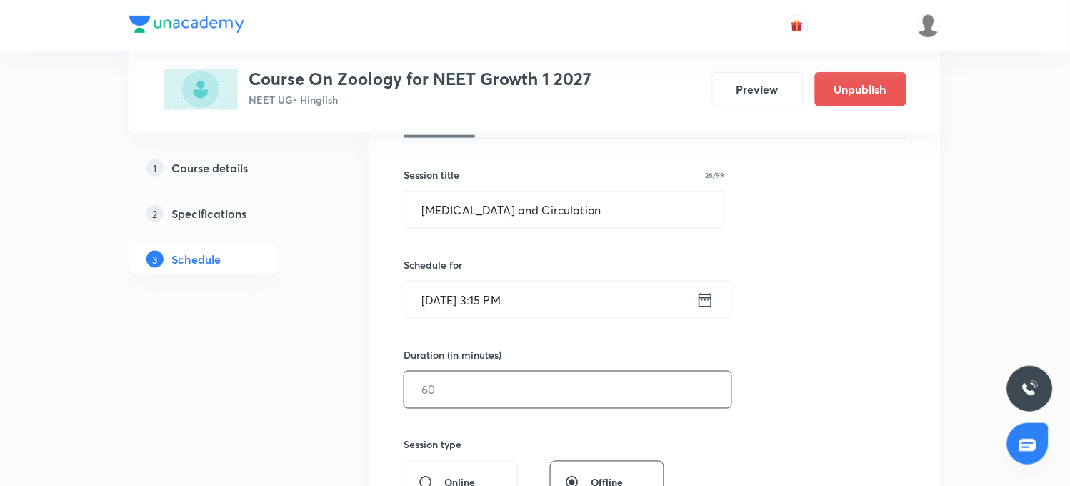
click at [472, 393] on input "text" at bounding box center [567, 389] width 327 height 36
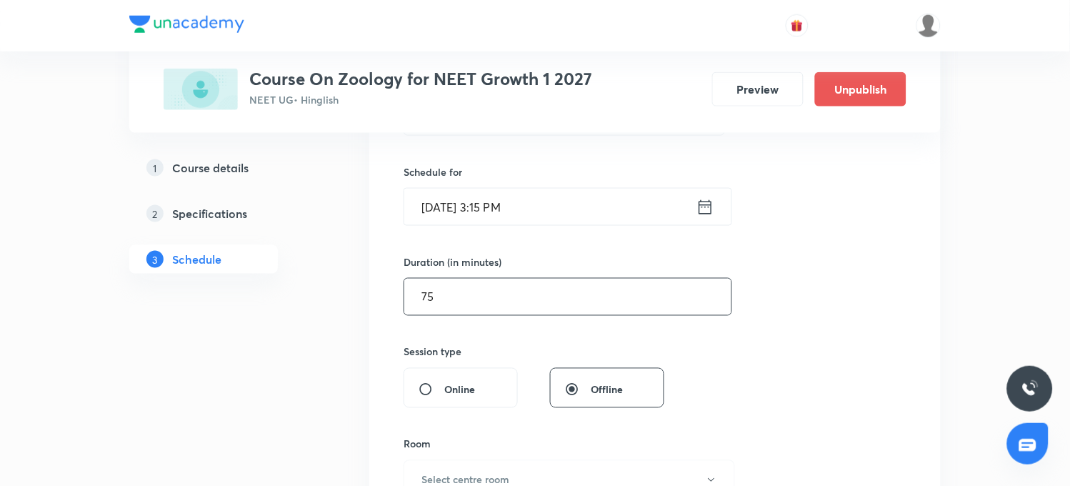
scroll to position [396, 0]
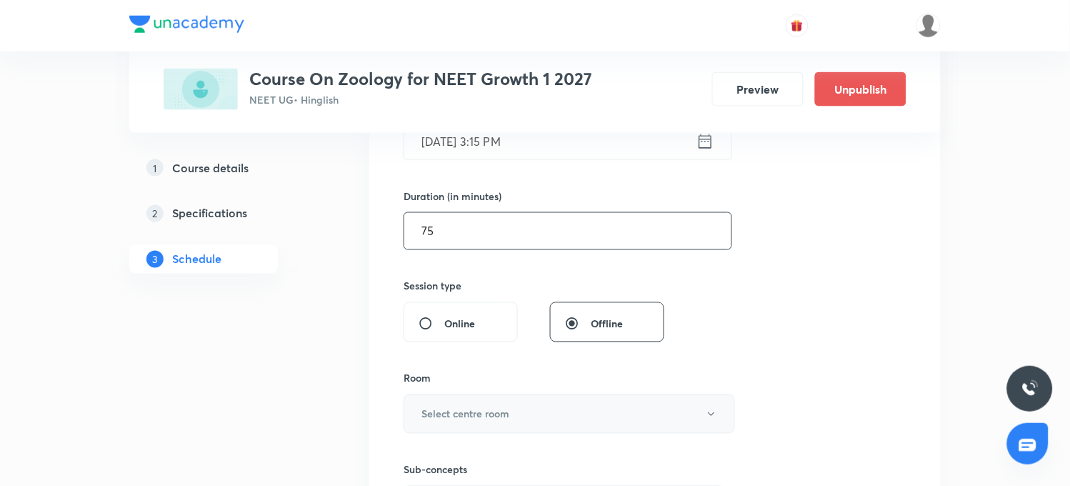
type input "75"
click at [483, 419] on h6 "Select centre room" at bounding box center [465, 413] width 88 height 15
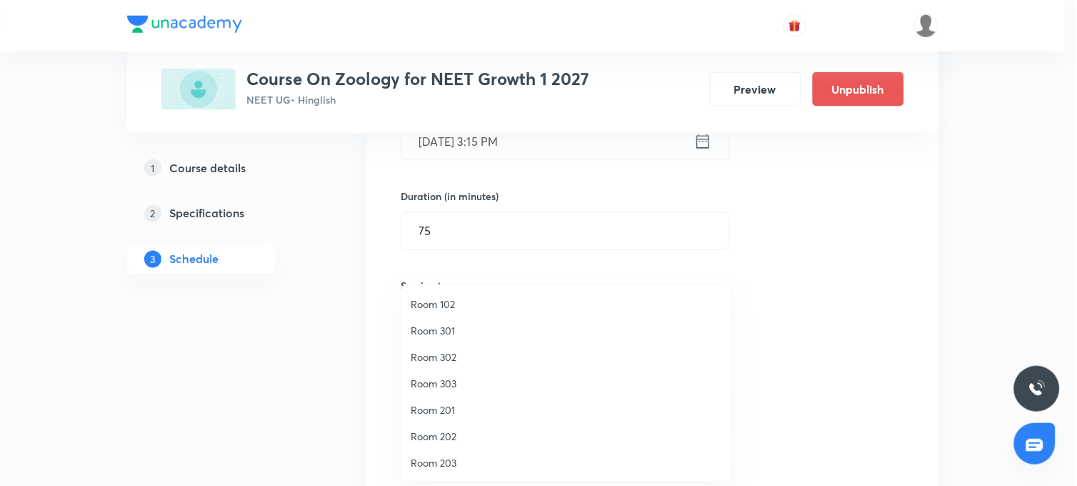
click at [416, 410] on span "Room 201" at bounding box center [567, 409] width 313 height 15
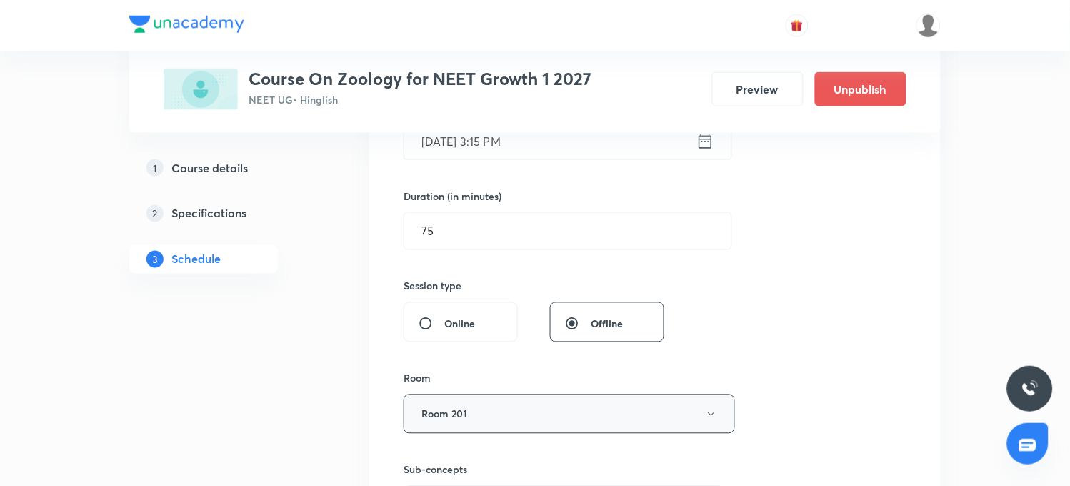
click at [479, 421] on button "Room 201" at bounding box center [568, 413] width 331 height 39
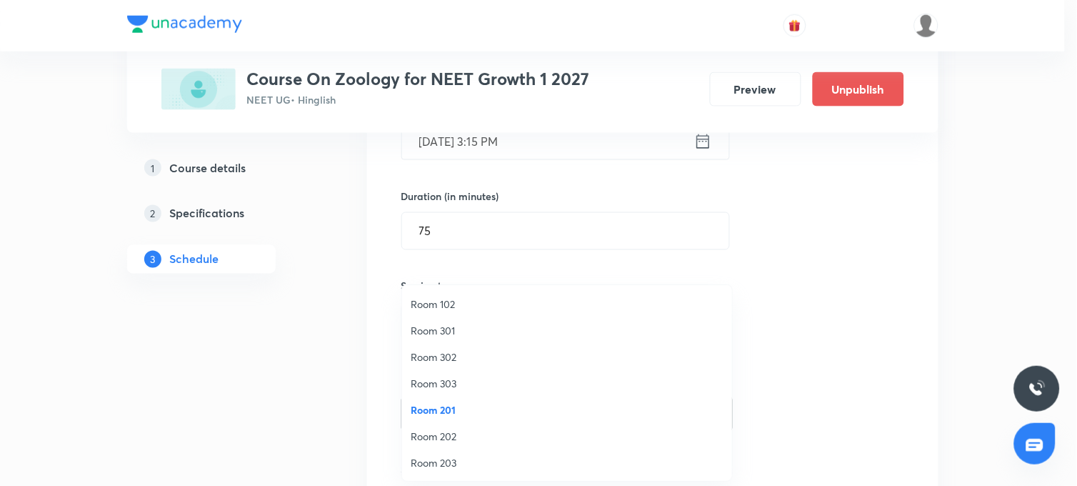
click at [427, 436] on span "Room 202" at bounding box center [567, 435] width 313 height 15
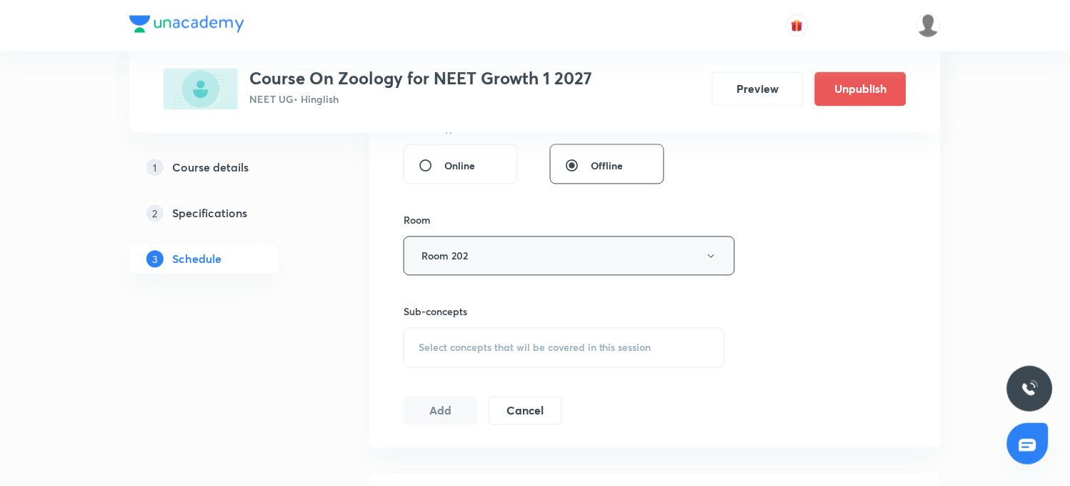
scroll to position [555, 0]
click at [466, 353] on div "Select concepts that wil be covered in this session" at bounding box center [563, 347] width 321 height 40
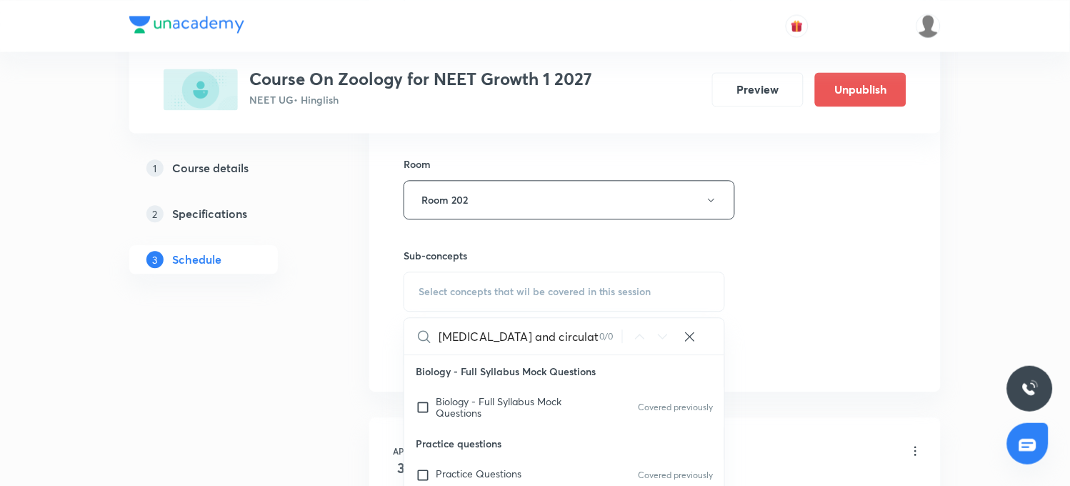
scroll to position [634, 0]
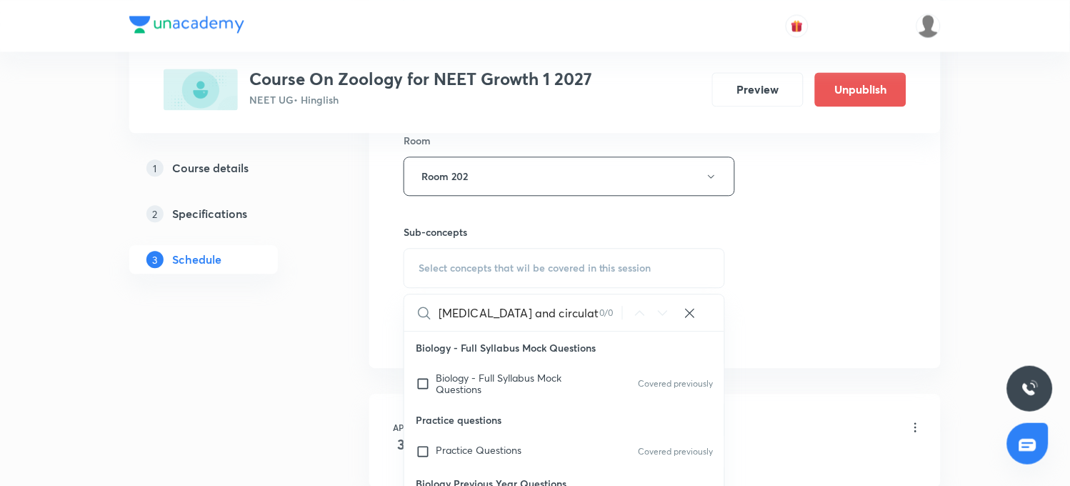
drag, startPoint x: 491, startPoint y: 313, endPoint x: 588, endPoint y: 318, distance: 96.6
click at [588, 318] on input "[MEDICAL_DATA] and circulation" at bounding box center [518, 312] width 161 height 36
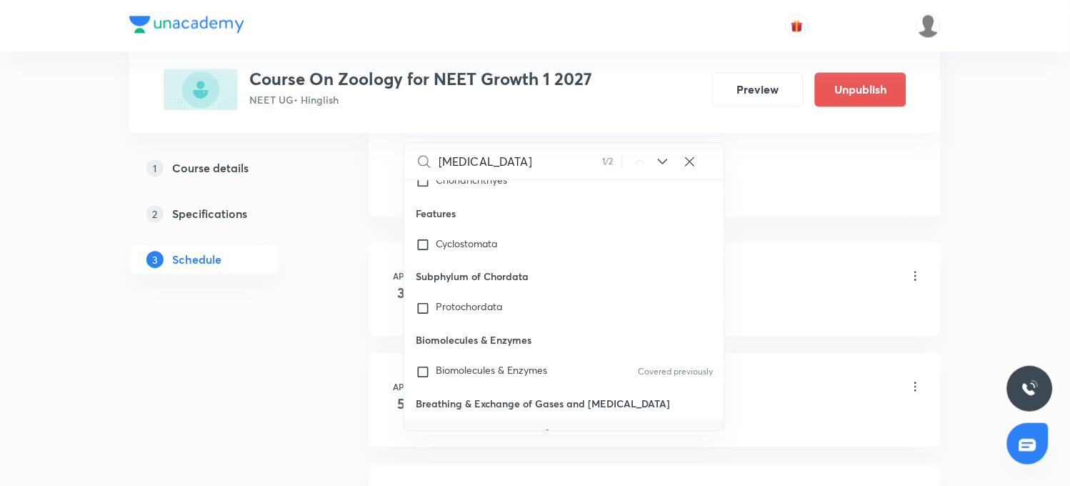
scroll to position [793, 0]
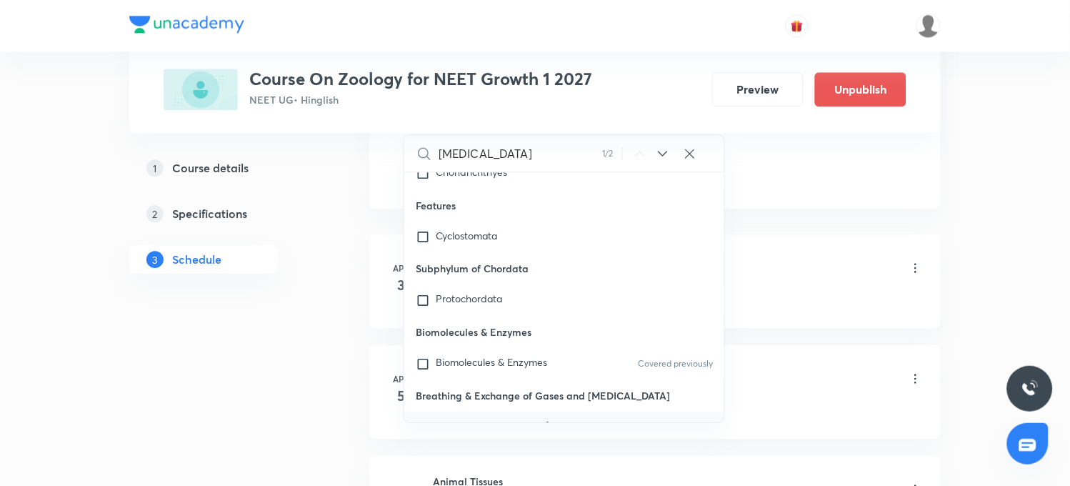
type input "[MEDICAL_DATA]"
click at [446, 418] on span "Breathing & Exchange of Gases and" at bounding box center [508, 430] width 144 height 25
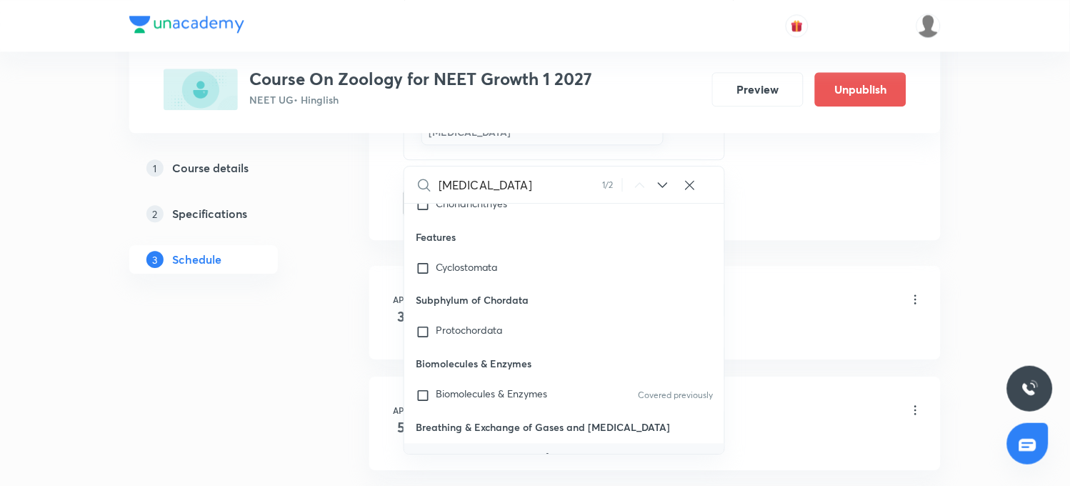
click at [661, 183] on icon at bounding box center [662, 184] width 17 height 17
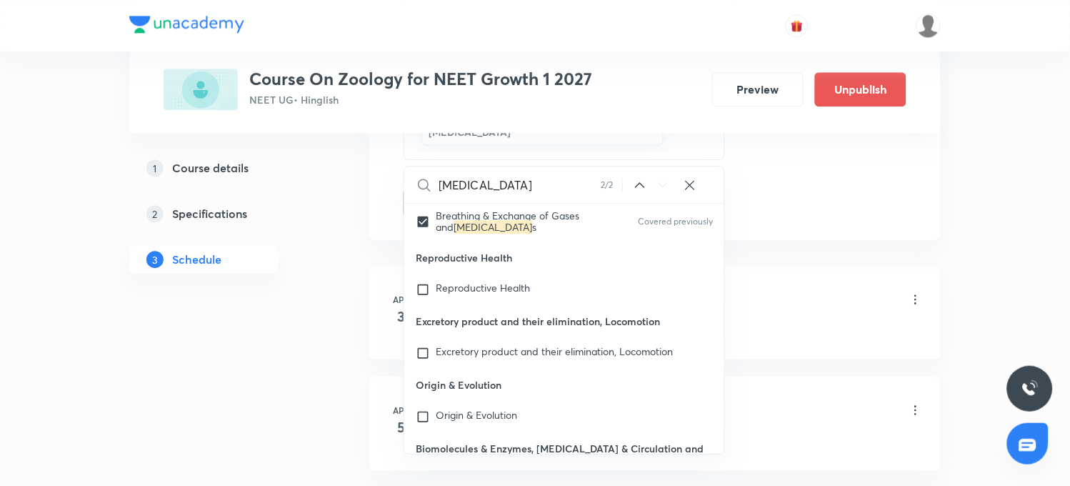
scroll to position [65837, 0]
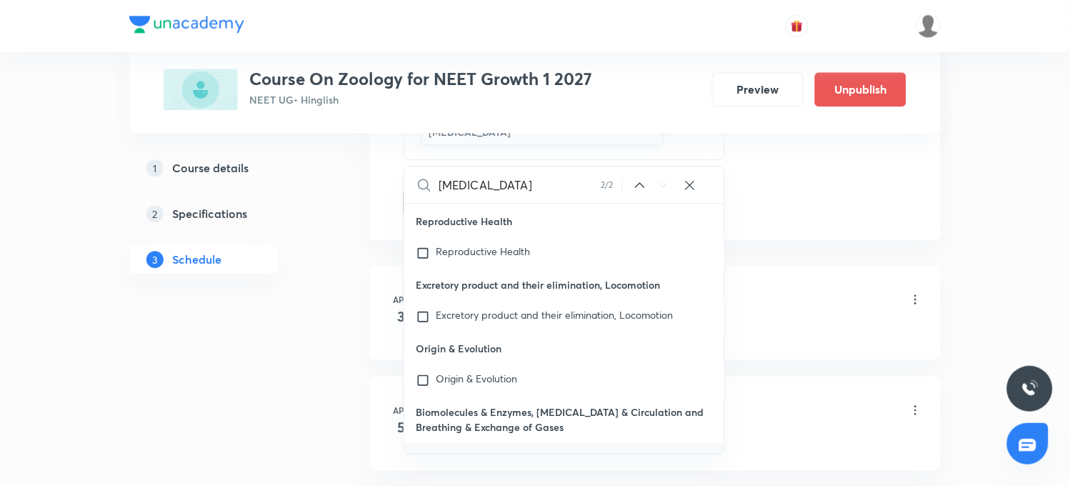
click at [448, 461] on mark "[MEDICAL_DATA]" at bounding box center [475, 468] width 79 height 14
checkbox input "true"
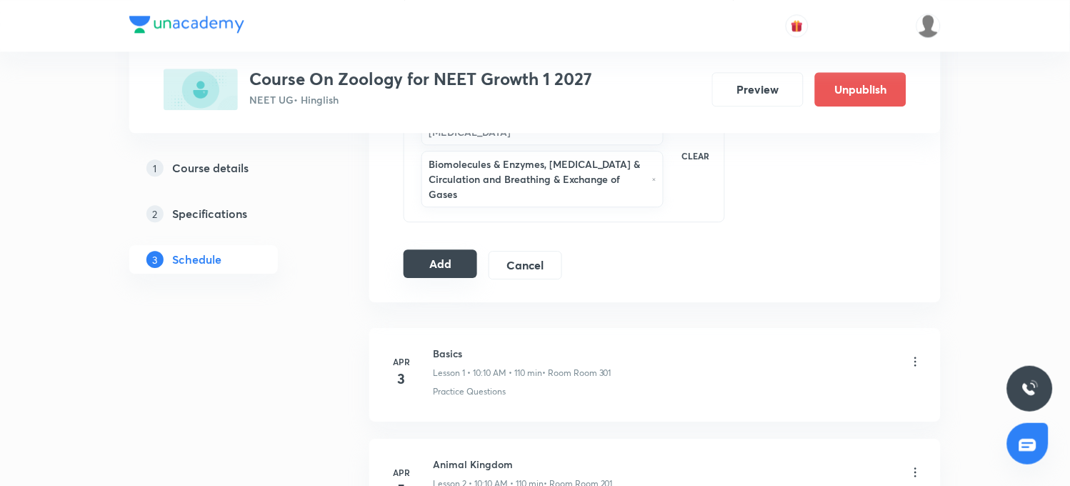
click at [443, 264] on button "Add" at bounding box center [440, 263] width 74 height 29
